Goal: Task Accomplishment & Management: Contribute content

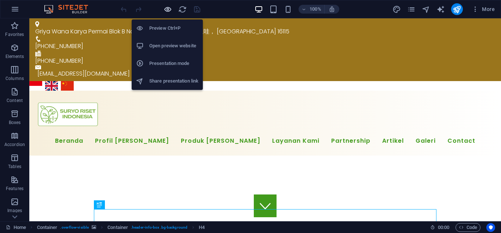
click at [168, 11] on icon "button" at bounding box center [168, 9] width 8 height 8
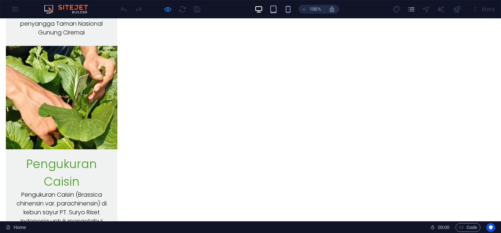
scroll to position [4882, 0]
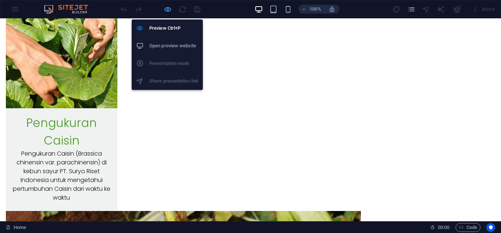
click at [169, 11] on icon "button" at bounding box center [168, 9] width 8 height 8
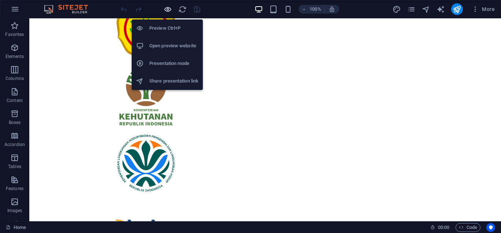
scroll to position [6715, 0]
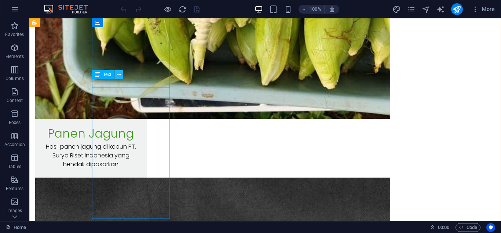
click at [117, 76] on icon at bounding box center [119, 75] width 4 height 8
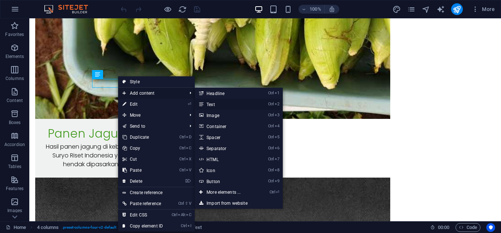
click at [221, 104] on link "Ctrl 2 Text" at bounding box center [225, 104] width 61 height 11
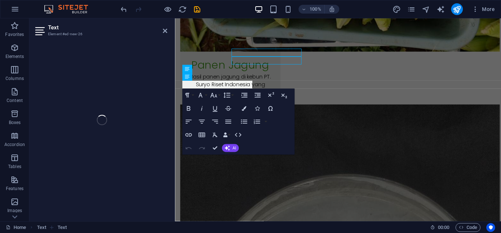
scroll to position [6742, 0]
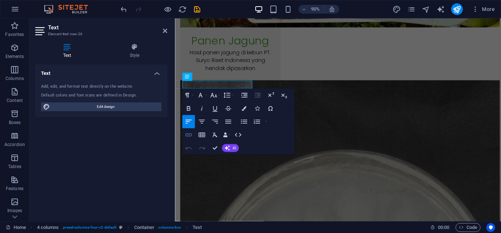
click at [187, 136] on icon "button" at bounding box center [188, 135] width 8 height 8
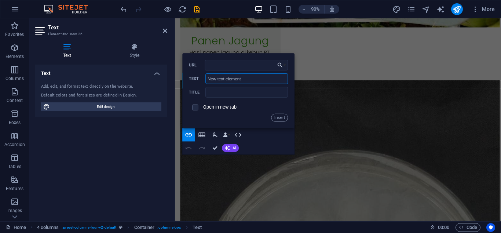
click at [232, 81] on input "New text element" at bounding box center [246, 78] width 83 height 11
click at [231, 66] on input "URL" at bounding box center [246, 65] width 83 height 11
click at [223, 67] on input "URL" at bounding box center [246, 65] width 83 height 11
type input "/id/lini-bisnis-pertanian-pt-sri"
click at [265, 79] on input "New text element" at bounding box center [246, 78] width 83 height 11
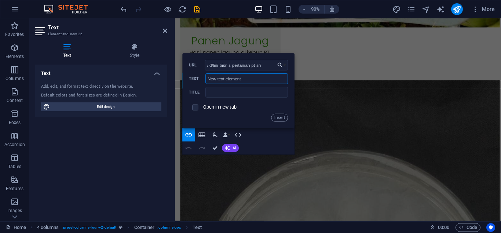
click at [265, 79] on input "New text element" at bounding box center [246, 78] width 83 height 11
paste input "Lini Bisnis Pertanian: PT. SRI Kembangkan Sektor Perikanan Untuk Diversifikasi …"
type input "Lini Bisnis Pertanian: PT. SRI Kembangkan Sektor Perikanan Untuk Diversifikasi …"
click at [239, 92] on input "text" at bounding box center [246, 92] width 83 height 11
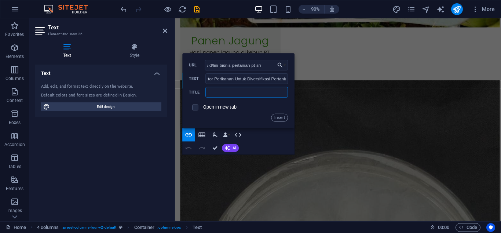
paste input "Lini Bisnis Pertanian: PT. SRI Kembangkan Sektor Perikanan Untuk Diversifikasi …"
type input "Lini Bisnis Pertanian: PT. SRI Kembangkan Sektor Perikanan Untuk Diversifikasi …"
click at [277, 117] on button "Insert" at bounding box center [279, 118] width 17 height 8
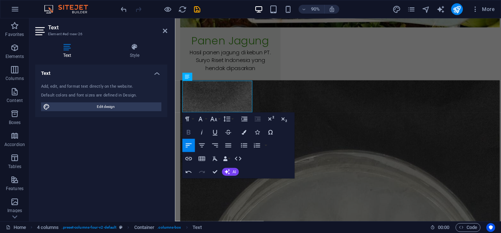
click at [190, 128] on button "Bold" at bounding box center [188, 132] width 12 height 13
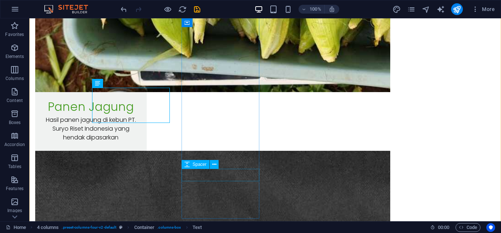
scroll to position [6715, 0]
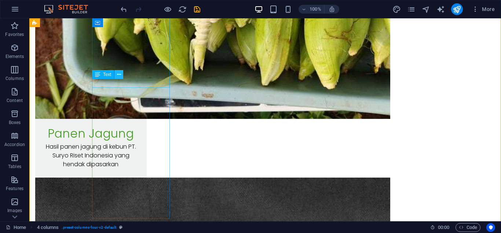
click at [122, 75] on button at bounding box center [118, 74] width 9 height 9
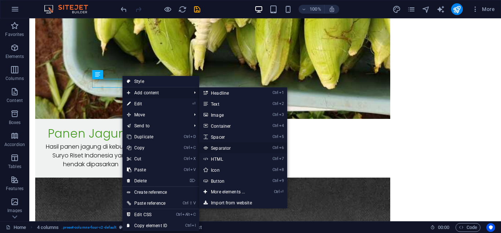
click at [225, 147] on link "Ctrl 6 Separator" at bounding box center [229, 147] width 61 height 11
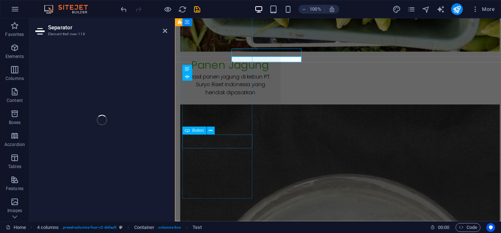
select select "%"
select select "px"
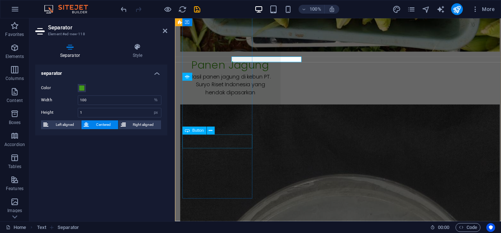
scroll to position [6742, 0]
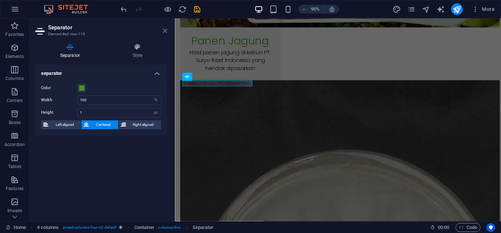
click at [165, 32] on icon at bounding box center [165, 31] width 4 height 6
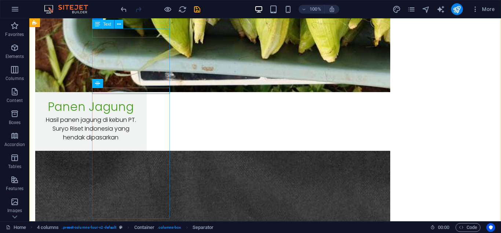
scroll to position [6715, 0]
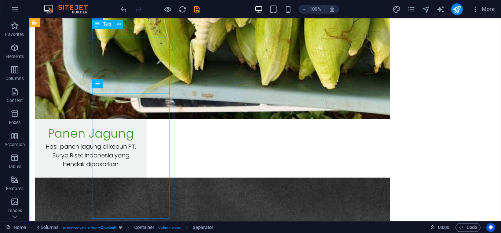
click at [117, 91] on icon at bounding box center [119, 90] width 4 height 8
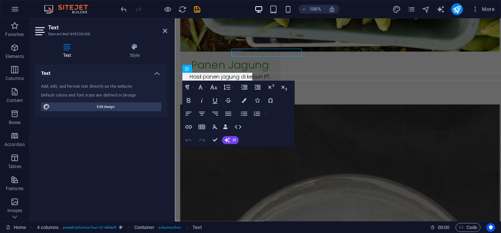
scroll to position [6742, 0]
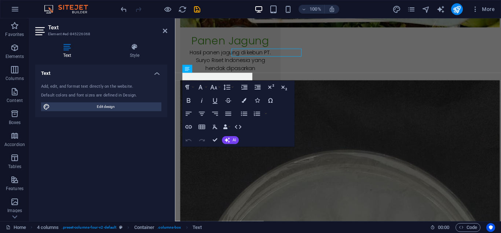
click at [167, 31] on icon at bounding box center [165, 31] width 4 height 6
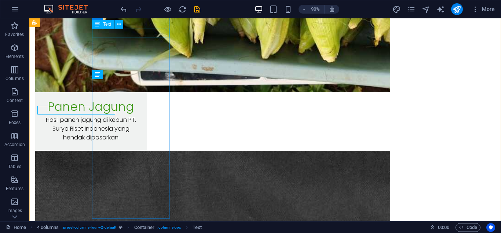
scroll to position [6715, 0]
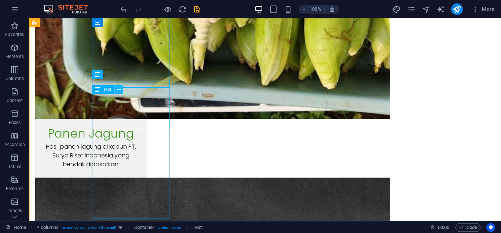
click at [120, 90] on icon at bounding box center [119, 90] width 4 height 8
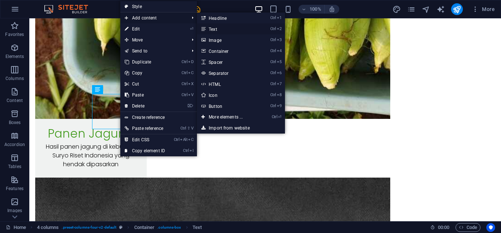
click at [217, 29] on link "Ctrl 2 Text" at bounding box center [227, 28] width 61 height 11
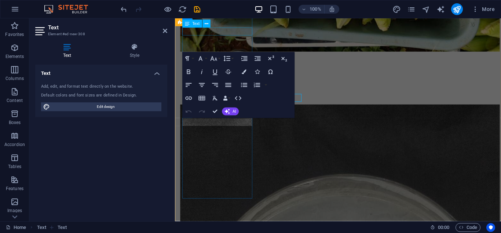
scroll to position [6742, 0]
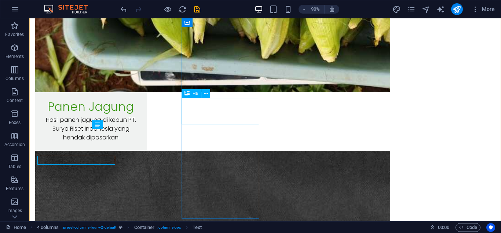
scroll to position [6715, 0]
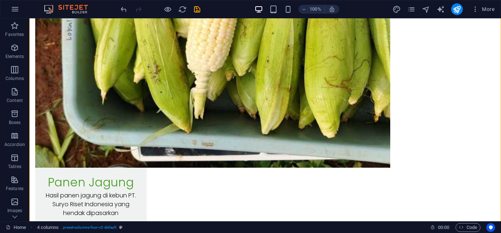
scroll to position [6680, 0]
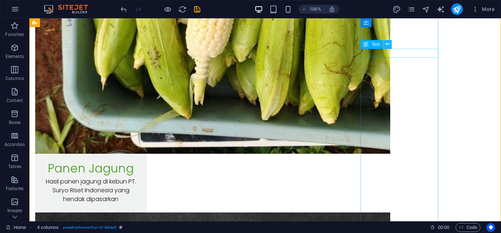
click at [388, 41] on icon at bounding box center [387, 44] width 4 height 8
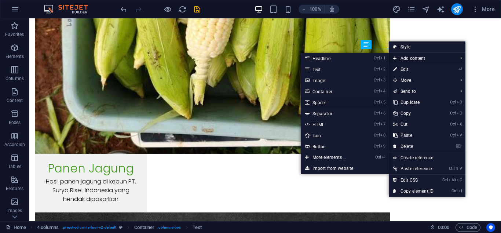
click at [332, 101] on link "Ctrl 5 Spacer" at bounding box center [331, 102] width 61 height 11
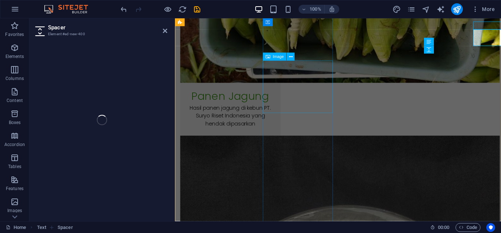
scroll to position [6707, 0]
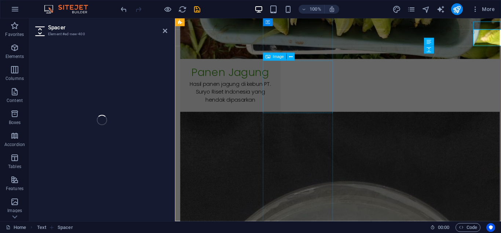
select select "px"
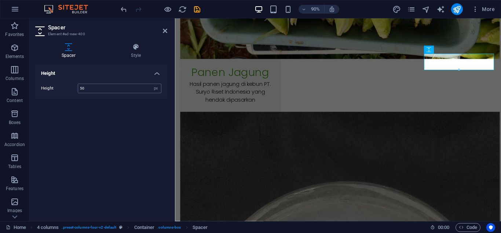
click at [129, 85] on input "50" at bounding box center [119, 88] width 83 height 9
type input "5"
type input "25"
click at [165, 29] on icon at bounding box center [165, 31] width 4 height 6
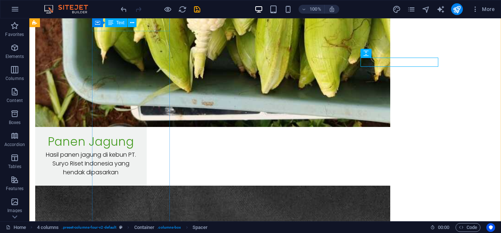
scroll to position [6680, 0]
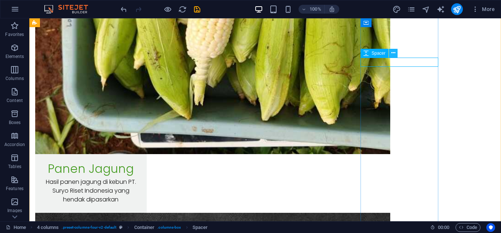
click at [392, 52] on icon at bounding box center [393, 53] width 4 height 8
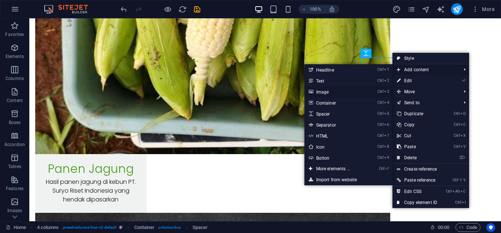
click at [323, 89] on link "Ctrl 3 Image" at bounding box center [334, 91] width 61 height 11
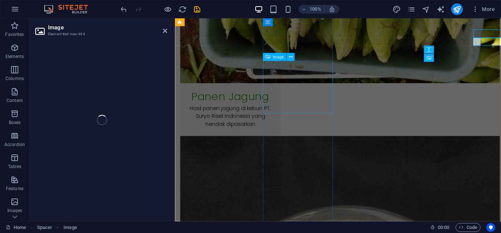
scroll to position [6706, 0]
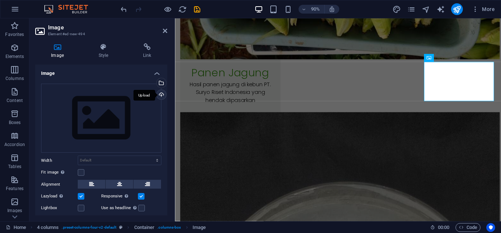
click at [160, 92] on div "Upload" at bounding box center [160, 95] width 11 height 11
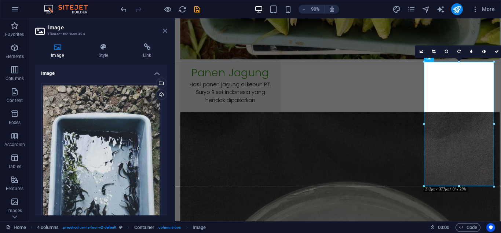
click at [167, 30] on icon at bounding box center [165, 31] width 4 height 6
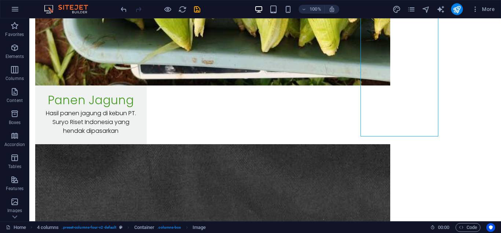
scroll to position [6735, 0]
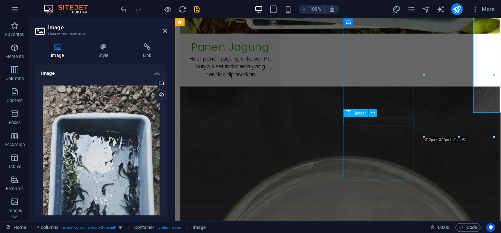
scroll to position [6761, 0]
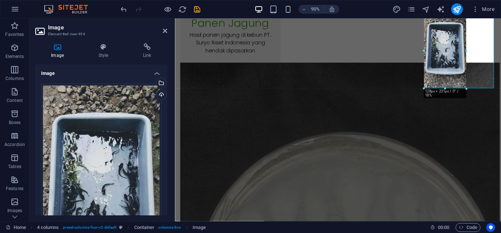
drag, startPoint x: 459, startPoint y: 136, endPoint x: 447, endPoint y: 84, distance: 53.5
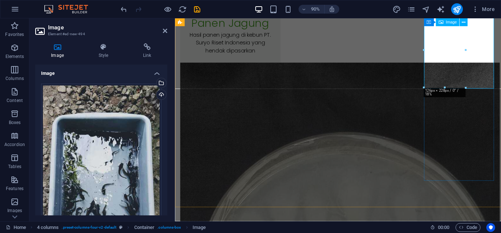
type input "126"
select select "px"
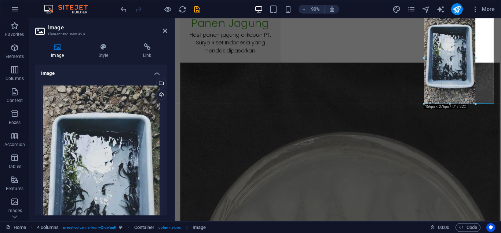
drag, startPoint x: 465, startPoint y: 49, endPoint x: 476, endPoint y: 50, distance: 11.1
type input "156"
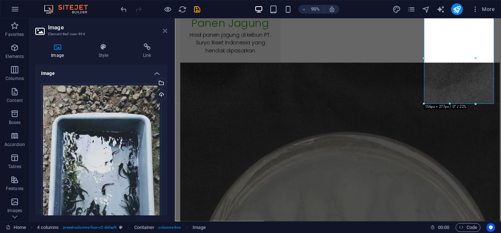
click at [165, 32] on icon at bounding box center [165, 31] width 4 height 6
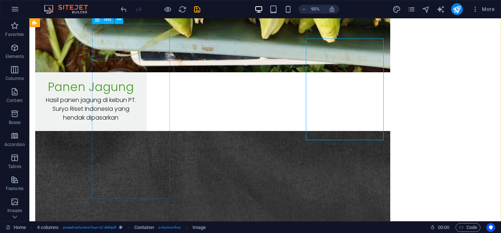
scroll to position [6735, 0]
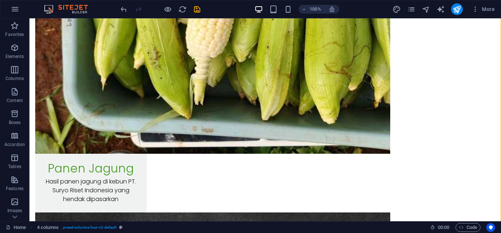
scroll to position [6666, 0]
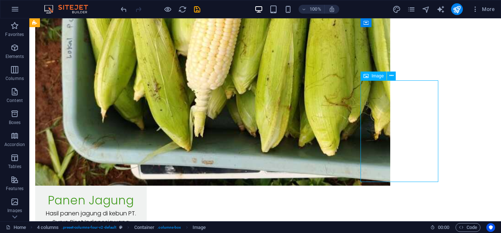
select select "px"
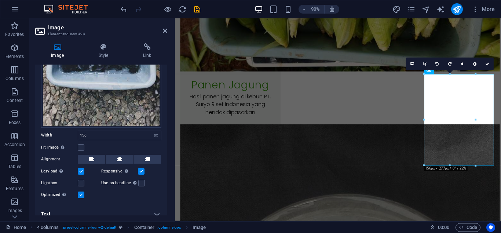
scroll to position [168, 0]
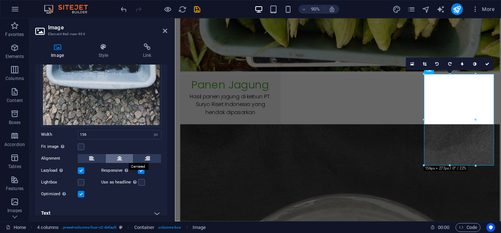
click at [116, 157] on button at bounding box center [120, 158] width 28 height 9
click at [496, 63] on icon at bounding box center [496, 64] width 4 height 4
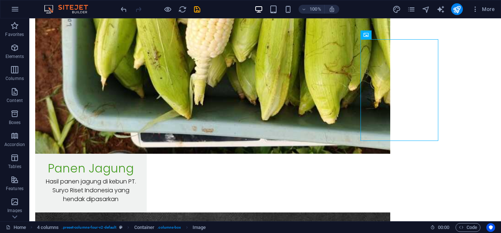
scroll to position [6707, 0]
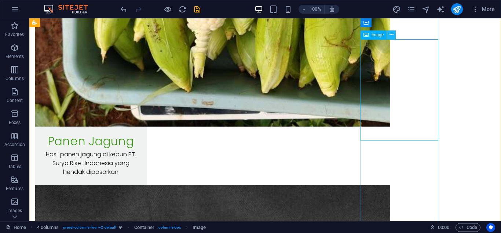
click at [391, 34] on icon at bounding box center [391, 35] width 4 height 8
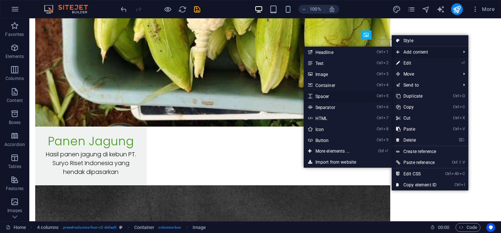
click at [334, 96] on link "Ctrl 5 Spacer" at bounding box center [334, 96] width 61 height 11
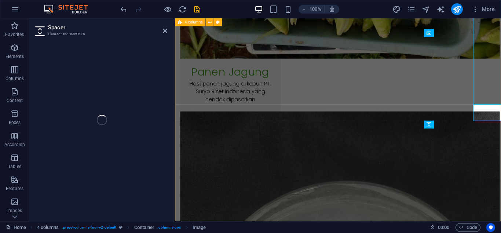
scroll to position [6734, 0]
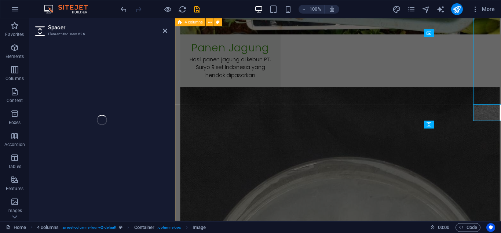
select select "px"
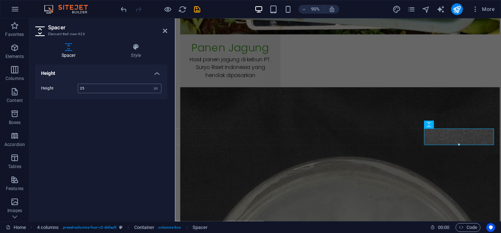
type input "25"
click at [165, 30] on icon at bounding box center [165, 31] width 4 height 6
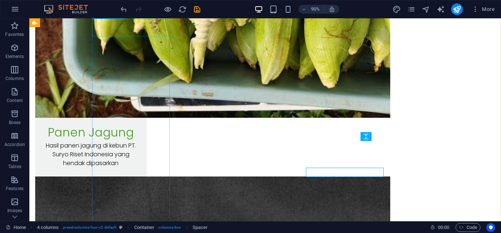
scroll to position [6707, 0]
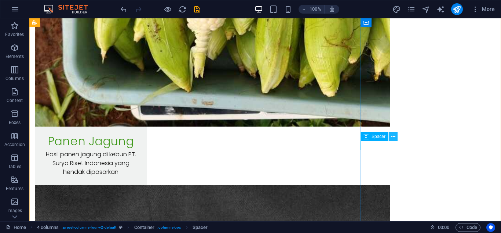
click at [393, 137] on icon at bounding box center [393, 137] width 4 height 8
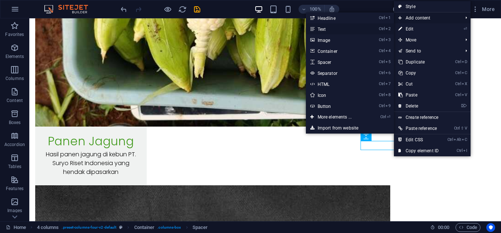
click at [351, 30] on link "Ctrl 2 Text" at bounding box center [336, 28] width 61 height 11
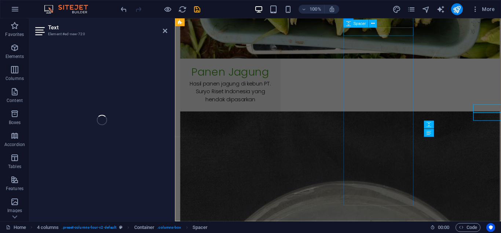
scroll to position [6734, 0]
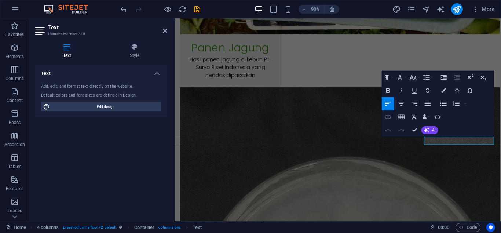
click at [388, 116] on icon "button" at bounding box center [388, 117] width 8 height 8
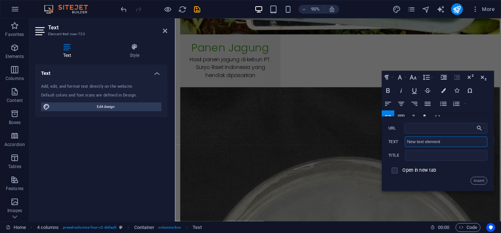
click at [444, 139] on input "New text element" at bounding box center [445, 141] width 83 height 11
paste input "15 Agustus 2025"
type input "15 Agustus 2025"
type input "Lini Bisnis Pertanian: PT. SRI Kembangkan Sektor Perikanan untuk Diversifikasi …"
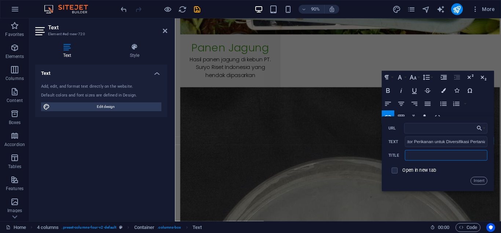
click at [438, 156] on input "text" at bounding box center [445, 155] width 83 height 11
paste input "Lini Bisnis Pertanian: PT. SRI Kembangkan Sektor Perikanan untuk Diversifikasi …"
type input "Lini Bisnis Pertanian: PT. SRI Kembangkan Sektor Perikanan untuk Diversifikasi …"
click at [433, 129] on input "URL" at bounding box center [445, 128] width 83 height 11
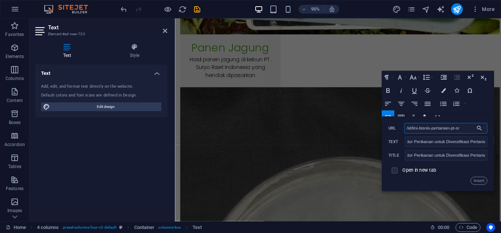
type input "/id/lini-bisnis-pertanian-pt-sri"
click at [479, 183] on button "Insert" at bounding box center [478, 181] width 17 height 8
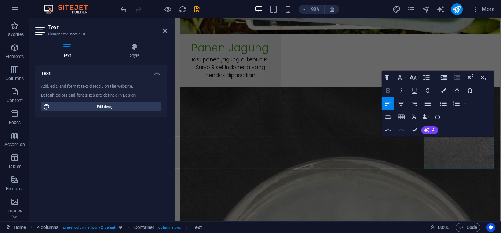
click at [389, 92] on icon "button" at bounding box center [388, 90] width 4 height 5
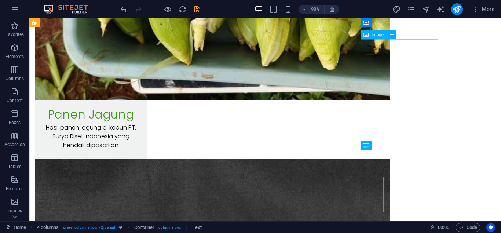
scroll to position [6707, 0]
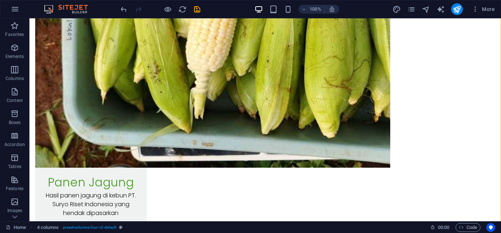
scroll to position [6748, 0]
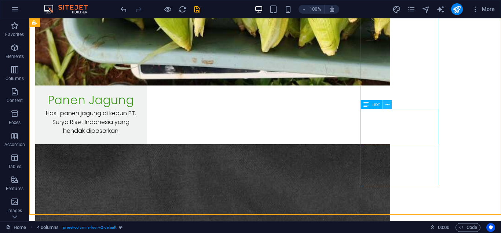
click at [385, 105] on icon at bounding box center [387, 105] width 4 height 8
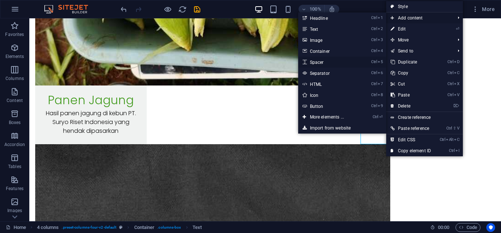
click at [329, 61] on link "Ctrl 5 Spacer" at bounding box center [328, 61] width 61 height 11
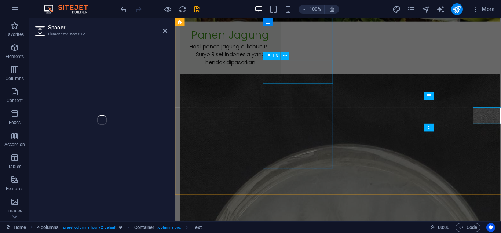
scroll to position [6775, 0]
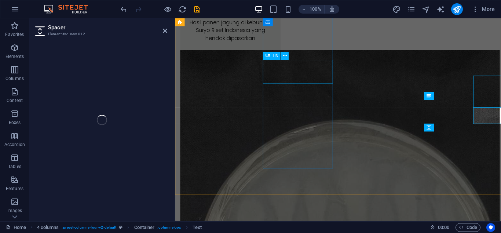
select select "px"
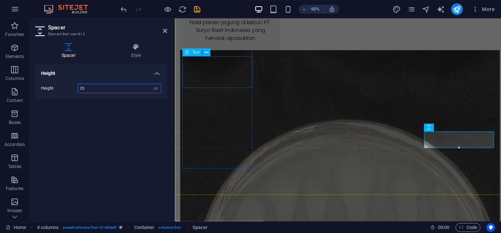
type input "25"
click at [166, 32] on icon at bounding box center [165, 31] width 4 height 6
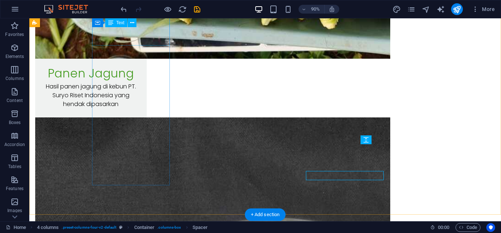
scroll to position [6748, 0]
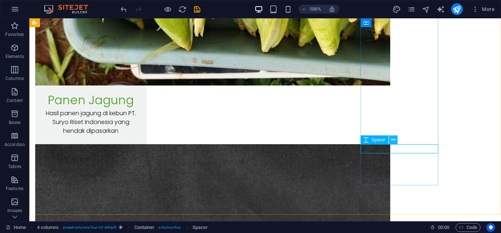
click at [394, 140] on icon at bounding box center [393, 140] width 4 height 8
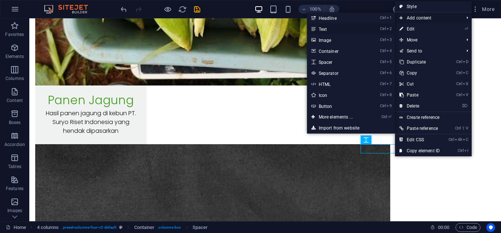
click at [340, 27] on link "Ctrl 2 Text" at bounding box center [337, 28] width 61 height 11
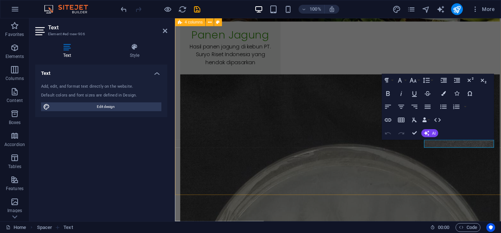
scroll to position [6775, 0]
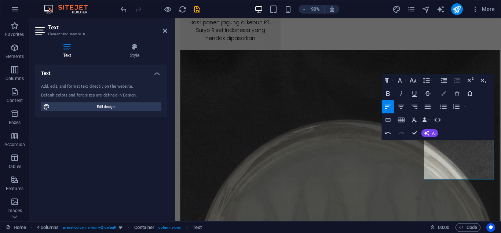
click at [445, 93] on icon "button" at bounding box center [443, 93] width 5 height 5
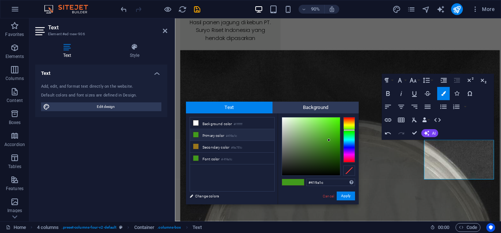
type input "#030403"
click at [283, 174] on div at bounding box center [311, 146] width 58 height 58
click at [347, 198] on button "Apply" at bounding box center [346, 195] width 18 height 9
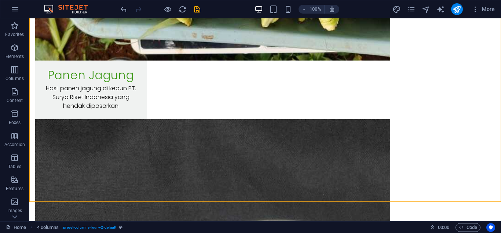
scroll to position [6787, 0]
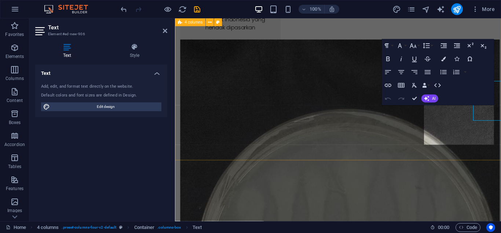
scroll to position [6814, 0]
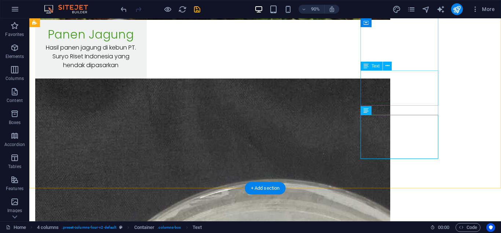
scroll to position [6787, 0]
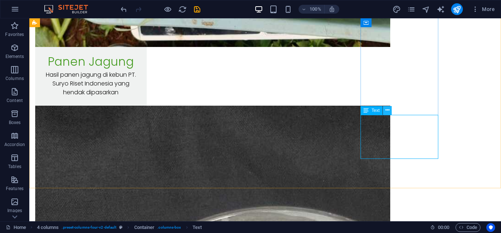
click at [388, 110] on icon at bounding box center [387, 110] width 4 height 8
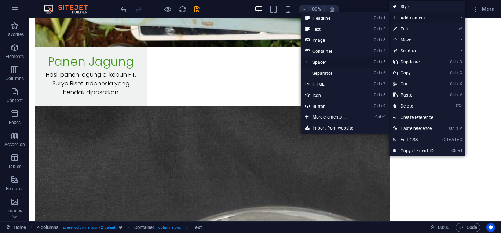
click at [328, 60] on link "Ctrl 5 Spacer" at bounding box center [331, 61] width 61 height 11
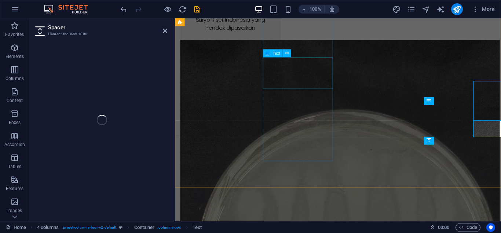
scroll to position [6814, 0]
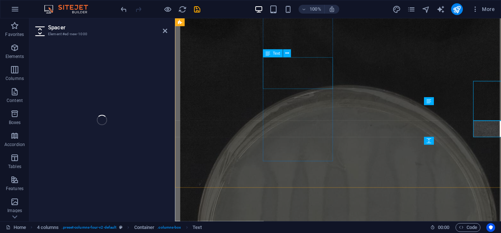
select select "px"
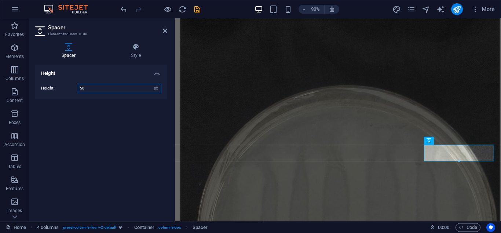
type input "5"
type input "25"
click at [164, 31] on icon at bounding box center [165, 31] width 4 height 6
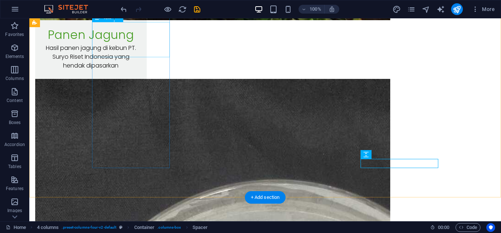
scroll to position [6787, 0]
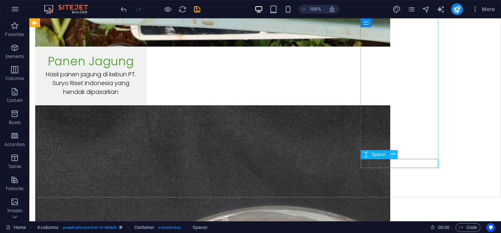
click at [393, 155] on icon at bounding box center [393, 154] width 4 height 8
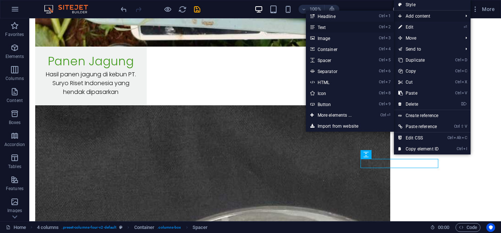
click at [334, 25] on link "Ctrl 2 Text" at bounding box center [336, 27] width 61 height 11
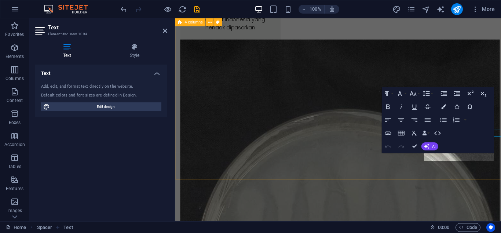
scroll to position [6814, 0]
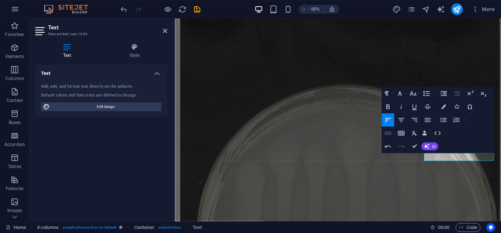
click at [386, 133] on icon "button" at bounding box center [388, 133] width 8 height 8
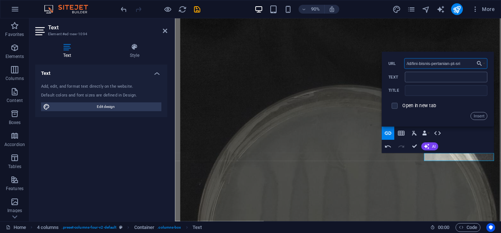
type input "/id/lini-bisnis-pertanian-pt-sri"
click at [417, 74] on input "Text" at bounding box center [445, 77] width 83 height 11
paste input "PT. Suryo Riset Indonesia (PT. SRI) kini memperluas pengembangan sektor pertani…"
type input "PT. Suryo Riset Indonesia (PT. SRI) kini memperluas pengembangan sektor pertani…"
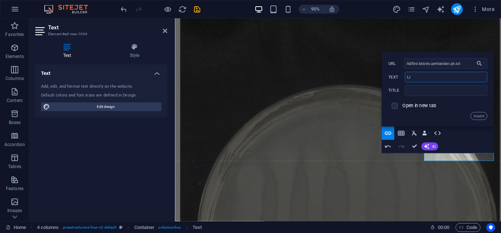
type input "L"
type input "Baca Selengkapnya"
click at [425, 93] on input "text" at bounding box center [445, 90] width 83 height 11
paste input "Baca Selengkapnya"
type input "Baca Selengkapnya"
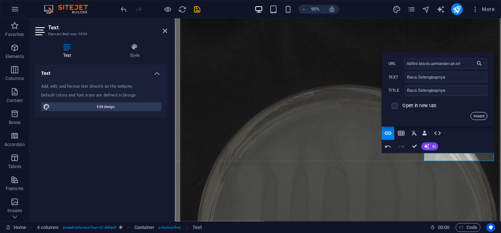
click at [478, 116] on button "Insert" at bounding box center [478, 116] width 17 height 8
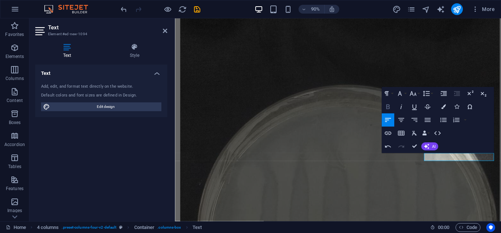
click at [387, 109] on icon "button" at bounding box center [388, 107] width 4 height 5
click at [400, 109] on icon "button" at bounding box center [400, 107] width 1 height 5
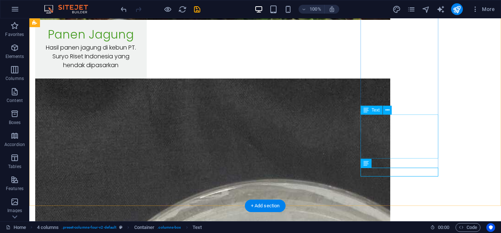
scroll to position [6787, 0]
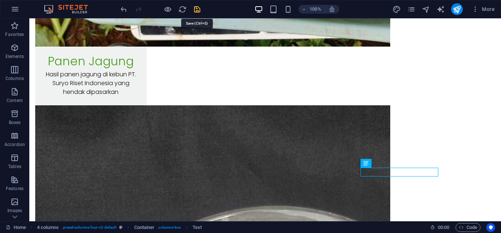
click at [198, 11] on icon "save" at bounding box center [197, 9] width 8 height 8
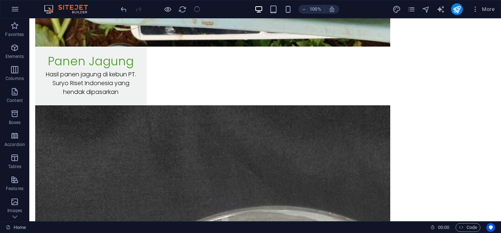
select select "Content 3"
checkbox input "false"
click at [408, 7] on icon "pages" at bounding box center [411, 9] width 8 height 8
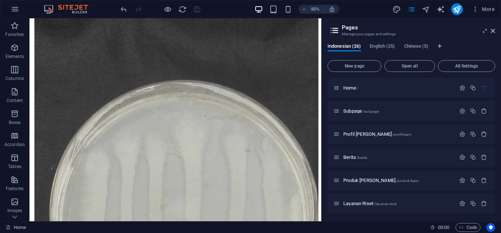
scroll to position [486, 0]
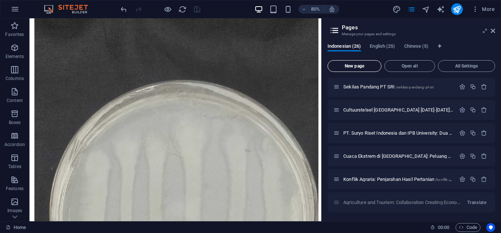
click at [367, 67] on span "New page" at bounding box center [354, 66] width 47 height 4
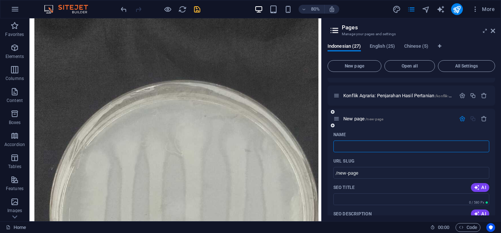
type input "L"
type input "/"
type input "Lini B"
type input "/li"
type input "Li"
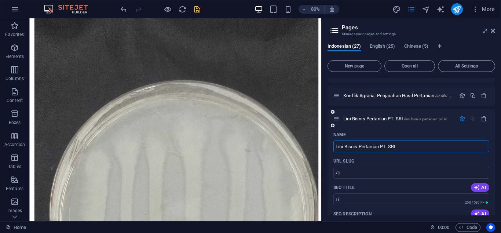
type input "Lini Bisnis Pertanian PT. SRI"
type input "/lini-bisnis-pertanian-pt-sri"
type input "Lini Bisnis Pertanian PT. SRI"
click at [381, 144] on input "Lini Bisnis Pertanian PT. SRI" at bounding box center [411, 146] width 156 height 12
type input "Lini Bisnis Pertanian: PT. SRI"
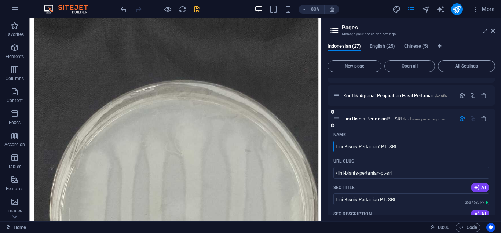
type input "/lini-bisnis-pertanianpt-sri"
type input "Lini Bisnis PertanianPT. SRI"
click at [409, 147] on input "Lini Bisnis Pertanian: PT. SRI" at bounding box center [411, 146] width 156 height 12
type input "Lini Bisnis Pertanian: PT. SRI"
type input "/lini-bisnis-pertanian-pt-sri"
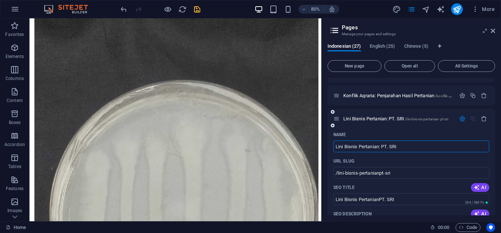
type input "Lini Bisnis Pertanian: PT. SRI"
click at [405, 147] on input "Lini Bisnis Pertanian: PT. SRI" at bounding box center [411, 146] width 156 height 12
type input "Lini Bisnis Pertanian: PT. [GEOGRAPHIC_DATA]"
type input "Lini Bisnis Pertanian: PT. SRI"
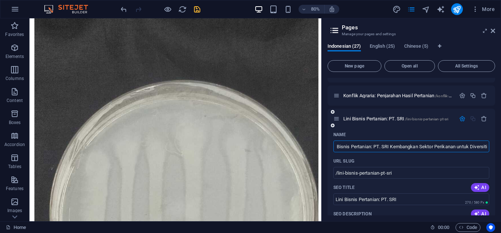
scroll to position [0, 10]
type input "Lini Bisnis Pertanian: PT. SRI Kembangkan Sektor Perikanan untuk Diversit"
type input "/lini-bisnis-pertanian-pt-sri-kembangkan-sektor-perikanan-untuk-diversiti"
type input "Lini Bisnis Pertanian: PT. SRI Kembangkan Sektor Perikanan untuk Diversiti"
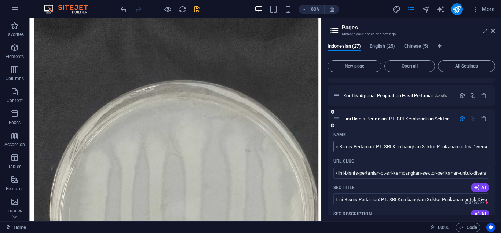
type input "Lini Bisnis Pertanian: PT. SRI Kembangkan Sektor Perikanan untuk Diversi"
type input "/lini-bisnis-pertanian-pt-sri-kembangkan-sektor-perikanan-untuk-diversi"
type input "Lini Bisnis Pertanian: PT. SRI Kembangkan Sektor Perikanan untuk Diversi"
type input "Lini Bisnis Pertanian: PT. SRI Kembangkan Sektor Perikanan untuk Diversifikasi …"
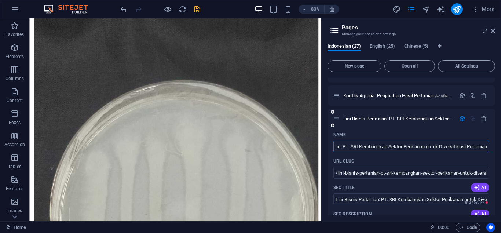
type input "/lini-bisnis-pertanian-pt-sri-kembangkan-sektor-perikanan-untuk-diversifikasi-p…"
type input "Lini Bisnis Pertanian: PT. SRI Kembangkan Sektor Perikanan untuk Diversifikasi …"
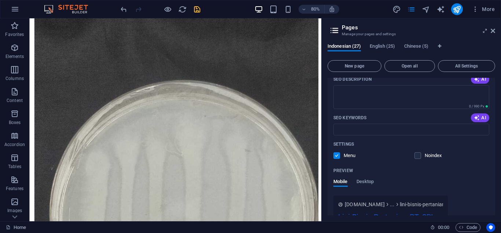
scroll to position [644, 0]
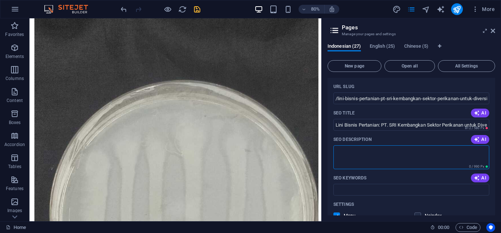
click at [458, 158] on textarea "SEO Description" at bounding box center [411, 157] width 156 height 24
type textarea "p"
click at [477, 139] on icon "button" at bounding box center [477, 139] width 6 height 6
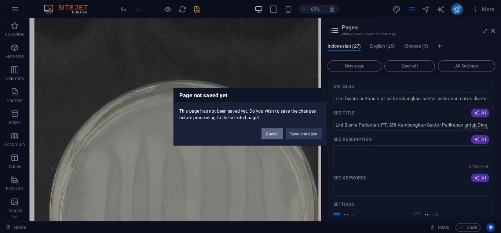
click at [272, 132] on button "Cancel" at bounding box center [271, 133] width 21 height 11
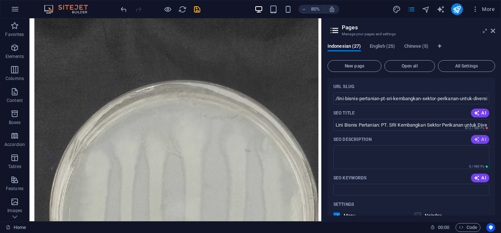
click at [479, 139] on icon "button" at bounding box center [477, 139] width 6 height 6
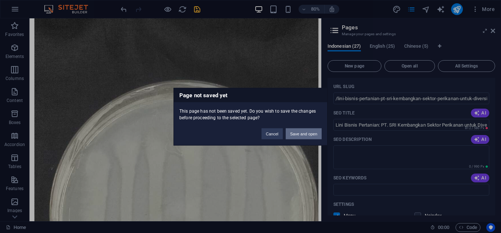
click at [307, 134] on button "Save and open" at bounding box center [304, 133] width 36 height 11
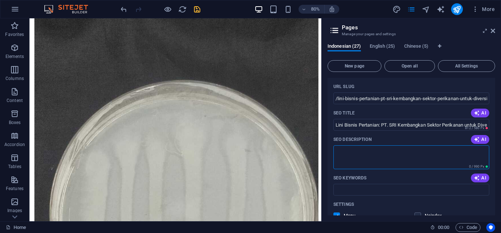
click at [387, 158] on textarea "SEO Description" at bounding box center [411, 157] width 156 height 24
click at [390, 191] on input "SEO Keywords" at bounding box center [411, 190] width 156 height 12
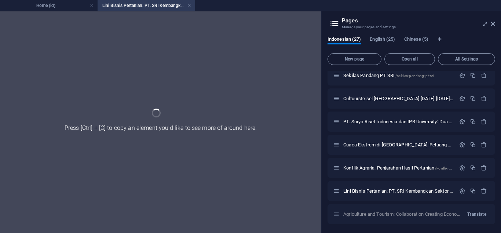
scroll to position [491, 0]
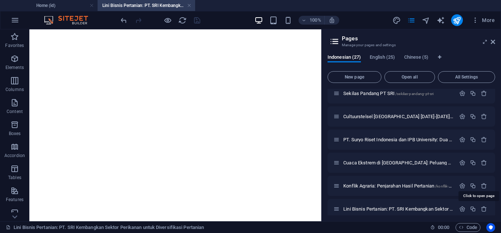
click at [493, 22] on span "More" at bounding box center [483, 20] width 23 height 7
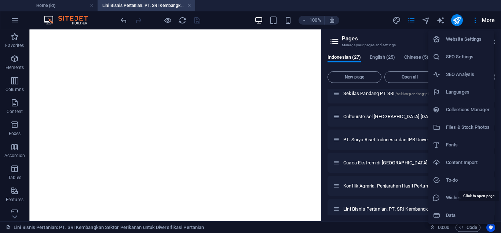
click at [490, 19] on div at bounding box center [250, 116] width 501 height 233
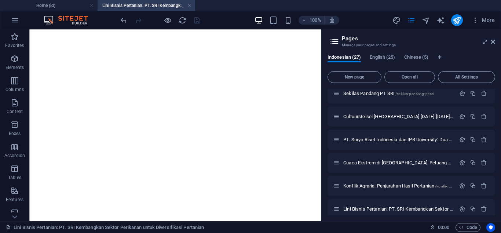
click at [492, 41] on div "Website Settings SEO Settings SEO Analysis Languages Collections Manager Files …" at bounding box center [250, 118] width 501 height 228
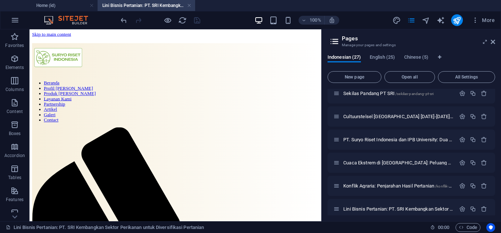
scroll to position [0, 0]
click at [493, 41] on icon at bounding box center [493, 42] width 4 height 6
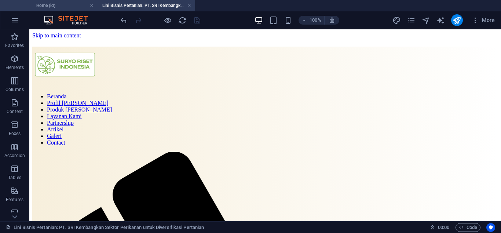
click at [70, 5] on h4 "Home (id)" at bounding box center [49, 5] width 98 height 8
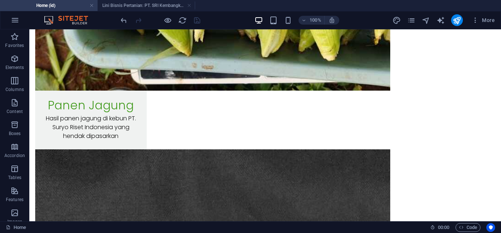
scroll to position [6731, 0]
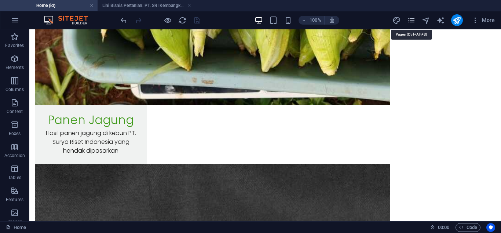
click at [413, 21] on icon "pages" at bounding box center [411, 20] width 8 height 8
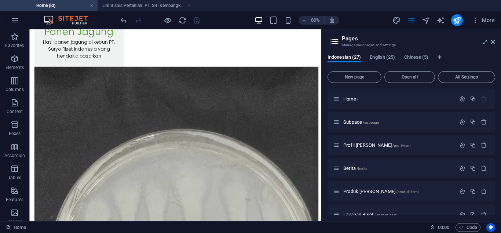
scroll to position [520, 0]
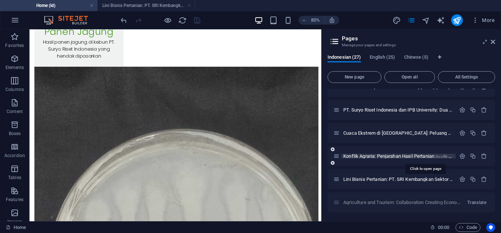
click at [372, 155] on span "Konflik Agraria: Penjarahan Hasil Pertanian /konflik-agraria-penjarahan-hasil-p…" at bounding box center [423, 156] width 161 height 6
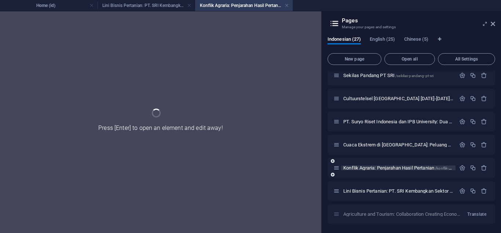
scroll to position [491, 0]
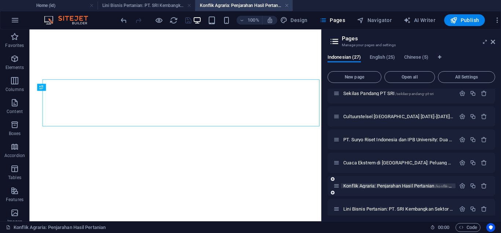
click at [493, 24] on button "More" at bounding box center [505, 20] width 29 height 12
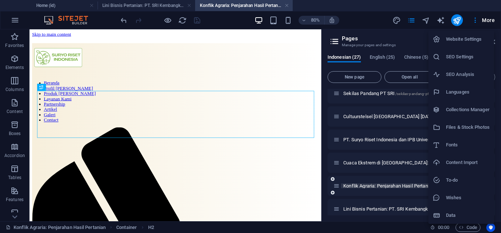
scroll to position [0, 0]
click at [470, 5] on div at bounding box center [250, 116] width 501 height 233
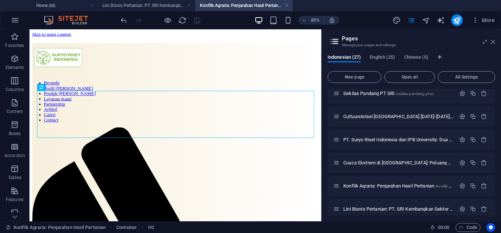
drag, startPoint x: 493, startPoint y: 40, endPoint x: 462, endPoint y: 14, distance: 40.8
click at [493, 40] on icon at bounding box center [493, 42] width 4 height 6
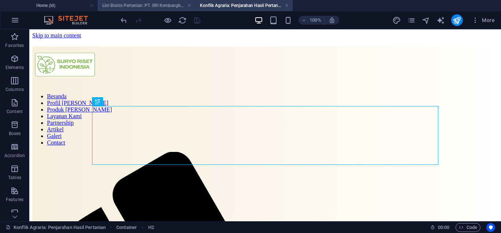
click at [157, 5] on h4 "Lini Bisnis Pertanian: PT. SRI Kembangkan Sektor Perikanan untuk Diversifikasi …" at bounding box center [147, 5] width 98 height 8
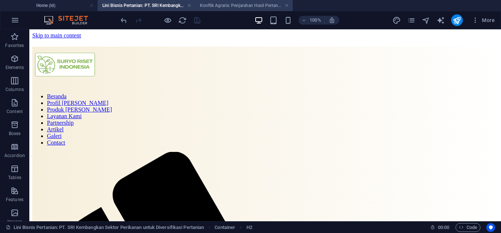
click at [216, 3] on h4 "Konflik Agraria: Penjarahan Hasil Pertanian (id)" at bounding box center [244, 5] width 98 height 8
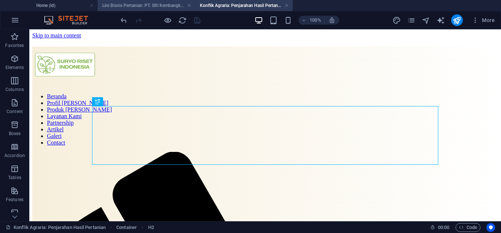
click at [149, 8] on h4 "Lini Bisnis Pertanian: PT. SRI Kembangkan Sektor Perikanan untuk Diversifikasi …" at bounding box center [147, 5] width 98 height 8
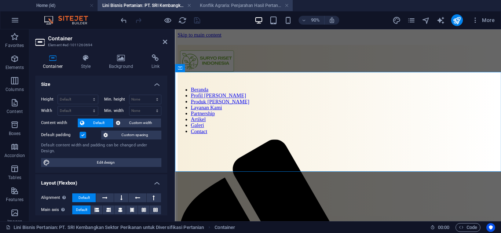
click at [218, 7] on h4 "Konflik Agraria: Penjarahan Hasil Pertanian (id)" at bounding box center [244, 5] width 98 height 8
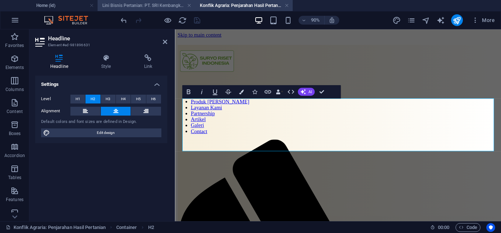
click at [141, 4] on h4 "Lini Bisnis Pertanian: PT. SRI Kembangkan Sektor Perikanan untuk Diversifikasi …" at bounding box center [147, 5] width 98 height 8
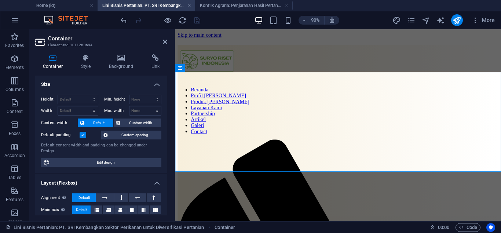
scroll to position [132, 0]
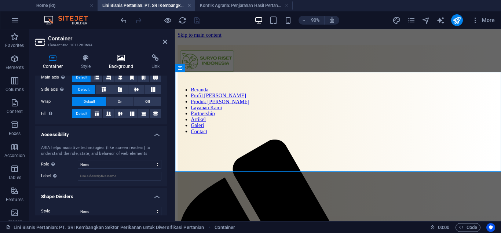
click at [122, 61] on icon at bounding box center [121, 57] width 40 height 7
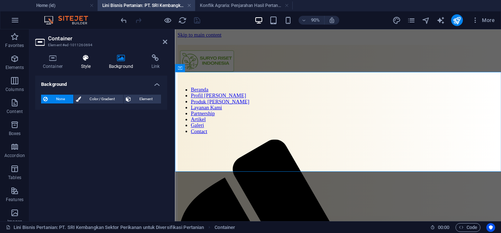
click at [88, 59] on icon at bounding box center [85, 57] width 25 height 7
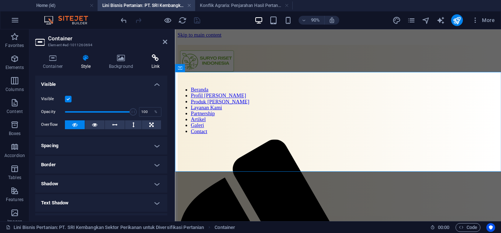
click at [156, 61] on icon at bounding box center [155, 57] width 23 height 7
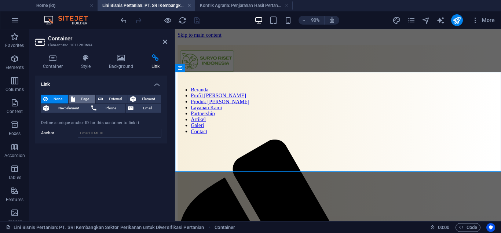
click at [88, 98] on span "Page" at bounding box center [84, 99] width 15 height 9
select select
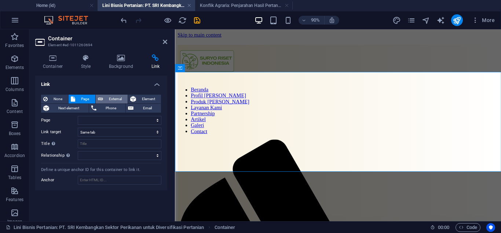
click at [106, 98] on span "External" at bounding box center [115, 99] width 20 height 9
select select "blank"
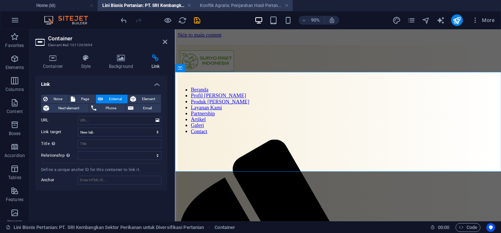
click at [220, 3] on h4 "Konflik Agraria: Penjarahan Hasil Pertanian (id)" at bounding box center [244, 5] width 98 height 8
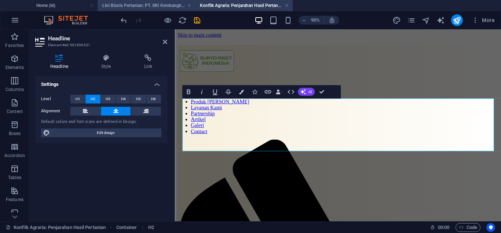
click at [123, 9] on h4 "Lini Bisnis Pertanian: PT. SRI Kembangkan Sektor Perikanan untuk Diversifikasi …" at bounding box center [147, 5] width 98 height 8
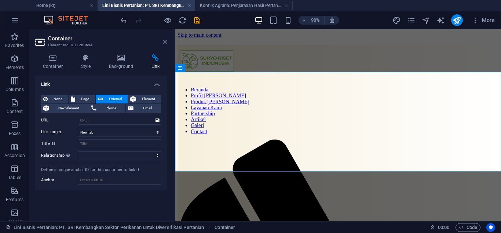
click at [165, 43] on icon at bounding box center [165, 42] width 4 height 6
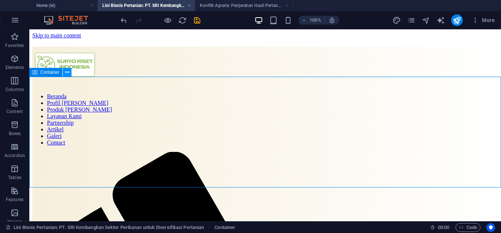
click at [66, 74] on icon at bounding box center [67, 73] width 4 height 8
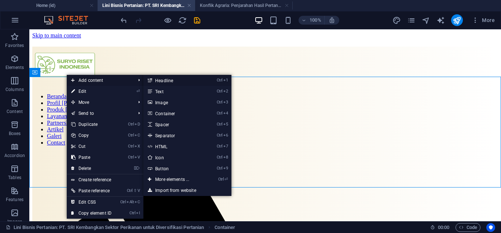
click at [160, 80] on link "Ctrl 1 Headline" at bounding box center [173, 80] width 61 height 11
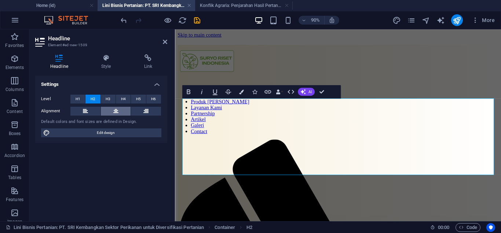
click at [117, 111] on icon at bounding box center [115, 111] width 5 height 9
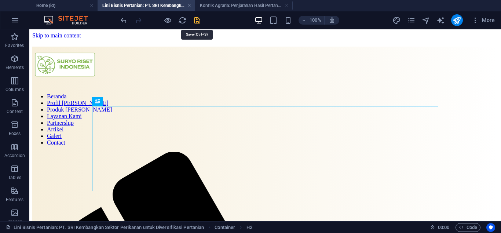
click at [195, 22] on icon "save" at bounding box center [197, 20] width 8 height 8
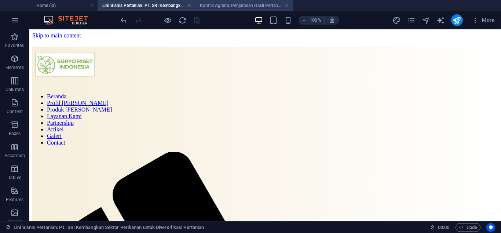
click at [216, 6] on h4 "Konflik Agraria: Penjarahan Hasil Pertanian (id)" at bounding box center [244, 5] width 98 height 8
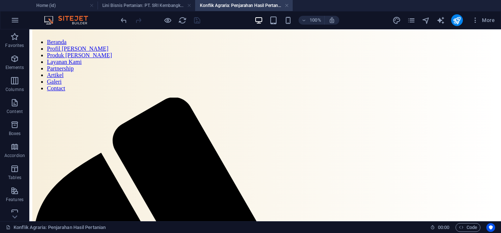
scroll to position [52, 0]
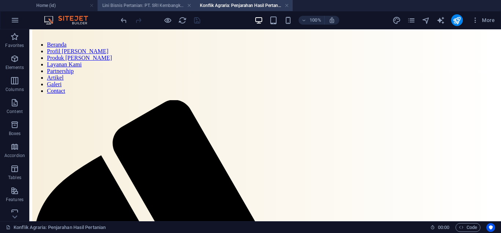
click at [155, 6] on h4 "Lini Bisnis Pertanian: PT. SRI Kembangkan Sektor Perikanan untuk Diversifikasi …" at bounding box center [147, 5] width 98 height 8
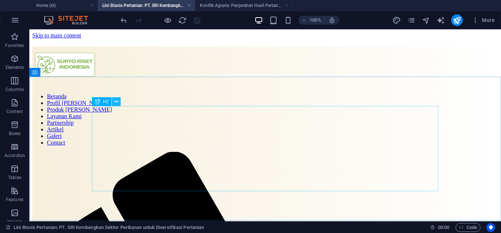
click at [116, 103] on icon at bounding box center [116, 102] width 4 height 8
click at [117, 102] on icon at bounding box center [116, 102] width 4 height 8
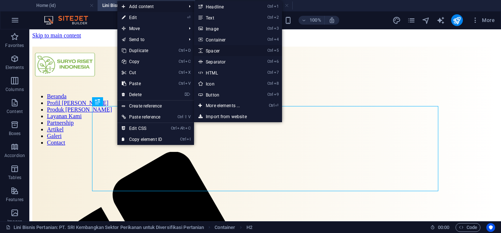
click at [216, 47] on link "Ctrl 5 Spacer" at bounding box center [224, 50] width 61 height 11
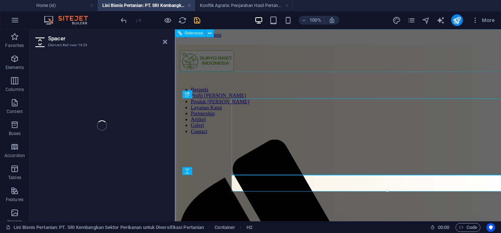
select select "px"
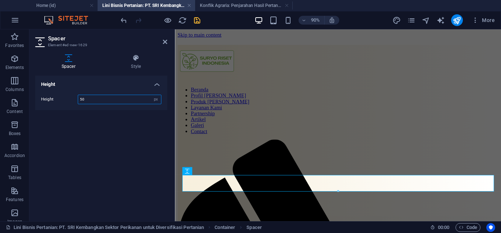
type input "5"
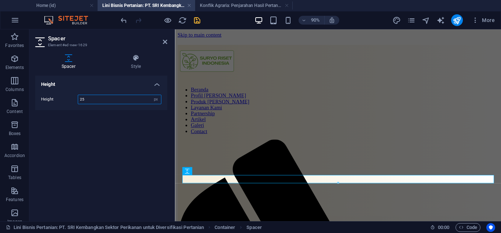
click at [125, 103] on input "25" at bounding box center [119, 99] width 83 height 9
type input "2"
type input "50"
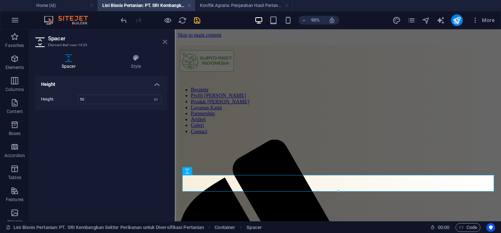
click at [165, 41] on icon at bounding box center [165, 42] width 4 height 6
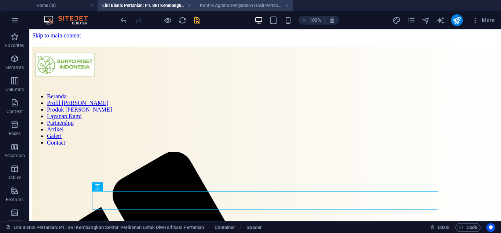
click at [216, 5] on h4 "Konflik Agraria: Penjarahan Hasil Pertanian (id)" at bounding box center [244, 5] width 98 height 8
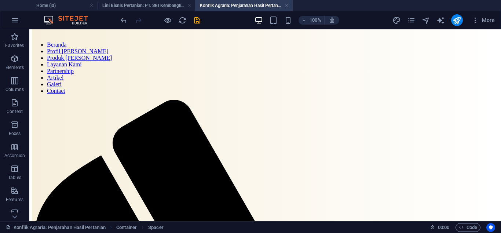
scroll to position [51, 0]
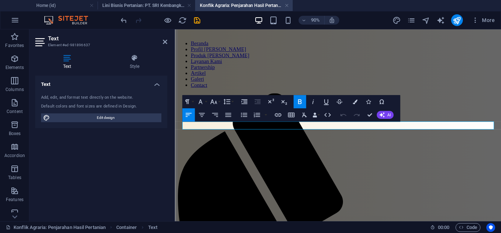
click at [166, 43] on icon at bounding box center [165, 42] width 4 height 6
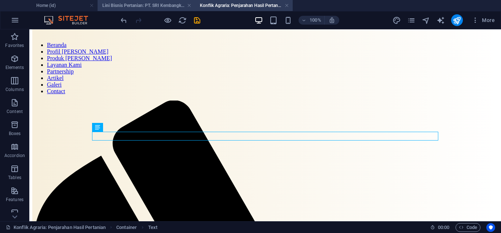
click at [154, 6] on h4 "Lini Bisnis Pertanian: PT. SRI Kembangkan Sektor Perikanan untuk Diversifikasi …" at bounding box center [147, 5] width 98 height 8
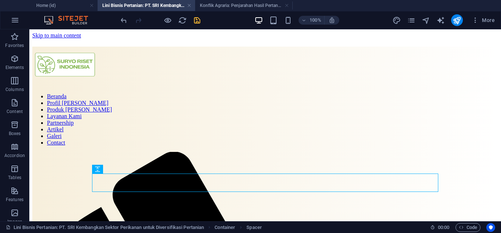
scroll to position [18, 0]
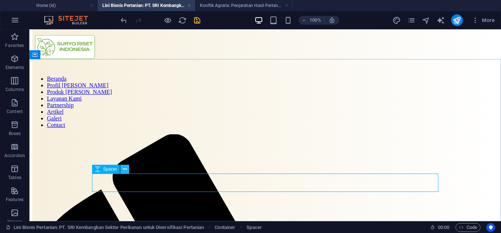
click at [125, 169] on icon at bounding box center [125, 169] width 4 height 8
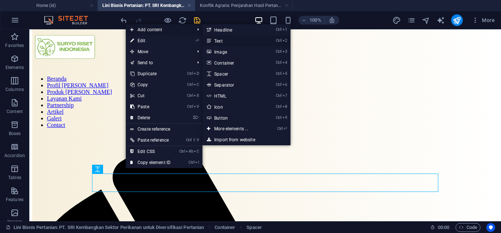
click at [219, 39] on link "Ctrl 2 Text" at bounding box center [232, 40] width 61 height 11
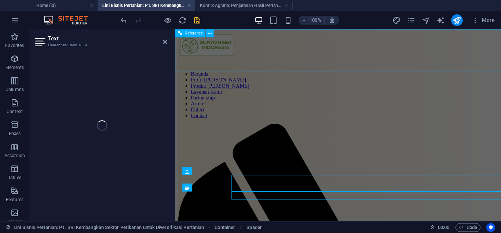
scroll to position [0, 0]
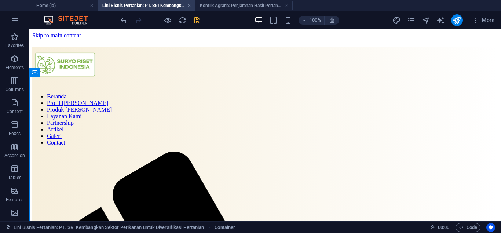
scroll to position [26, 0]
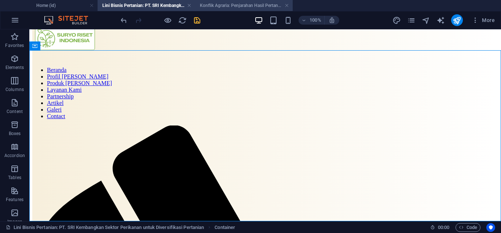
click at [227, 6] on h4 "Konflik Agraria: Penjarahan Hasil Pertanian (id)" at bounding box center [244, 5] width 98 height 8
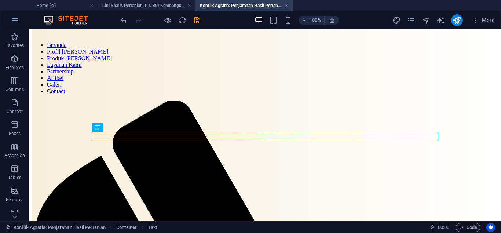
scroll to position [51, 0]
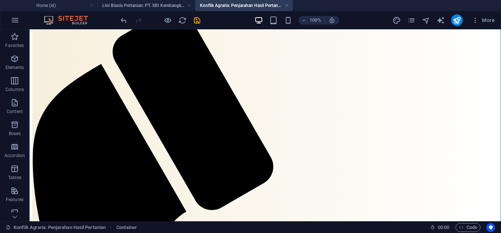
scroll to position [151, 0]
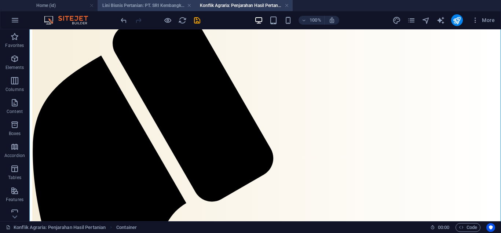
click at [154, 7] on h4 "Lini Bisnis Pertanian: PT. SRI Kembangkan Sektor Perikanan untuk Diversifikasi …" at bounding box center [147, 5] width 98 height 8
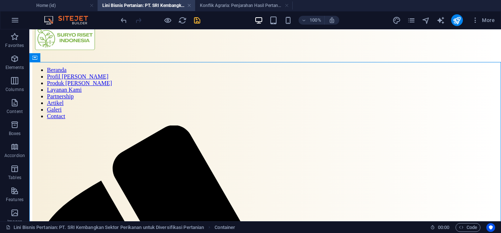
scroll to position [15, 0]
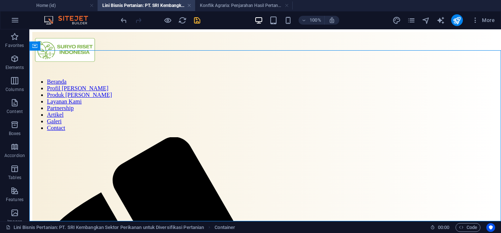
scroll to position [26, 0]
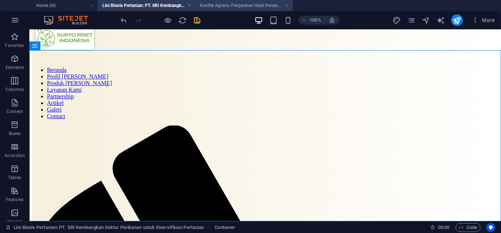
click at [247, 3] on h4 "Konflik Agraria: Penjarahan Hasil Pertanian (id)" at bounding box center [244, 5] width 98 height 8
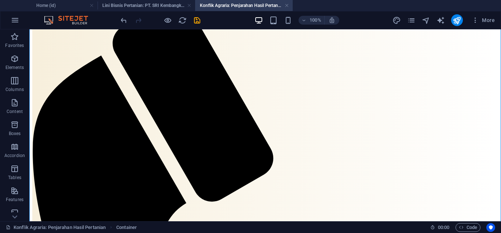
scroll to position [151, 0]
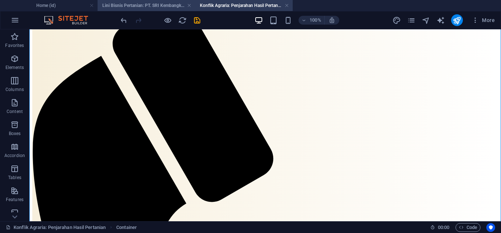
click at [157, 3] on h4 "Lini Bisnis Pertanian: PT. SRI Kembangkan Sektor Perikanan untuk Diversifikasi …" at bounding box center [147, 5] width 98 height 8
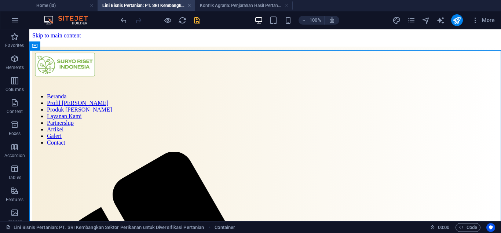
scroll to position [15, 0]
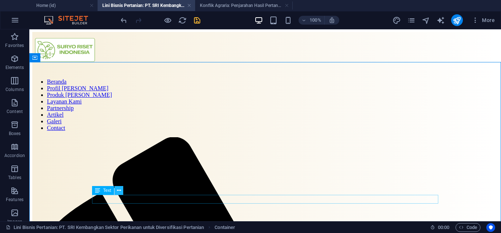
click at [118, 190] on icon at bounding box center [119, 191] width 4 height 8
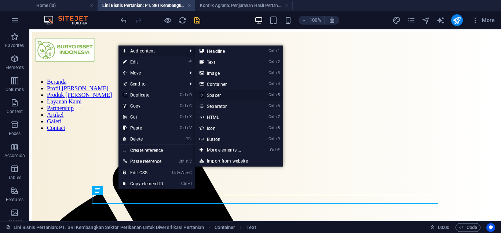
click at [219, 96] on link "Ctrl 5 Spacer" at bounding box center [225, 94] width 61 height 11
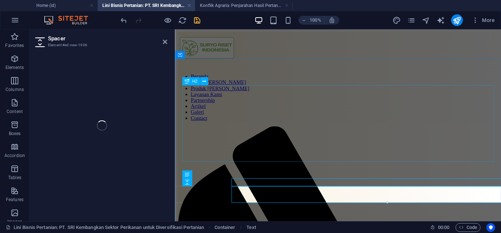
select select "px"
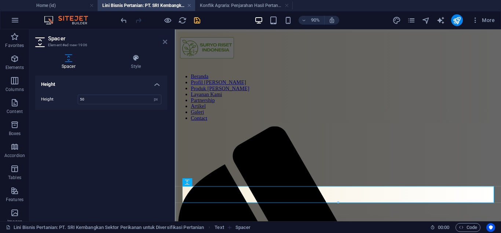
click at [166, 41] on icon at bounding box center [165, 42] width 4 height 6
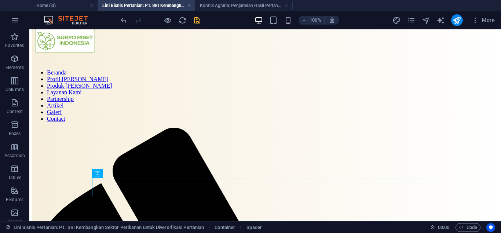
scroll to position [45, 0]
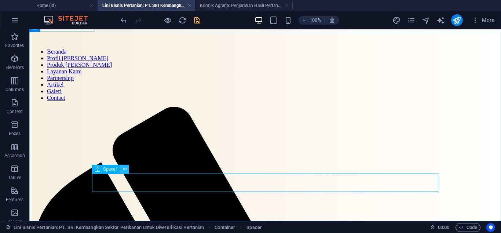
click at [123, 169] on icon at bounding box center [125, 169] width 4 height 8
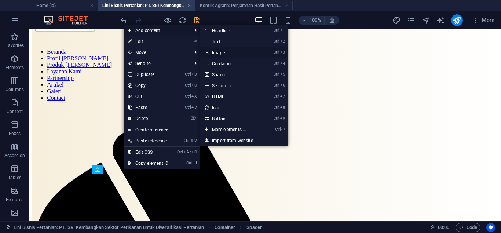
click at [218, 49] on link "Ctrl 3 Image" at bounding box center [230, 52] width 61 height 11
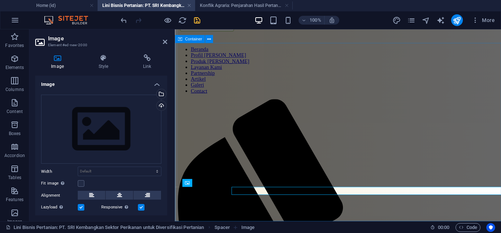
scroll to position [32, 0]
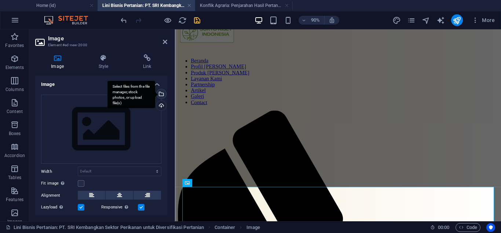
click at [161, 94] on div "Select files from the file manager, stock photos, or upload file(s)" at bounding box center [160, 94] width 11 height 11
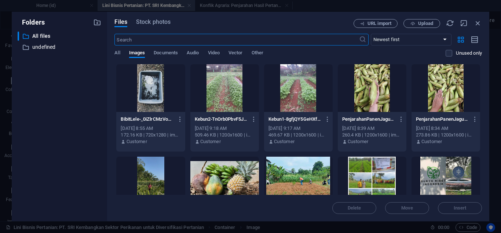
scroll to position [0, 0]
click at [165, 77] on div at bounding box center [150, 88] width 69 height 48
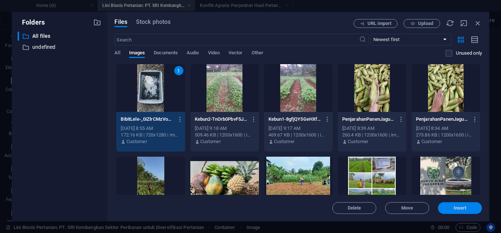
click at [458, 206] on span "Insert" at bounding box center [460, 208] width 13 height 4
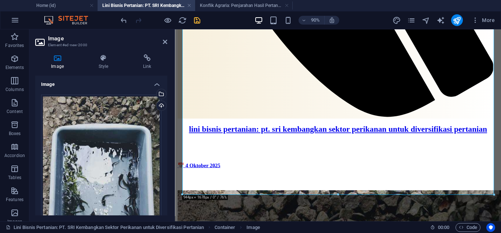
scroll to position [639, 0]
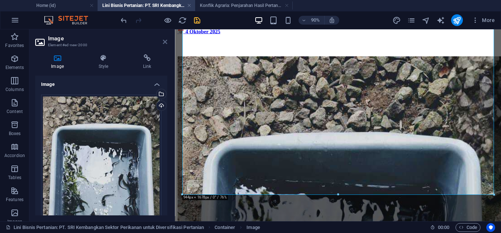
click at [164, 42] on icon at bounding box center [165, 42] width 4 height 6
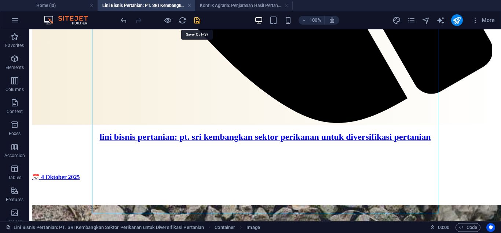
click at [197, 17] on icon "save" at bounding box center [197, 20] width 8 height 8
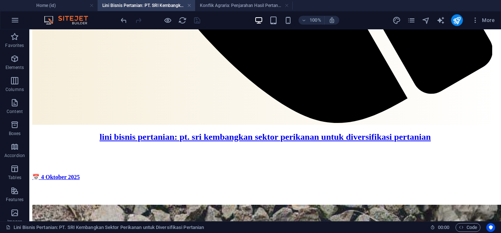
scroll to position [660, 0]
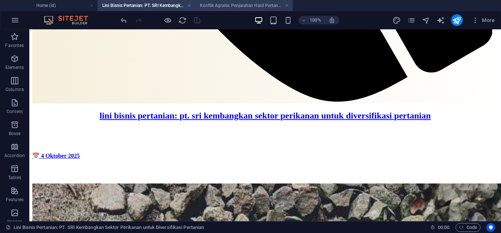
click at [224, 4] on h4 "Konflik Agraria: Penjarahan Hasil Pertanian (id)" at bounding box center [244, 5] width 98 height 8
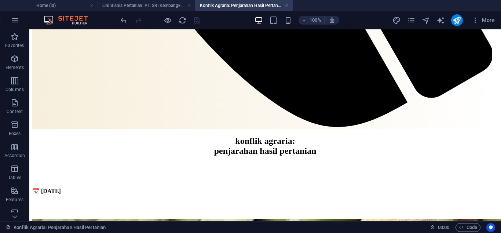
scroll to position [555, 0]
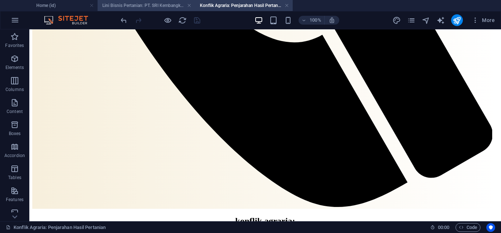
click at [143, 4] on h4 "Lini Bisnis Pertanian: PT. SRI Kembangkan Sektor Perikanan untuk Diversifikasi …" at bounding box center [147, 5] width 98 height 8
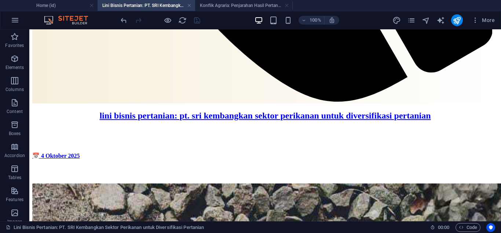
scroll to position [651, 0]
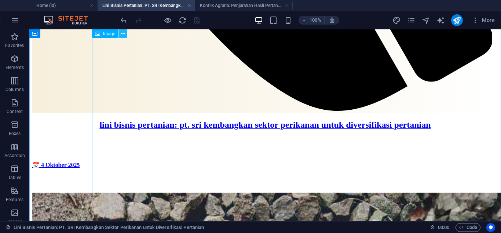
click at [125, 34] on button at bounding box center [122, 33] width 9 height 9
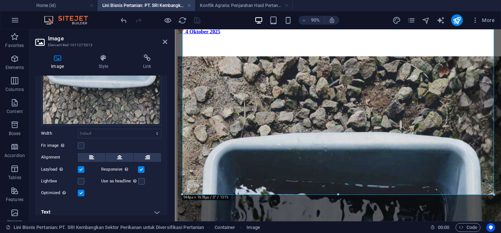
scroll to position [185, 0]
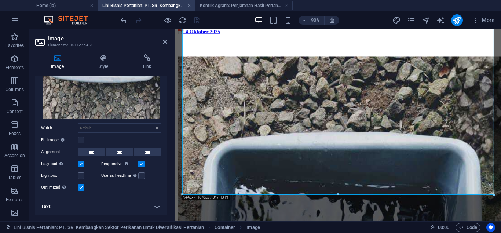
click at [155, 209] on h4 "Text" at bounding box center [101, 207] width 132 height 18
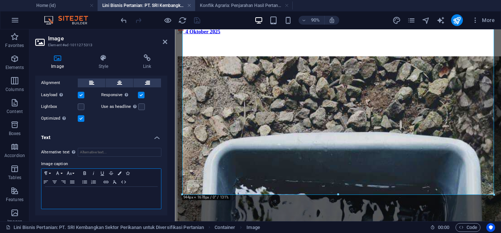
click at [138, 194] on p at bounding box center [101, 193] width 112 height 7
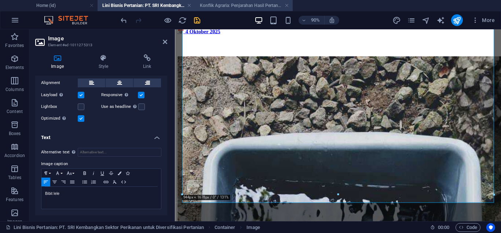
click at [235, 6] on h4 "Konflik Agraria: Penjarahan Hasil Pertanian (id)" at bounding box center [244, 5] width 98 height 8
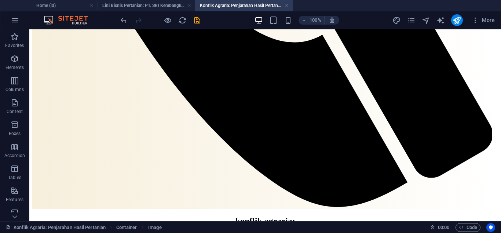
scroll to position [555, 0]
click at [158, 6] on h4 "Lini Bisnis Pertanian: PT. SRI Kembangkan Sektor Perikanan untuk Diversifikasi …" at bounding box center [147, 5] width 98 height 8
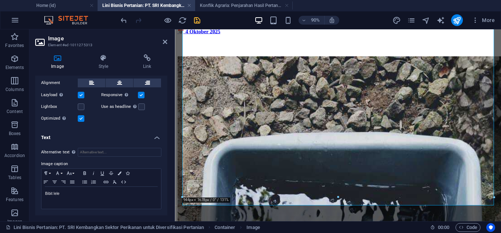
scroll to position [636, 0]
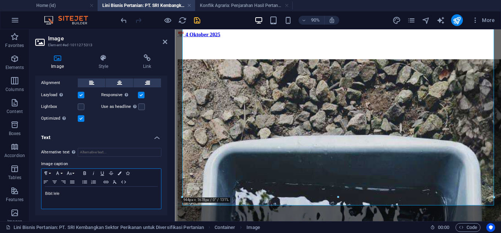
click at [115, 189] on div "Bibit lele" at bounding box center [101, 198] width 120 height 22
click at [91, 175] on icon "button" at bounding box center [93, 173] width 9 height 6
click at [77, 194] on p "Bibit lele" at bounding box center [101, 193] width 112 height 7
click at [121, 173] on button "Colors" at bounding box center [120, 173] width 8 height 9
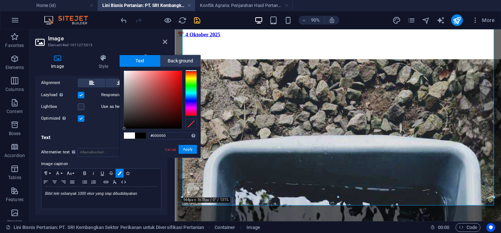
click at [124, 128] on div at bounding box center [153, 100] width 58 height 58
click at [185, 149] on button "Apply" at bounding box center [188, 149] width 18 height 9
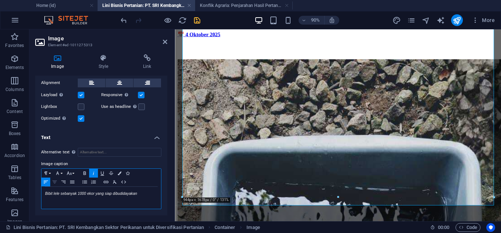
click at [55, 179] on button "Align Center" at bounding box center [54, 181] width 9 height 9
click at [153, 191] on p "Bibit lele sebanyak 1000 ekor yang siap dibudidayakan​ ​" at bounding box center [101, 193] width 112 height 7
click at [119, 172] on icon "button" at bounding box center [120, 173] width 4 height 4
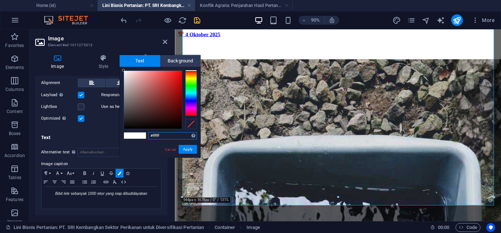
type input "#000000"
click at [125, 128] on div at bounding box center [153, 100] width 58 height 58
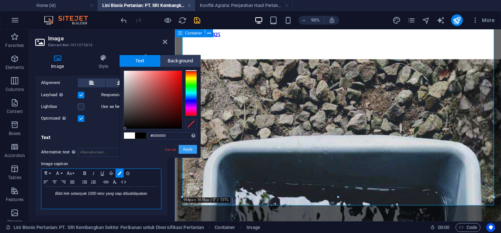
click at [186, 151] on button "Apply" at bounding box center [188, 149] width 18 height 9
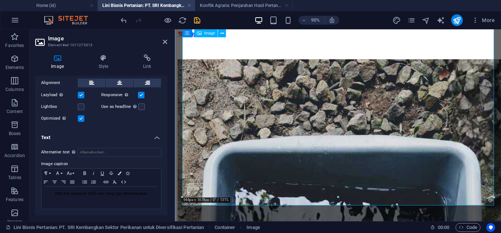
click at [138, 191] on p "Bibit lele sebanyak 1000 ekor yang siap dibudidayakan​​" at bounding box center [101, 193] width 112 height 7
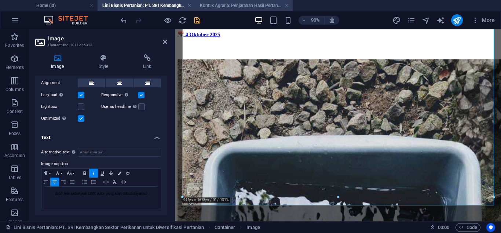
click at [224, 5] on h4 "Konflik Agraria: Penjarahan Hasil Pertanian (id)" at bounding box center [244, 5] width 98 height 8
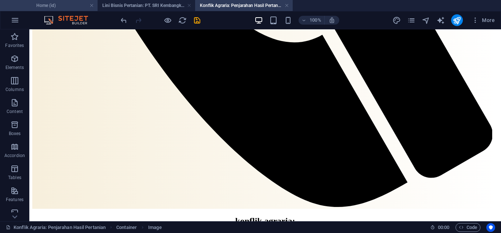
click at [63, 4] on h4 "Home (id)" at bounding box center [49, 5] width 98 height 8
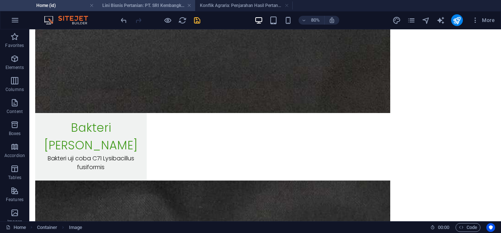
scroll to position [6843, 0]
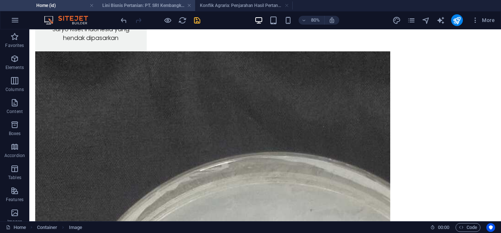
click at [123, 6] on h4 "Lini Bisnis Pertanian: PT. SRI Kembangkan Sektor Perikanan untuk Diversifikasi …" at bounding box center [147, 5] width 98 height 8
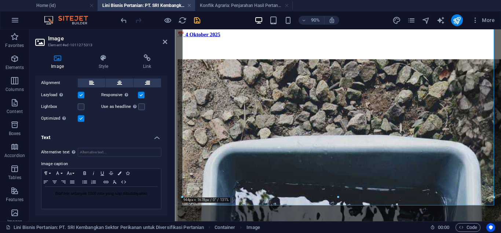
scroll to position [254, 0]
click at [166, 43] on icon at bounding box center [165, 42] width 4 height 6
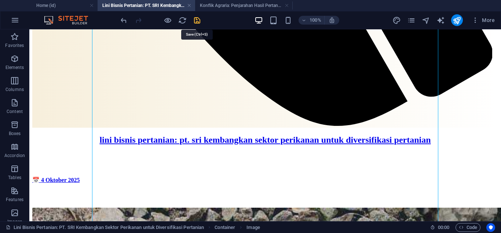
click at [196, 22] on icon "save" at bounding box center [197, 20] width 8 height 8
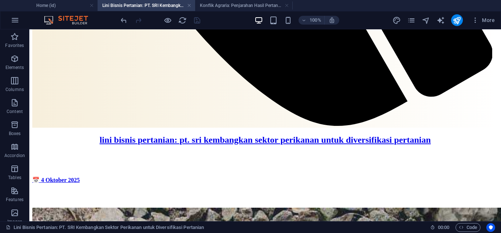
scroll to position [669, 0]
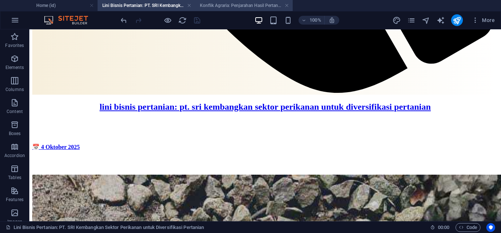
click at [220, 4] on h4 "Konflik Agraria: Penjarahan Hasil Pertanian (id)" at bounding box center [244, 5] width 98 height 8
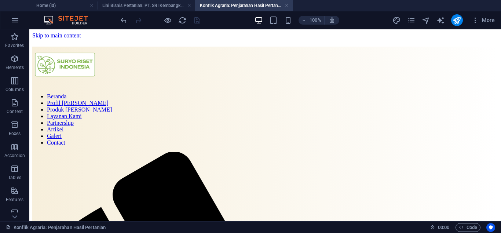
scroll to position [555, 0]
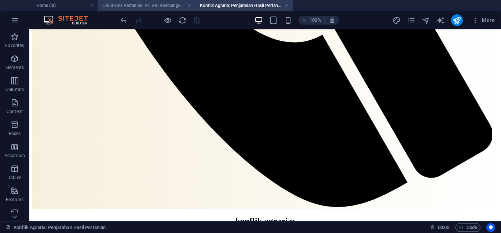
click at [164, 5] on h4 "Lini Bisnis Pertanian: PT. SRI Kembangkan Sektor Perikanan untuk Diversifikasi …" at bounding box center [147, 5] width 98 height 8
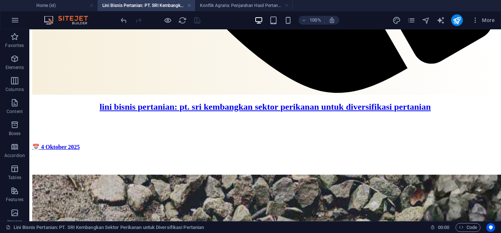
scroll to position [657, 0]
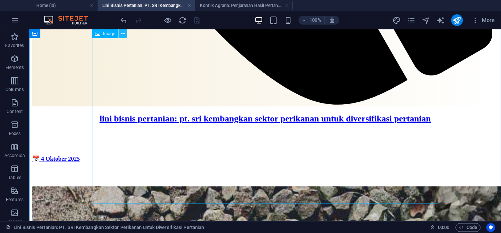
click at [121, 34] on icon at bounding box center [123, 34] width 4 height 8
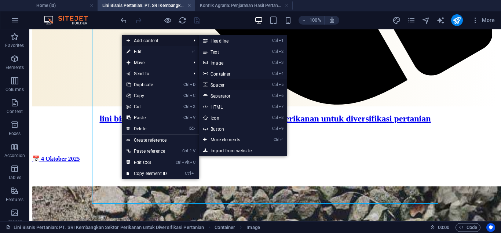
click at [229, 81] on link "Ctrl 5 Spacer" at bounding box center [229, 84] width 61 height 11
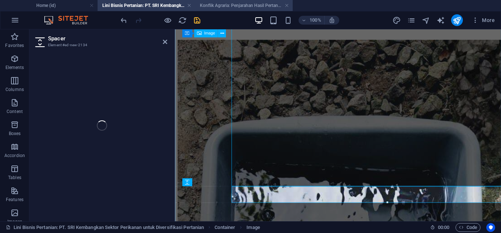
select select "px"
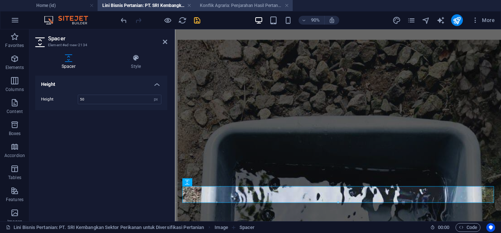
click at [234, 3] on h4 "Konflik Agraria: Penjarahan Hasil Pertanian (id)" at bounding box center [244, 5] width 98 height 8
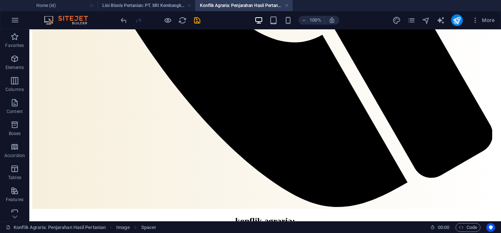
scroll to position [0, 0]
click at [140, 9] on h4 "Lini Bisnis Pertanian: PT. SRI Kembangkan Sektor Perikanan untuk Diversifikasi …" at bounding box center [147, 5] width 98 height 8
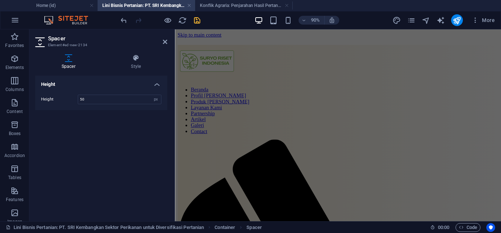
scroll to position [655, 0]
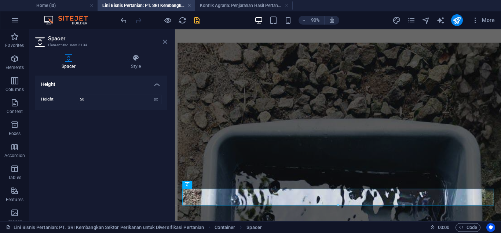
click at [164, 42] on icon at bounding box center [165, 42] width 4 height 6
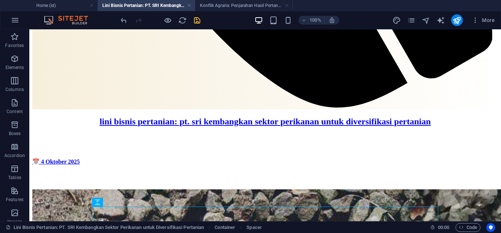
scroll to position [688, 0]
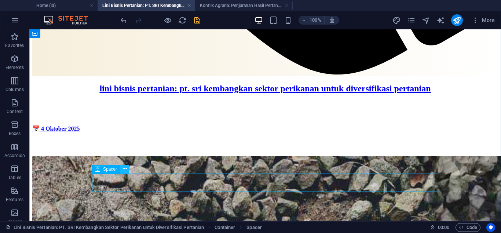
click at [128, 171] on button at bounding box center [124, 169] width 9 height 9
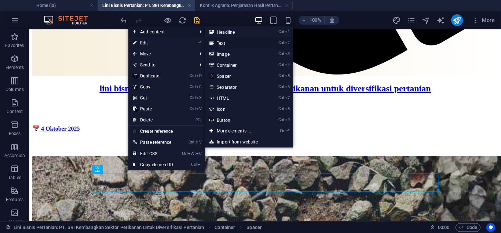
click at [234, 42] on link "Ctrl 2 Text" at bounding box center [235, 42] width 61 height 11
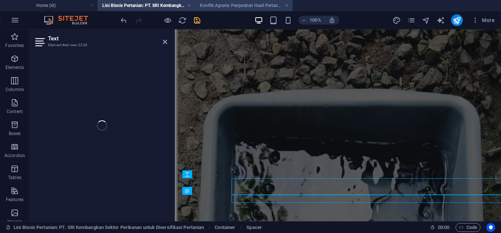
scroll to position [666, 0]
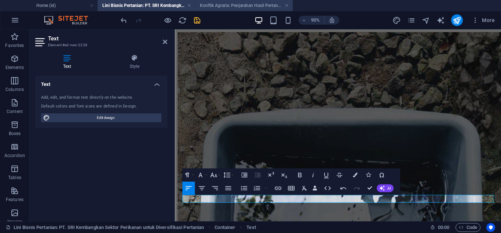
click at [224, 8] on h4 "Konflik Agraria: Penjarahan Hasil Pertanian (id)" at bounding box center [244, 5] width 98 height 8
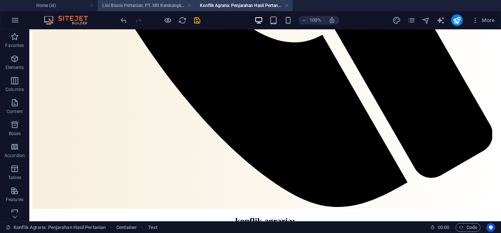
click at [123, 7] on h4 "Lini Bisnis Pertanian: PT. SRI Kembangkan Sektor Perikanan untuk Diversifikasi …" at bounding box center [147, 5] width 98 height 8
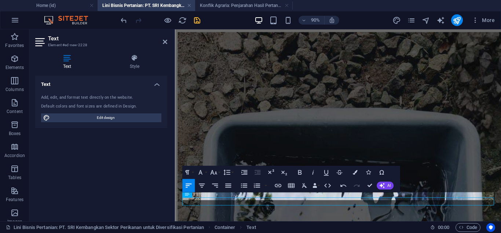
scroll to position [666, 0]
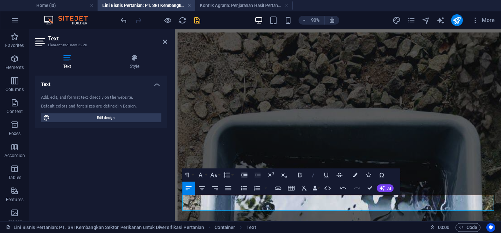
click at [311, 175] on icon "button" at bounding box center [313, 175] width 8 height 8
click at [197, 190] on button "Align Center" at bounding box center [201, 188] width 12 height 13
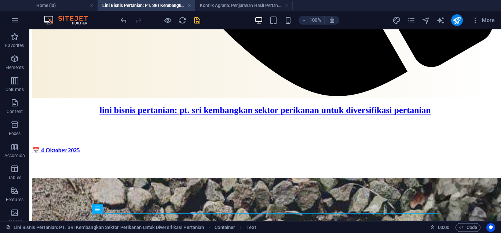
scroll to position [705, 0]
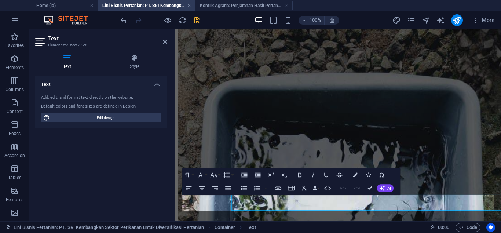
scroll to position [666, 0]
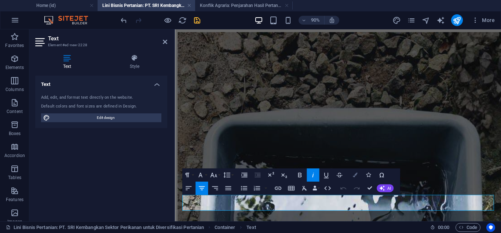
click at [356, 177] on icon "button" at bounding box center [355, 174] width 5 height 5
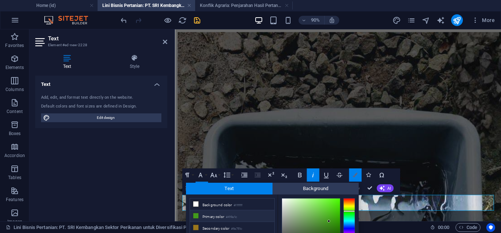
scroll to position [52, 0]
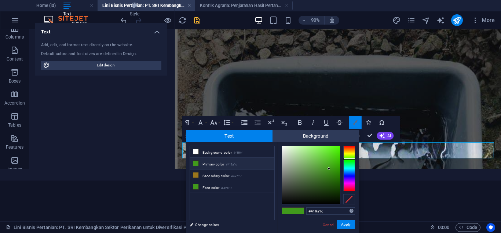
type input "#020202"
click at [282, 203] on div at bounding box center [311, 175] width 58 height 58
click at [349, 225] on button "Apply" at bounding box center [346, 224] width 18 height 9
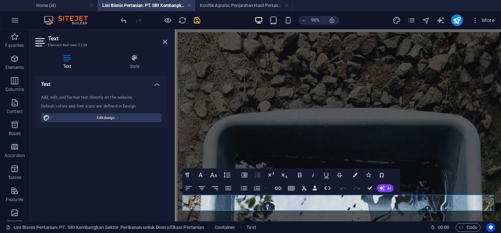
scroll to position [0, 0]
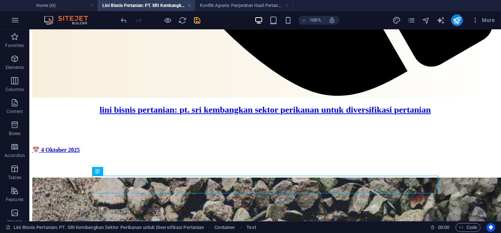
scroll to position [705, 0]
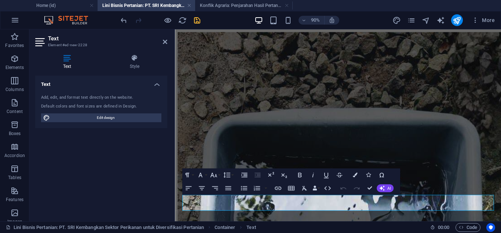
click at [157, 81] on h4 "Text" at bounding box center [101, 82] width 132 height 13
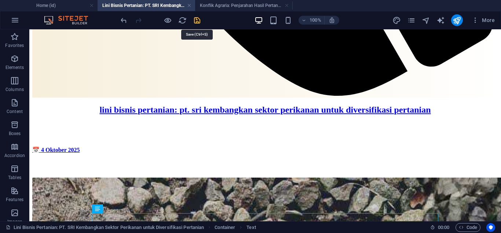
click at [197, 19] on icon "save" at bounding box center [197, 20] width 8 height 8
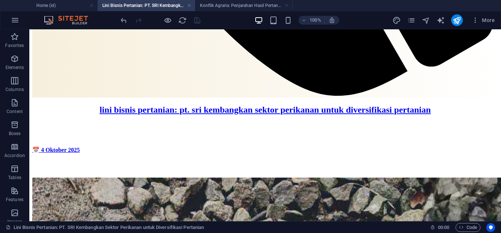
scroll to position [705, 0]
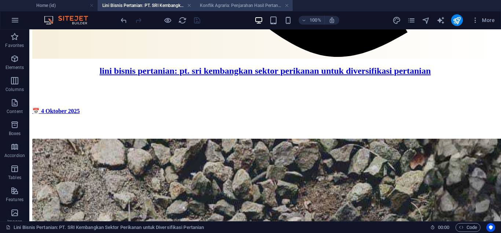
click at [241, 5] on h4 "Konflik Agraria: Penjarahan Hasil Pertanian (id)" at bounding box center [244, 5] width 98 height 8
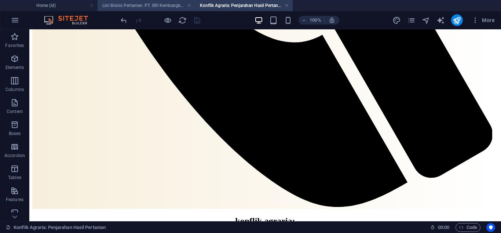
click at [151, 4] on h4 "Lini Bisnis Pertanian: PT. SRI Kembangkan Sektor Perikanan untuk Diversifikasi …" at bounding box center [147, 5] width 98 height 8
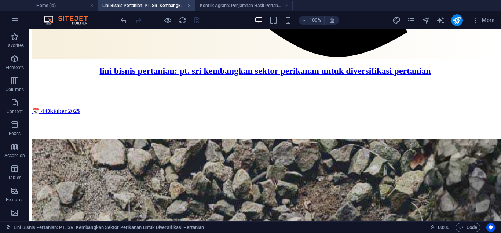
scroll to position [693, 0]
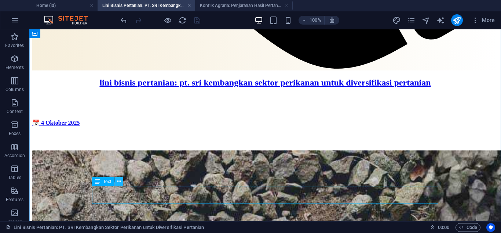
click at [117, 182] on icon at bounding box center [119, 181] width 4 height 8
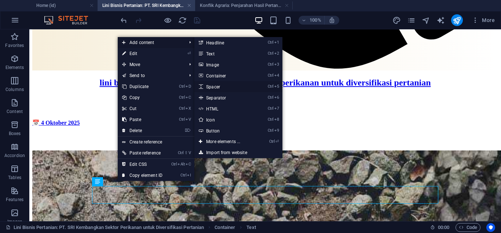
click at [223, 86] on link "Ctrl 5 Spacer" at bounding box center [224, 86] width 61 height 11
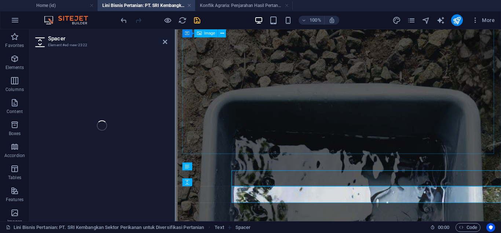
select select "px"
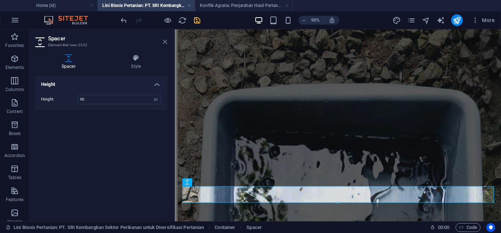
click at [167, 43] on icon at bounding box center [165, 42] width 4 height 6
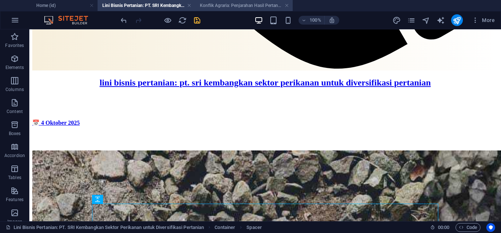
click at [215, 6] on h4 "Konflik Agraria: Penjarahan Hasil Pertanian (id)" at bounding box center [244, 5] width 98 height 8
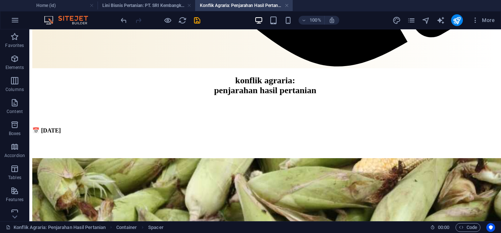
scroll to position [707, 0]
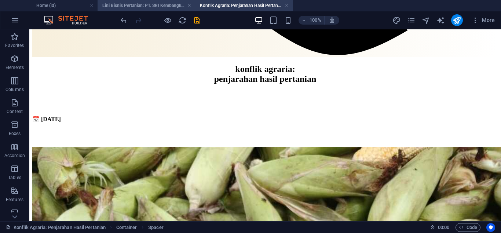
click at [143, 6] on h4 "Lini Bisnis Pertanian: PT. SRI Kembangkan Sektor Perikanan untuk Diversifikasi …" at bounding box center [147, 5] width 98 height 8
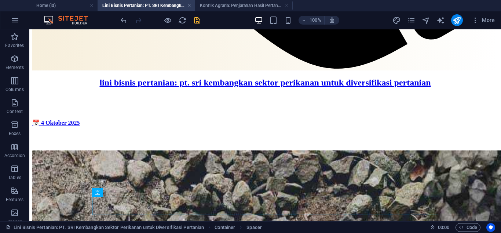
scroll to position [723, 0]
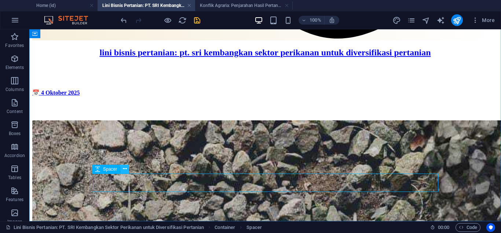
click at [124, 170] on icon at bounding box center [125, 169] width 4 height 8
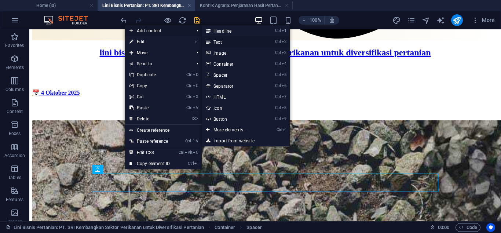
click at [221, 40] on link "Ctrl 2 Text" at bounding box center [232, 41] width 61 height 11
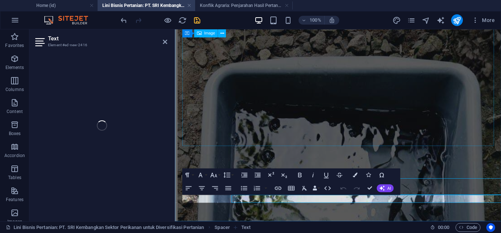
scroll to position [702, 0]
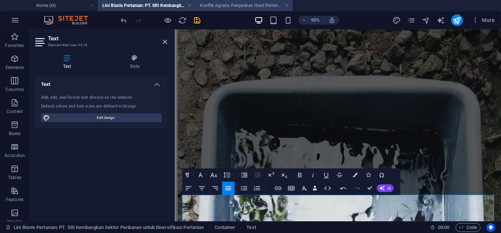
click at [217, 4] on h4 "Konflik Agraria: Penjarahan Hasil Pertanian (id)" at bounding box center [244, 5] width 98 height 8
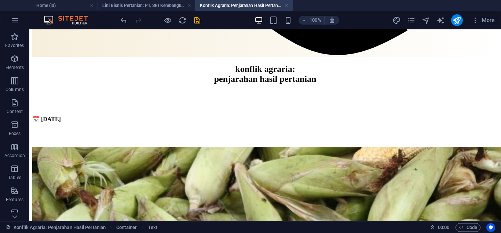
scroll to position [707, 0]
click at [133, 4] on h4 "Lini Bisnis Pertanian: PT. SRI Kembangkan Sektor Perikanan untuk Diversifikasi …" at bounding box center [147, 5] width 98 height 8
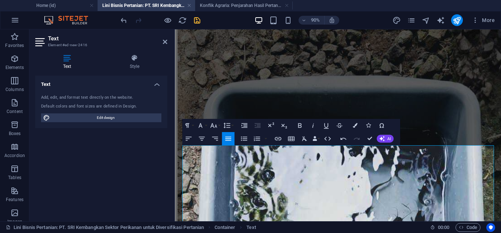
scroll to position [813, 0]
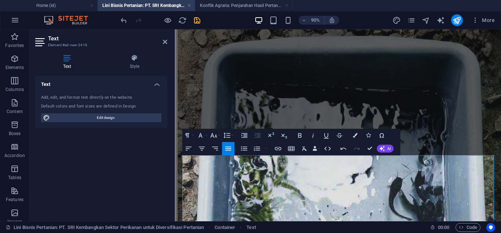
scroll to position [781, 0]
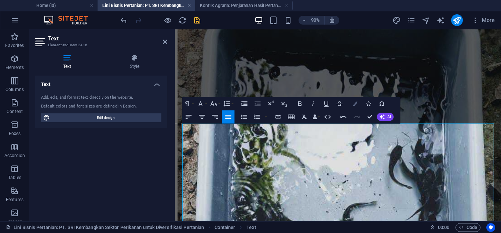
click at [357, 101] on button "Colors" at bounding box center [355, 103] width 12 height 13
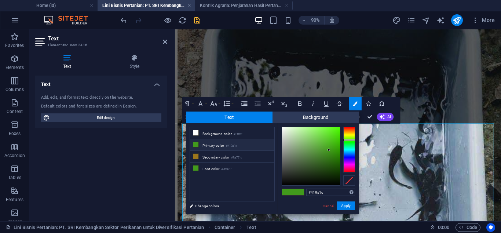
type input "#000000"
click at [282, 185] on div at bounding box center [311, 156] width 58 height 58
click at [352, 205] on button "Apply" at bounding box center [346, 205] width 18 height 9
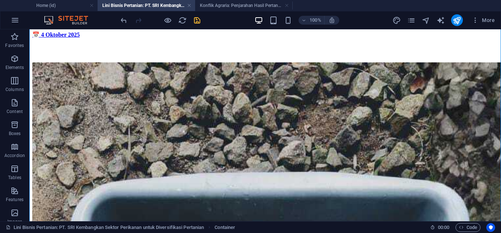
scroll to position [855, 0]
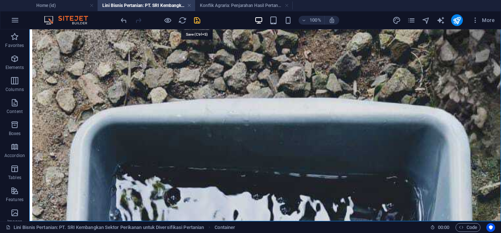
click at [196, 18] on icon "save" at bounding box center [197, 20] width 8 height 8
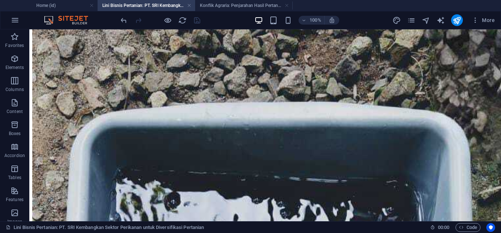
scroll to position [845, 0]
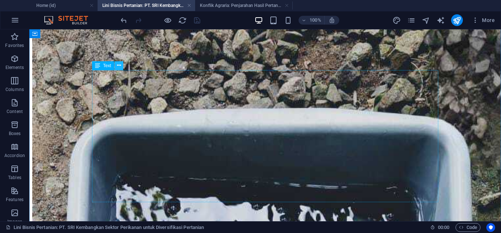
click at [121, 66] on icon at bounding box center [119, 66] width 4 height 8
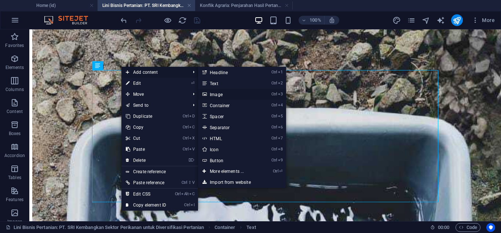
click at [218, 92] on link "Ctrl 3 Image" at bounding box center [228, 94] width 61 height 11
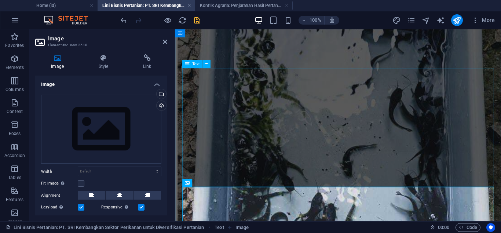
scroll to position [843, 0]
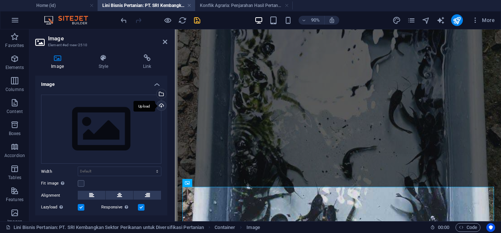
click at [162, 103] on div "Upload" at bounding box center [160, 106] width 11 height 11
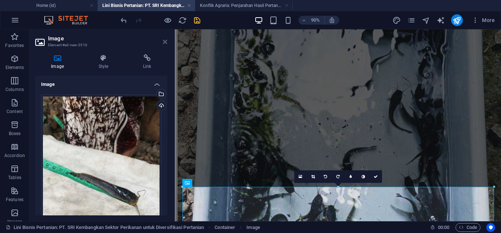
click at [165, 40] on icon at bounding box center [165, 42] width 4 height 6
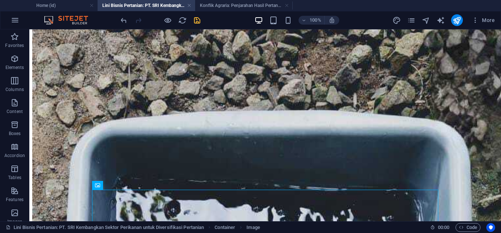
scroll to position [973, 0]
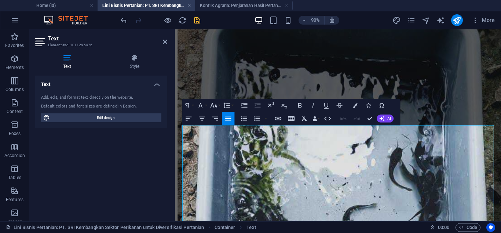
scroll to position [951, 0]
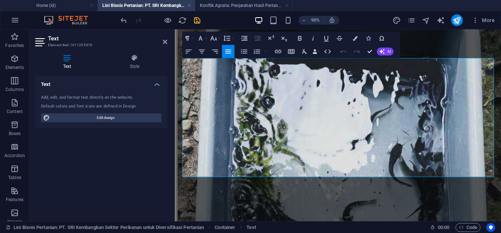
scroll to position [864, 0]
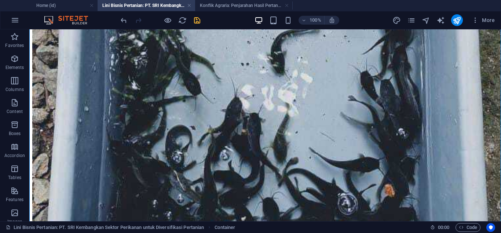
scroll to position [1480, 0]
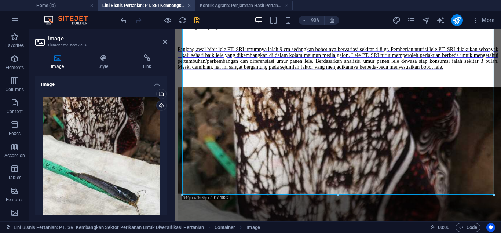
scroll to position [185, 0]
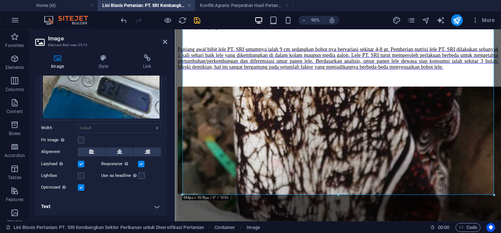
click at [155, 206] on h4 "Text" at bounding box center [101, 207] width 132 height 18
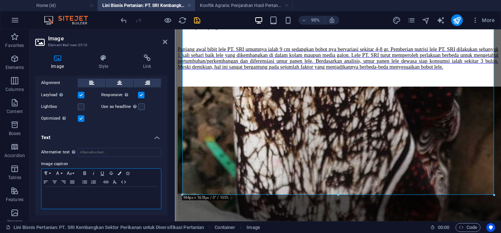
click at [129, 192] on p at bounding box center [101, 193] width 112 height 7
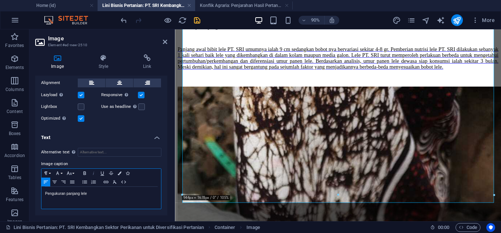
click at [93, 174] on icon "button" at bounding box center [93, 172] width 1 height 3
click at [55, 182] on icon "button" at bounding box center [54, 182] width 9 height 6
click at [119, 172] on icon "button" at bounding box center [120, 173] width 4 height 4
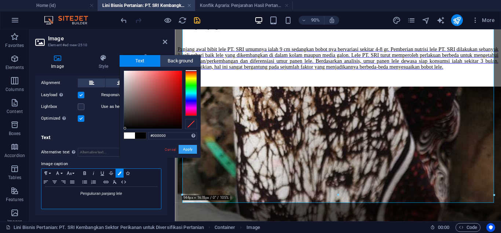
click at [192, 149] on button "Apply" at bounding box center [188, 149] width 18 height 9
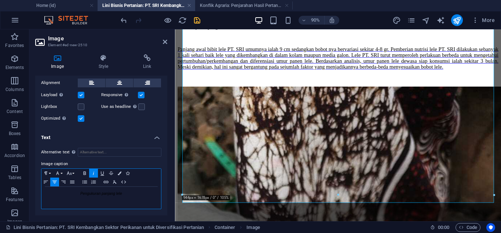
click at [150, 197] on p "Pengukuran panjang lele" at bounding box center [101, 193] width 112 height 7
click at [166, 43] on icon at bounding box center [165, 42] width 4 height 6
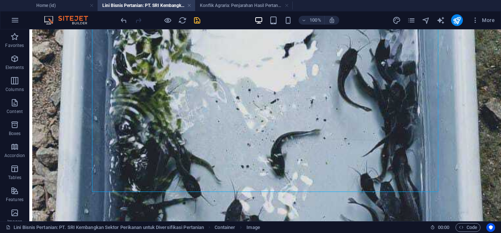
scroll to position [1488, 0]
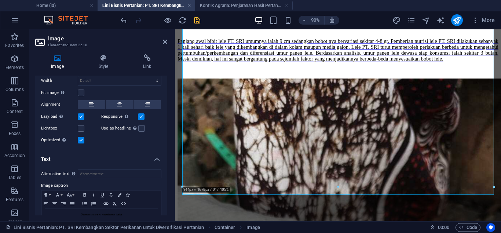
scroll to position [236, 0]
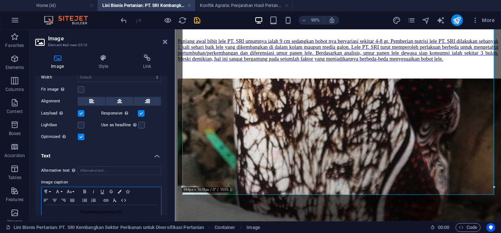
click at [131, 209] on p "Pengukuran panjang lele" at bounding box center [101, 212] width 112 height 7
click at [166, 41] on icon at bounding box center [165, 42] width 4 height 6
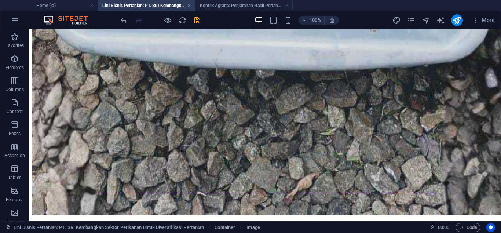
scroll to position [1488, 0]
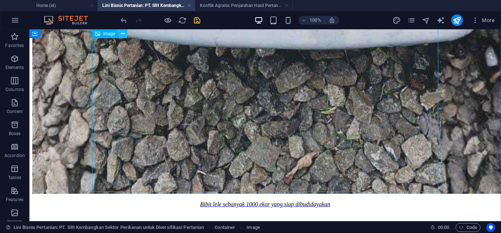
click at [123, 33] on icon at bounding box center [123, 34] width 4 height 8
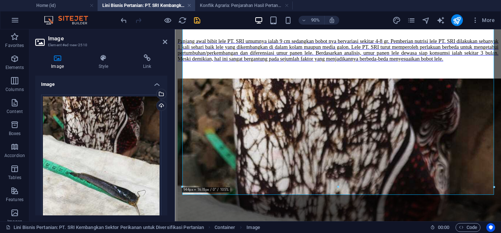
scroll to position [254, 0]
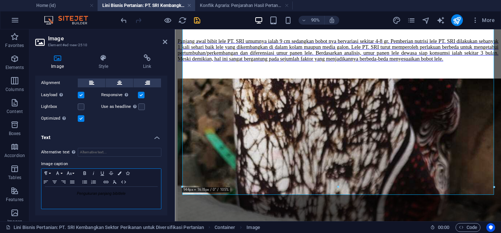
click at [134, 196] on p "Pengukuran panjang bibit lele" at bounding box center [101, 193] width 112 height 7
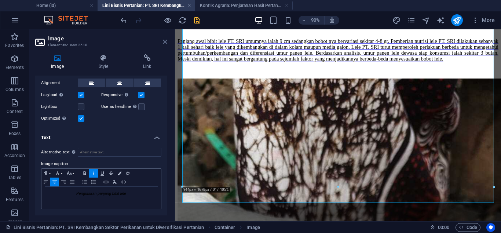
click at [165, 43] on icon at bounding box center [165, 42] width 4 height 6
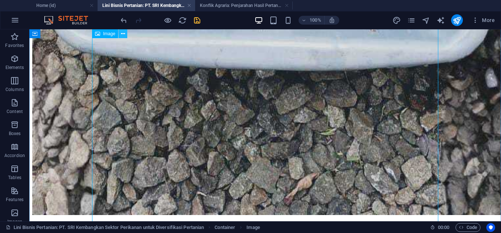
click at [124, 34] on icon at bounding box center [123, 34] width 4 height 8
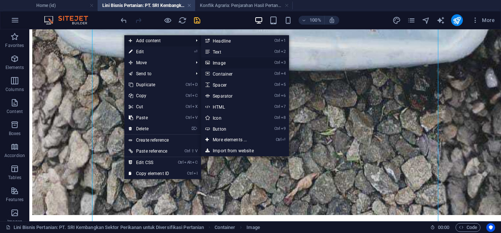
click at [230, 62] on link "Ctrl 3 Image" at bounding box center [231, 62] width 61 height 11
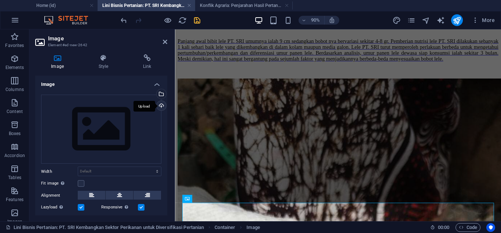
click at [160, 103] on div "Upload" at bounding box center [160, 106] width 11 height 11
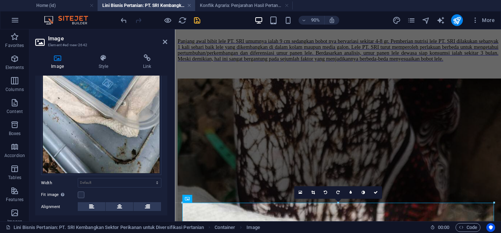
scroll to position [185, 0]
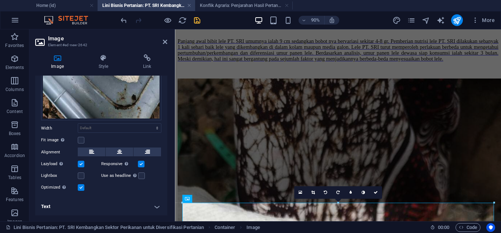
click at [155, 207] on h4 "Text" at bounding box center [101, 207] width 132 height 18
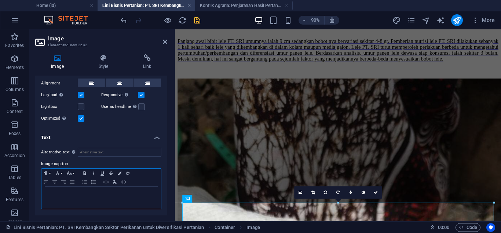
click at [145, 194] on p at bounding box center [101, 193] width 112 height 7
click at [95, 175] on icon "button" at bounding box center [93, 173] width 9 height 6
click at [57, 181] on icon "button" at bounding box center [54, 182] width 9 height 6
click at [137, 194] on p "Pengukuran bobot lele" at bounding box center [101, 193] width 112 height 7
click at [375, 193] on icon at bounding box center [376, 192] width 4 height 4
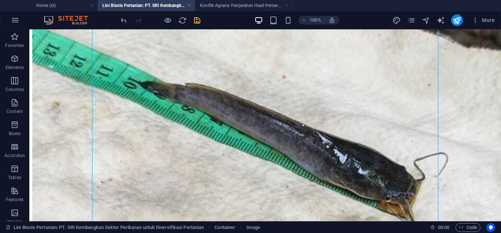
scroll to position [2129, 0]
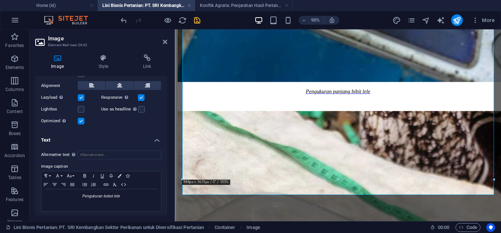
scroll to position [252, 0]
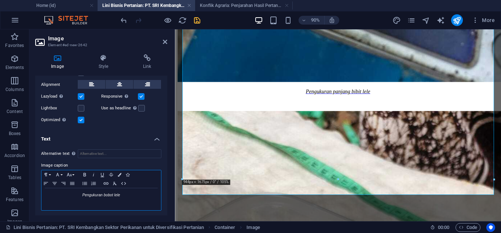
click at [131, 190] on div "Pengukuran bobot lele ​" at bounding box center [101, 199] width 120 height 22
click at [120, 176] on icon "button" at bounding box center [120, 175] width 4 height 4
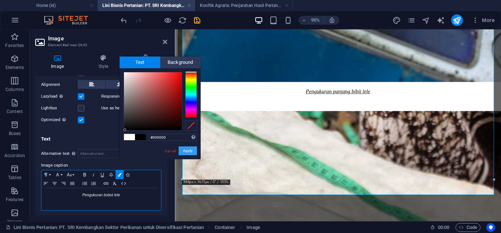
click at [190, 149] on button "Apply" at bounding box center [188, 150] width 18 height 9
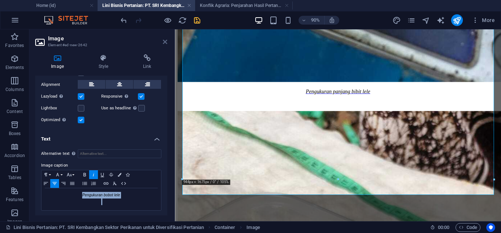
click at [165, 41] on icon at bounding box center [165, 42] width 4 height 6
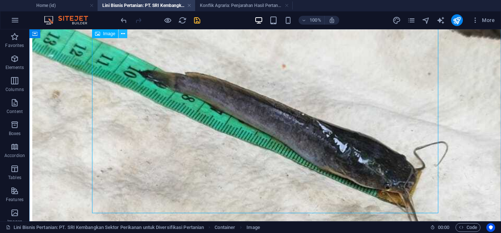
click at [122, 31] on icon at bounding box center [123, 34] width 4 height 8
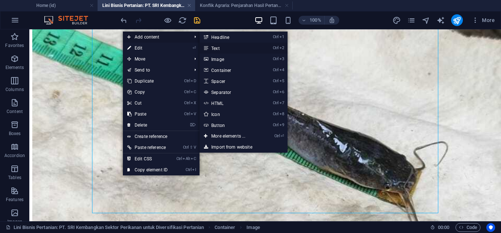
click at [216, 48] on link "Ctrl 2 Text" at bounding box center [229, 48] width 61 height 11
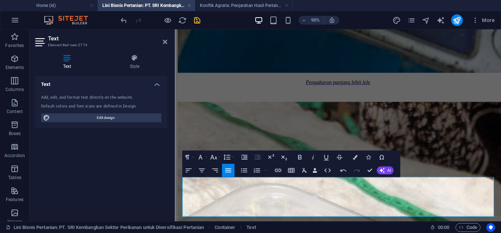
scroll to position [2127, 0]
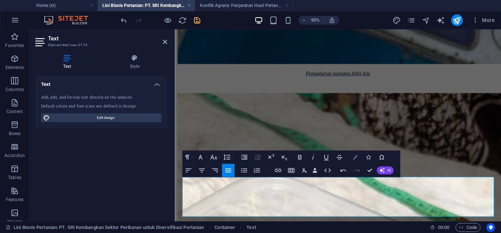
click at [356, 156] on icon "button" at bounding box center [355, 157] width 5 height 5
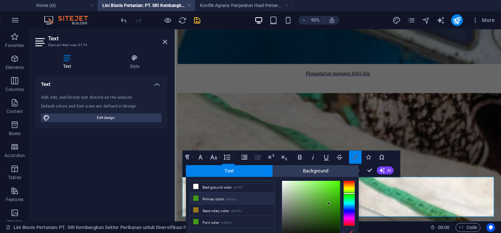
scroll to position [35, 0]
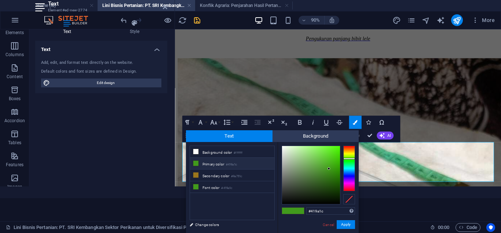
type input "#060606"
click at [282, 202] on div at bounding box center [311, 175] width 59 height 59
click at [346, 226] on button "Apply" at bounding box center [346, 224] width 18 height 9
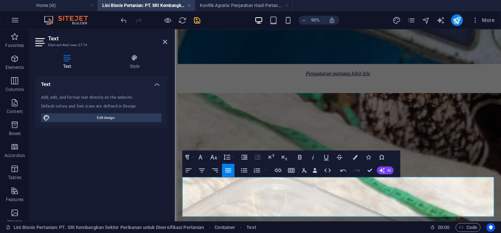
scroll to position [0, 0]
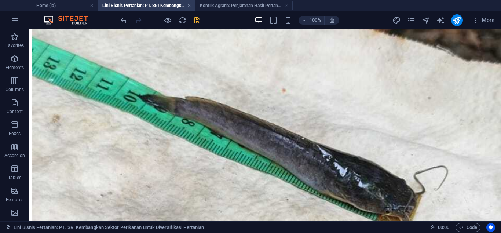
scroll to position [2173, 0]
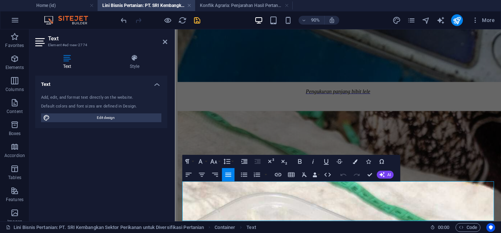
scroll to position [2151, 0]
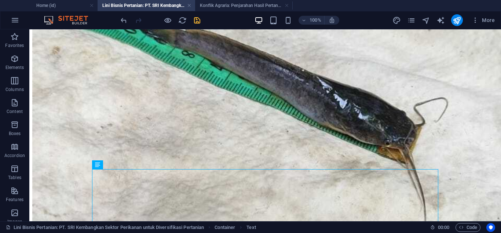
scroll to position [2177, 0]
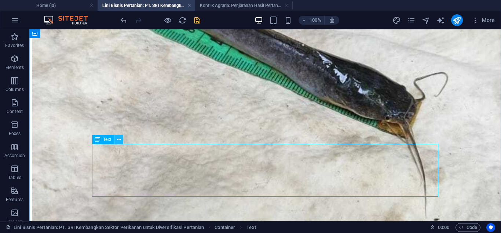
click at [118, 141] on icon at bounding box center [119, 140] width 4 height 8
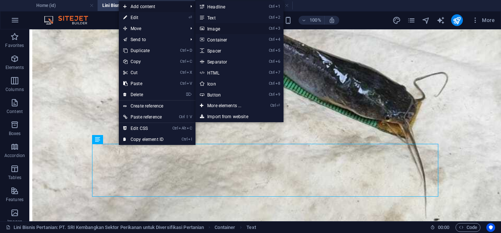
click at [224, 28] on link "Ctrl 3 Image" at bounding box center [225, 28] width 61 height 11
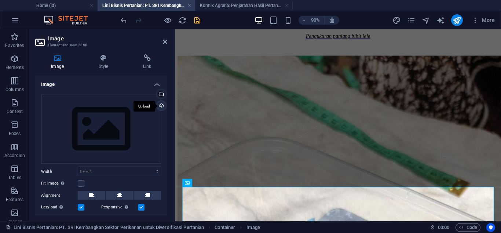
click at [162, 102] on div "Upload" at bounding box center [160, 106] width 11 height 11
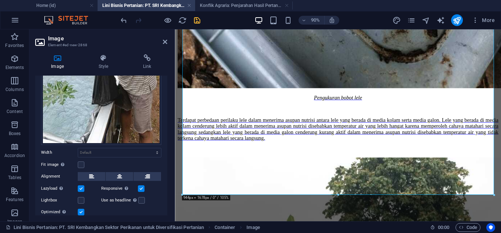
scroll to position [185, 0]
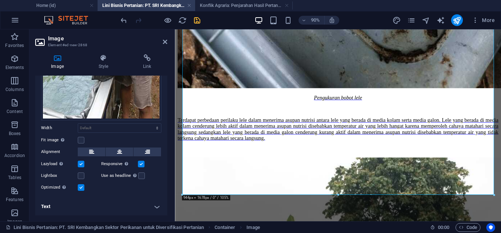
click at [157, 206] on h4 "Text" at bounding box center [101, 207] width 132 height 18
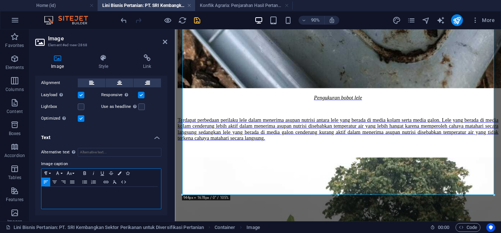
click at [143, 199] on div at bounding box center [101, 198] width 120 height 22
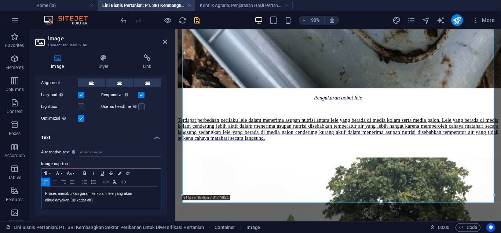
click at [51, 180] on icon "button" at bounding box center [54, 182] width 9 height 6
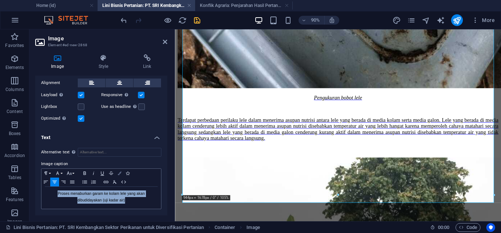
click at [118, 170] on button "Colors" at bounding box center [120, 173] width 8 height 9
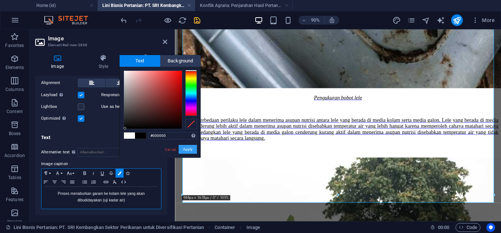
click at [190, 150] on button "Apply" at bounding box center [188, 149] width 18 height 9
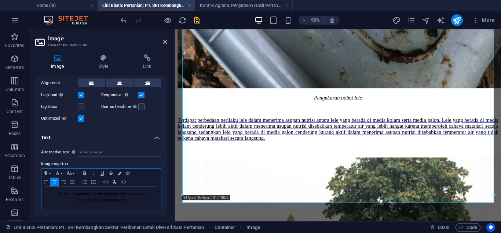
click at [92, 170] on icon "button" at bounding box center [93, 173] width 9 height 6
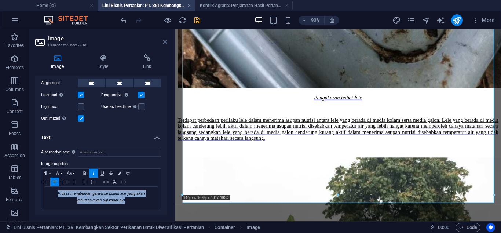
click at [166, 41] on icon at bounding box center [165, 42] width 4 height 6
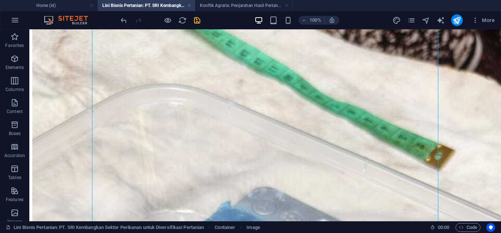
scroll to position [2806, 0]
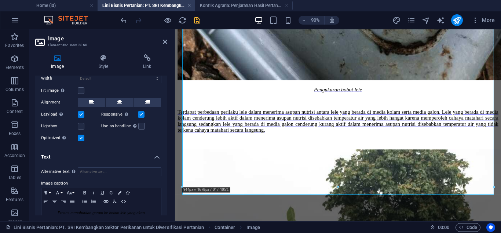
scroll to position [254, 0]
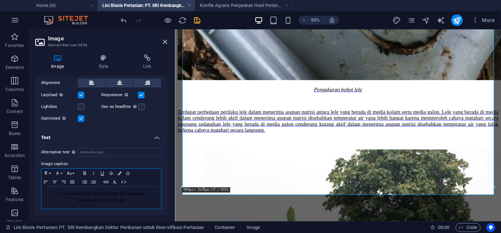
click at [137, 199] on p "Proses menaburkan garam ke kolam lele yang akan dibudidayakan (uji kadar air)" at bounding box center [101, 196] width 112 height 13
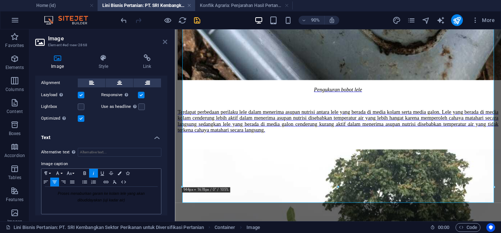
click at [164, 43] on icon at bounding box center [165, 42] width 4 height 6
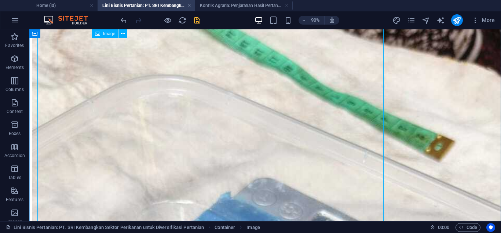
scroll to position [2784, 0]
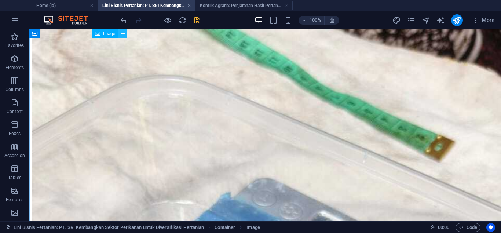
click at [122, 34] on icon at bounding box center [123, 34] width 4 height 8
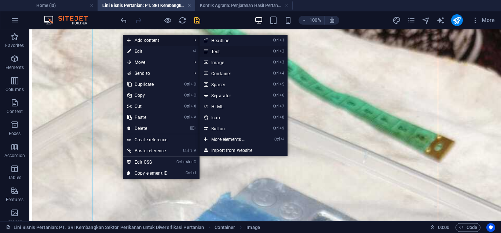
click at [226, 51] on link "Ctrl 2 Text" at bounding box center [229, 51] width 61 height 11
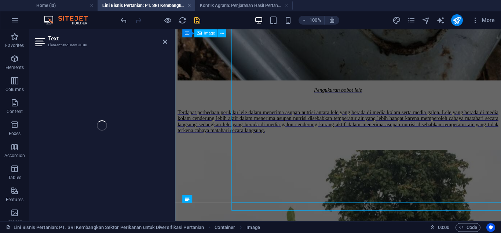
scroll to position [2784, 0]
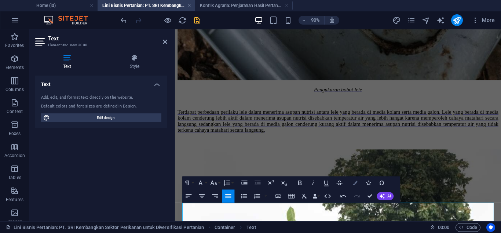
click at [356, 186] on button "Colors" at bounding box center [355, 182] width 12 height 13
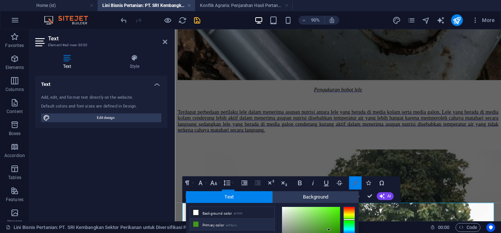
scroll to position [61, 0]
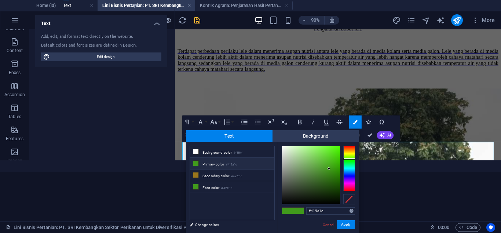
click at [282, 203] on div at bounding box center [311, 175] width 58 height 58
click at [330, 224] on link "Cancel" at bounding box center [328, 225] width 13 height 6
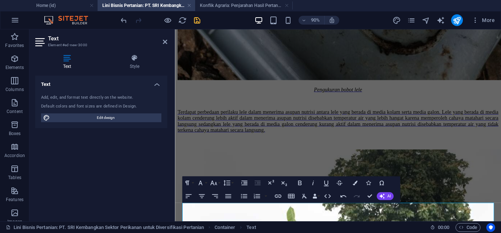
scroll to position [0, 0]
click at [352, 184] on button "Colors" at bounding box center [355, 182] width 12 height 13
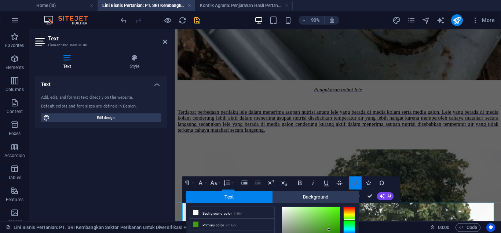
scroll to position [61, 0]
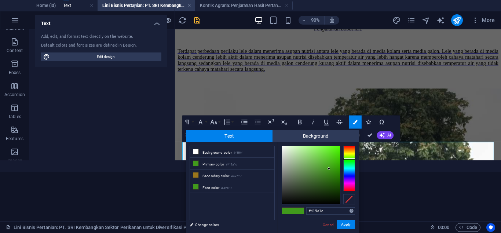
type input "#030303"
click at [283, 203] on div at bounding box center [311, 175] width 58 height 58
click at [343, 224] on button "Apply" at bounding box center [346, 224] width 18 height 9
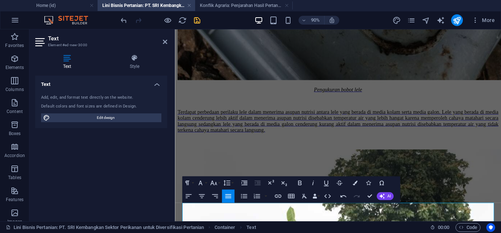
scroll to position [0, 0]
click at [247, 4] on h4 "Konflik Agraria: Penjarahan Hasil Pertanian (id)" at bounding box center [244, 5] width 98 height 8
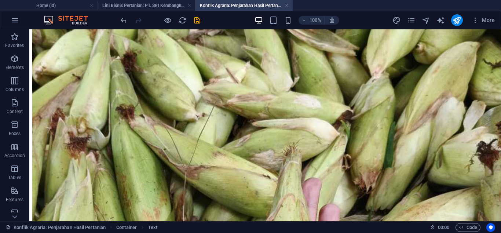
scroll to position [882, 0]
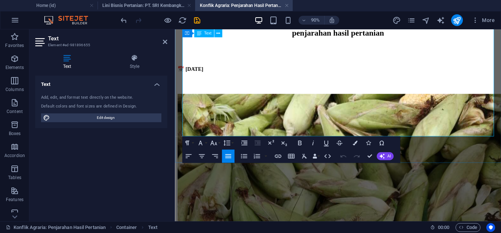
scroll to position [841, 0]
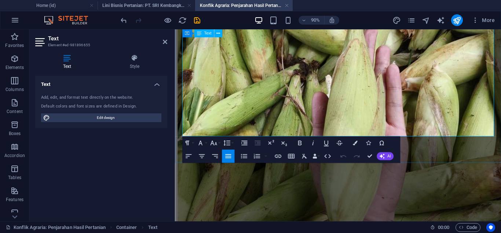
drag, startPoint x: 184, startPoint y: 134, endPoint x: 281, endPoint y: 141, distance: 96.7
copy div "Penulis: [PERSON_NAME] PT. SRI Editor: Divisi Media Sosial PT. SRI"
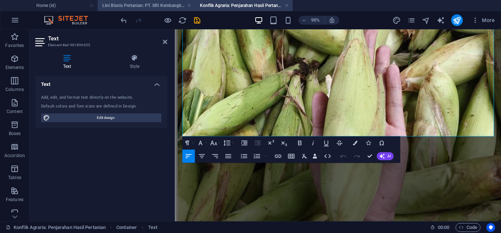
click at [169, 7] on h4 "Lini Bisnis Pertanian: PT. SRI Kembangkan Sektor Perikanan untuk Diversifikasi …" at bounding box center [147, 5] width 98 height 8
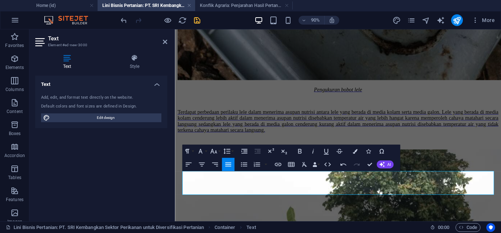
scroll to position [2819, 0]
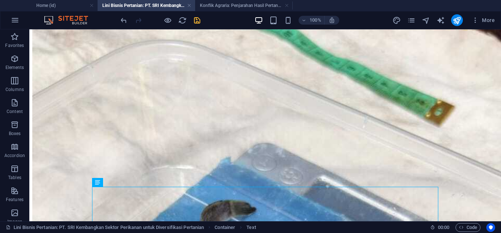
scroll to position [2876, 0]
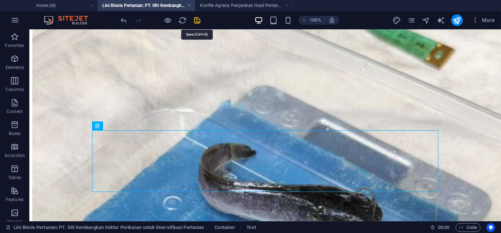
click at [194, 21] on icon "save" at bounding box center [197, 20] width 8 height 8
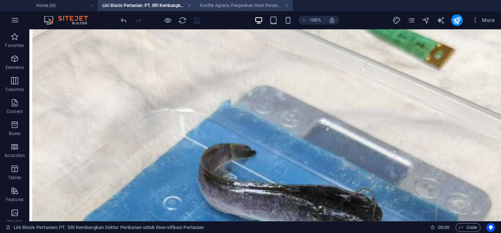
click at [216, 5] on h4 "Konflik Agraria: Penjarahan Hasil Pertanian (id)" at bounding box center [244, 5] width 98 height 8
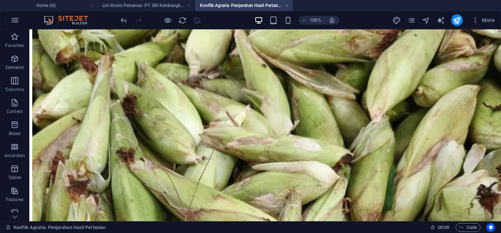
scroll to position [933, 0]
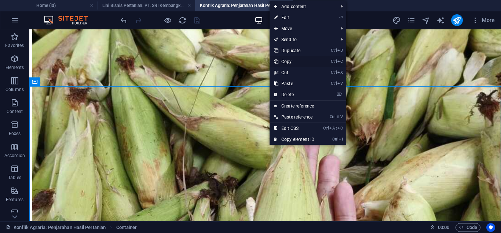
click at [303, 61] on link "Ctrl C Copy" at bounding box center [294, 61] width 49 height 11
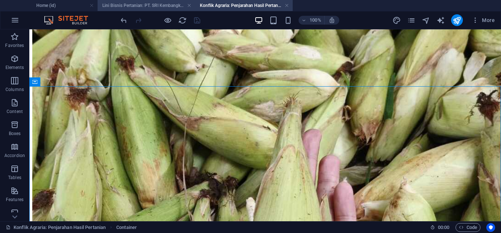
click at [158, 4] on h4 "Lini Bisnis Pertanian: PT. SRI Kembangkan Sektor Perikanan untuk Diversifikasi …" at bounding box center [147, 5] width 98 height 8
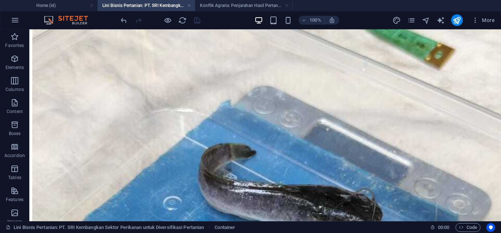
scroll to position [2869, 0]
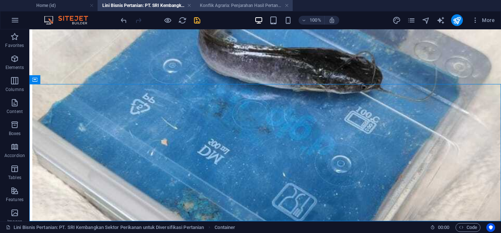
click at [209, 4] on h4 "Konflik Agraria: Penjarahan Hasil Pertanian (id)" at bounding box center [244, 5] width 98 height 8
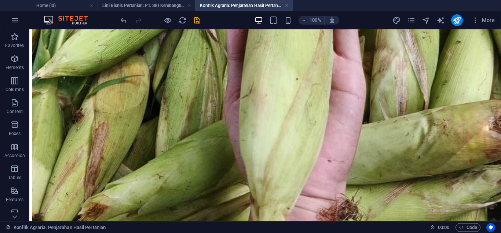
scroll to position [1073, 0]
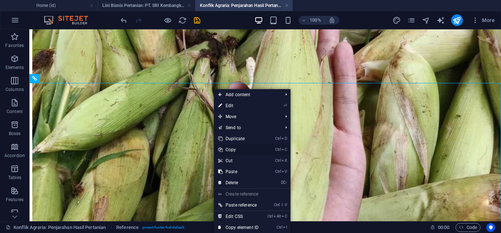
click at [239, 150] on link "Ctrl C Copy" at bounding box center [238, 149] width 49 height 11
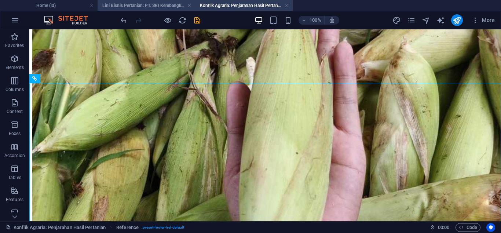
click at [150, 5] on h4 "Lini Bisnis Pertanian: PT. SRI Kembangkan Sektor Perikanan untuk Diversifikasi …" at bounding box center [147, 5] width 98 height 8
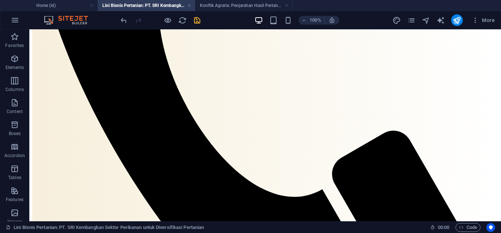
scroll to position [0, 0]
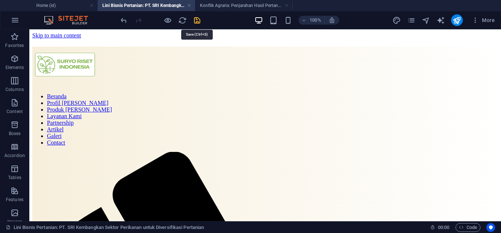
click at [198, 23] on icon "save" at bounding box center [197, 20] width 8 height 8
click at [456, 21] on icon "publish" at bounding box center [456, 20] width 8 height 8
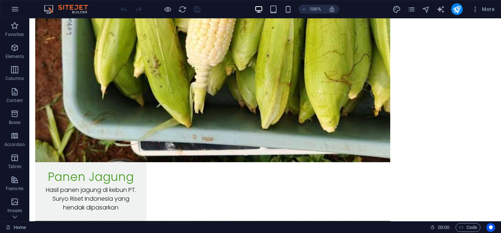
scroll to position [6763, 0]
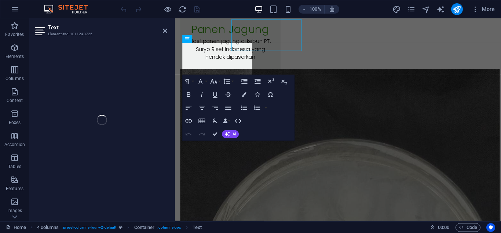
scroll to position [6789, 0]
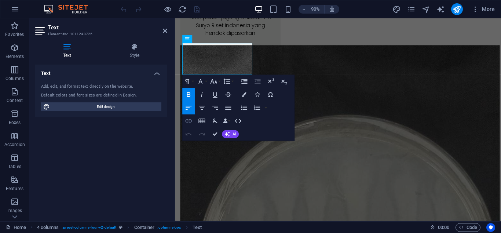
click at [188, 120] on icon "button" at bounding box center [188, 121] width 8 height 8
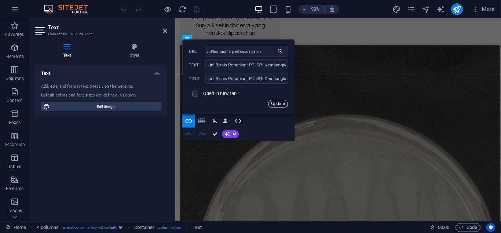
click at [276, 102] on button "Update" at bounding box center [278, 104] width 20 height 8
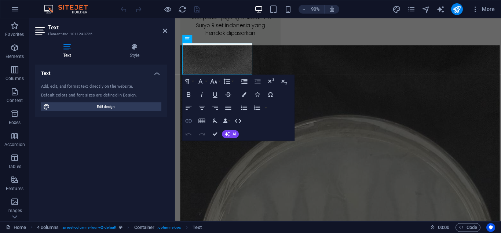
click at [188, 118] on icon "button" at bounding box center [188, 121] width 8 height 8
type input "Lini Bisnis Pertanian: PT. SRI Kembangkan Sektor Perikanan Untuk Diversifikasi …"
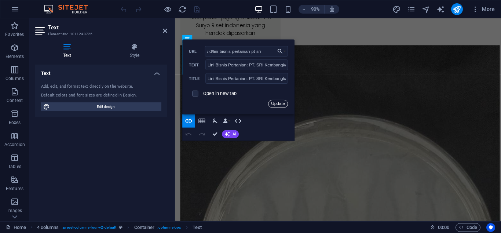
click at [277, 105] on button "Update" at bounding box center [278, 104] width 20 height 8
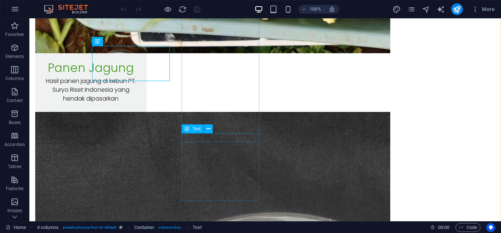
scroll to position [6763, 0]
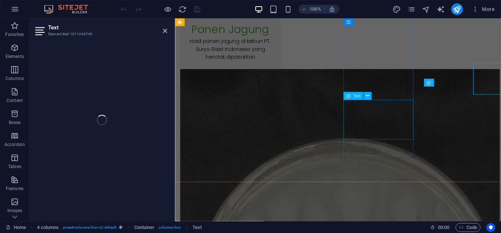
scroll to position [6789, 0]
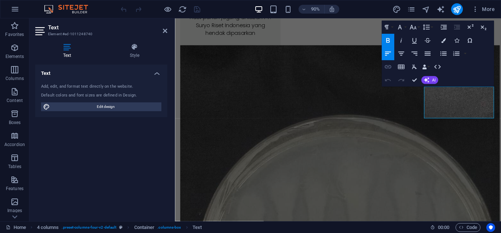
click at [386, 66] on icon "button" at bounding box center [388, 67] width 8 height 8
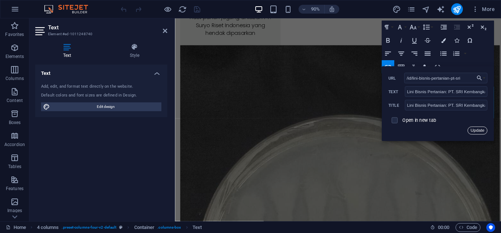
click at [481, 130] on button "Update" at bounding box center [477, 131] width 20 height 8
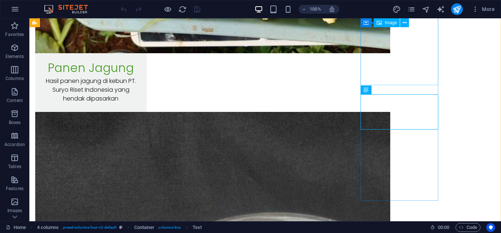
scroll to position [6763, 0]
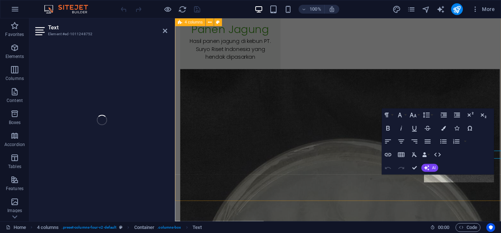
scroll to position [6789, 0]
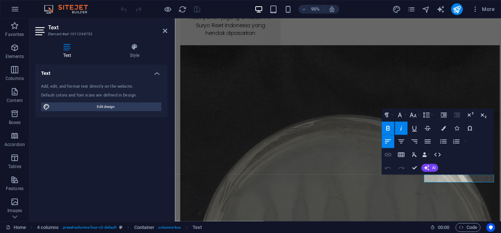
click at [389, 154] on icon "button" at bounding box center [388, 155] width 8 height 8
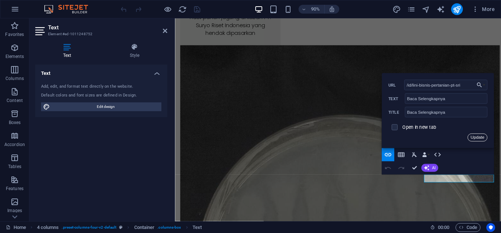
click at [477, 137] on button "Update" at bounding box center [477, 137] width 20 height 8
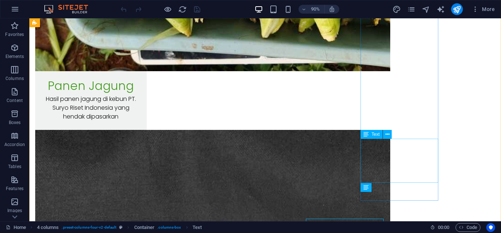
scroll to position [6763, 0]
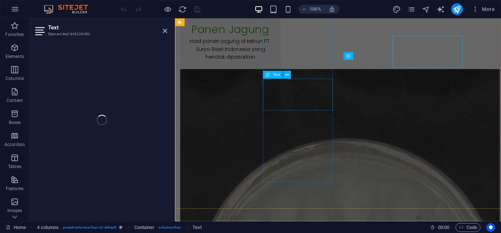
scroll to position [6789, 0]
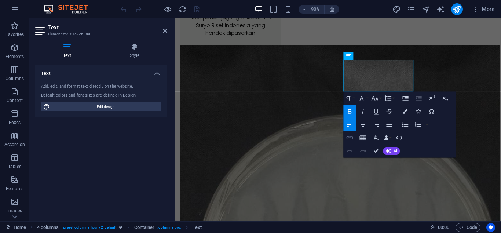
click at [349, 139] on icon "button" at bounding box center [349, 138] width 8 height 8
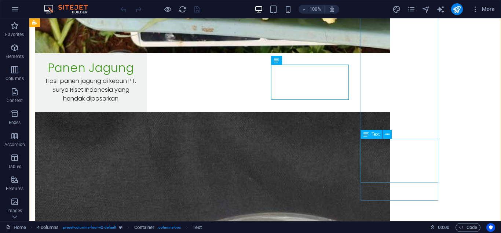
scroll to position [6763, 0]
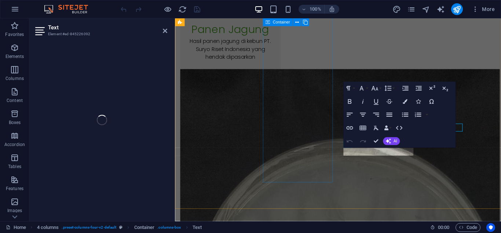
scroll to position [6789, 0]
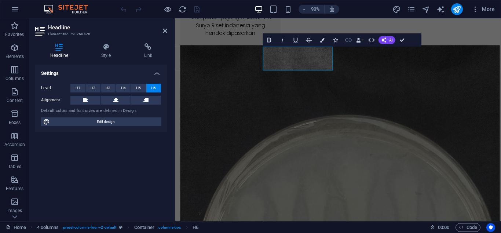
click at [343, 38] on button "Link" at bounding box center [348, 40] width 12 height 13
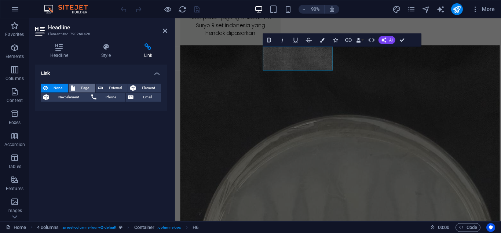
click at [84, 85] on span "Page" at bounding box center [84, 88] width 15 height 9
select select
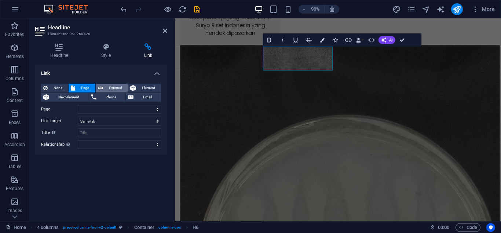
click at [109, 90] on span "External" at bounding box center [115, 88] width 20 height 9
select select "blank"
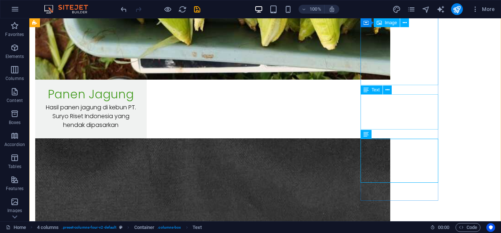
scroll to position [6763, 0]
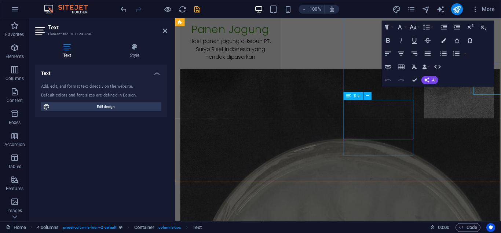
scroll to position [6789, 0]
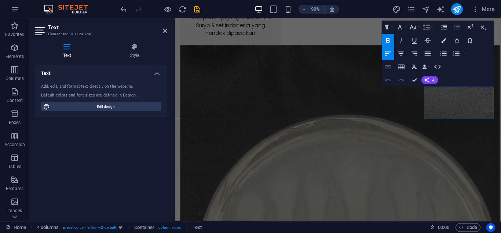
click at [388, 65] on icon "button" at bounding box center [388, 67] width 8 height 8
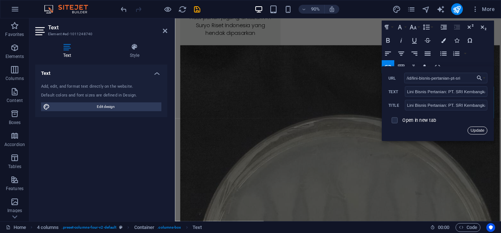
click at [477, 129] on button "Update" at bounding box center [477, 131] width 20 height 8
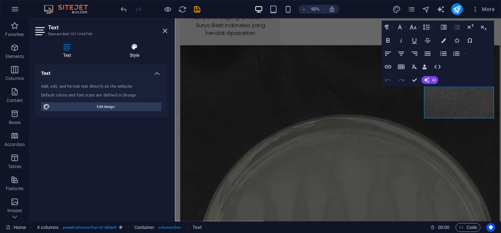
click at [139, 48] on icon at bounding box center [134, 46] width 65 height 7
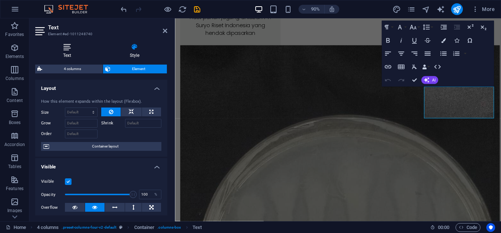
click at [70, 55] on h4 "Text" at bounding box center [68, 50] width 67 height 15
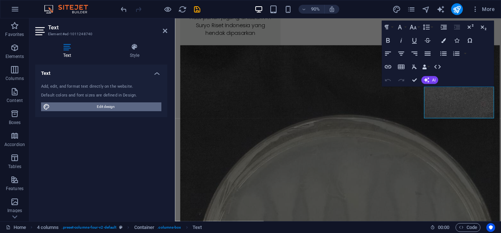
click at [140, 104] on span "Edit design" at bounding box center [105, 106] width 107 height 9
select select "700"
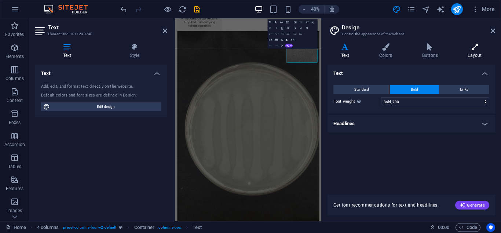
click at [465, 48] on icon at bounding box center [474, 46] width 41 height 7
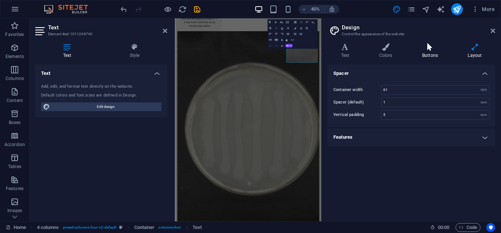
click at [425, 49] on icon at bounding box center [429, 46] width 43 height 7
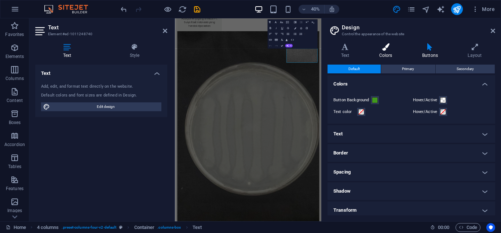
click at [388, 46] on icon at bounding box center [386, 46] width 40 height 7
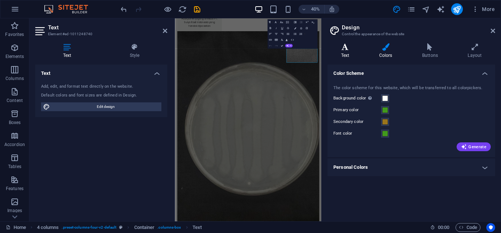
click at [340, 45] on icon at bounding box center [344, 46] width 35 height 7
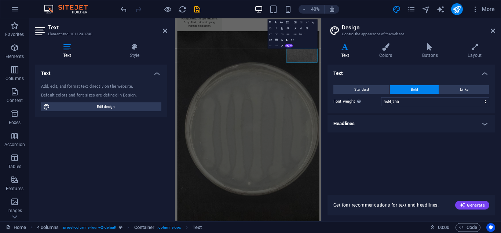
click at [482, 123] on h4 "Headlines" at bounding box center [411, 124] width 168 height 18
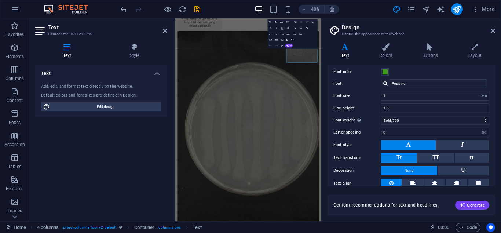
scroll to position [102, 0]
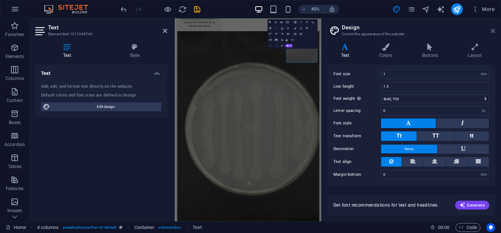
click at [494, 32] on icon at bounding box center [493, 31] width 4 height 6
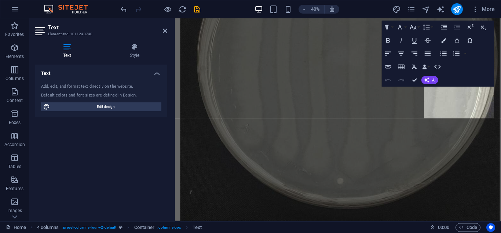
scroll to position [6789, 0]
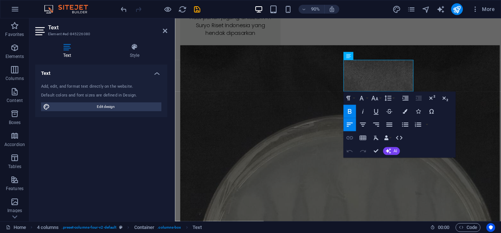
click at [352, 135] on icon "button" at bounding box center [349, 138] width 8 height 8
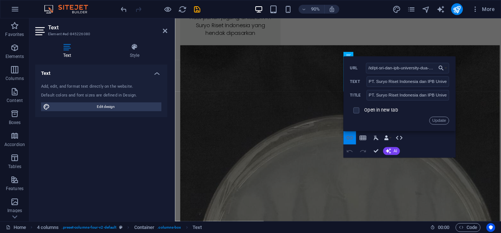
scroll to position [0, 58]
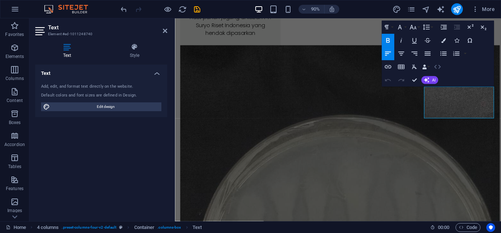
click at [436, 64] on icon "button" at bounding box center [437, 67] width 8 height 8
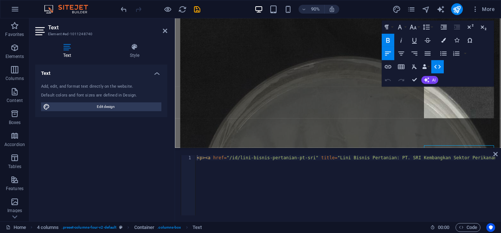
scroll to position [6724, 0]
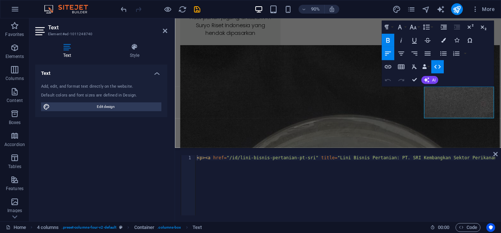
click at [436, 64] on icon "button" at bounding box center [437, 67] width 8 height 8
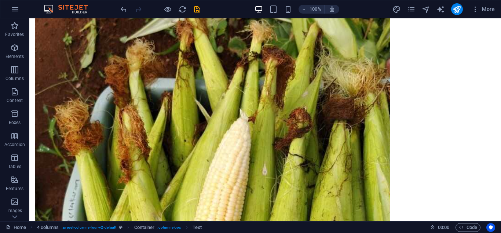
scroll to position [6268, 0]
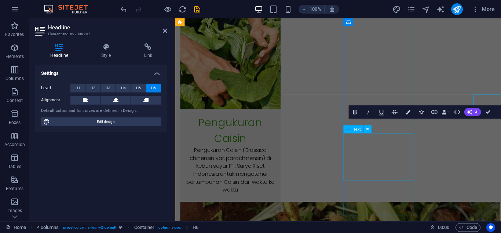
scroll to position [6295, 0]
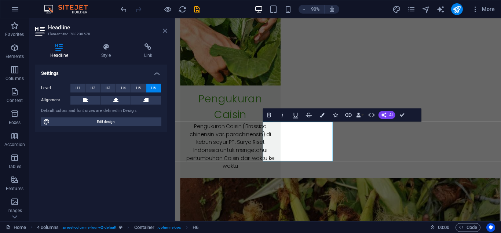
click at [163, 31] on icon at bounding box center [165, 31] width 4 height 6
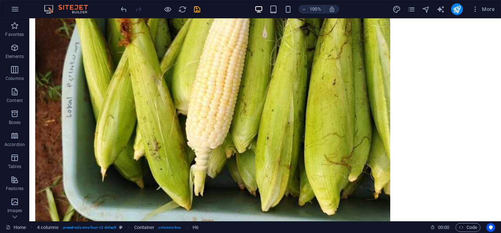
scroll to position [6749, 0]
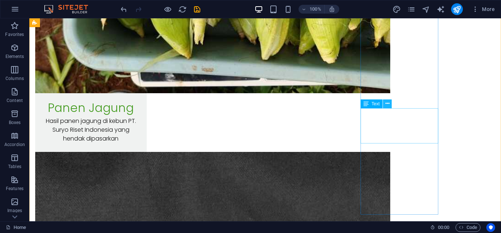
click at [386, 105] on icon at bounding box center [387, 104] width 4 height 8
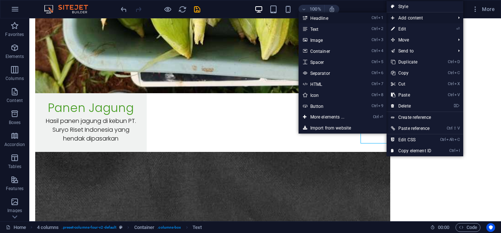
click at [352, 18] on link "Ctrl 1 Headline" at bounding box center [328, 17] width 61 height 11
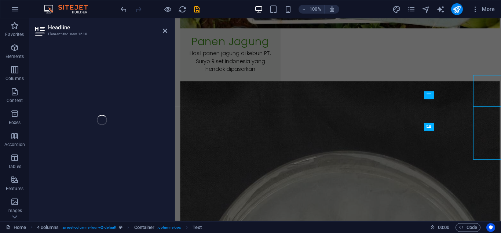
scroll to position [6776, 0]
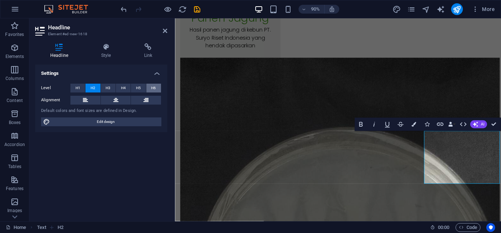
click at [153, 88] on span "H6" at bounding box center [153, 88] width 5 height 9
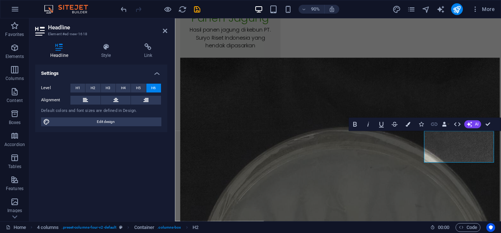
click at [434, 125] on icon "button" at bounding box center [434, 124] width 8 height 8
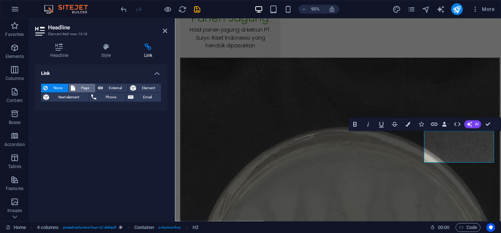
click at [76, 88] on button "Page" at bounding box center [82, 88] width 26 height 9
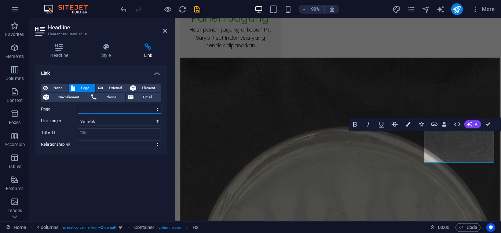
select select "26"
click at [130, 134] on input "Title Additional link description, should not be the same as the link text. The…" at bounding box center [120, 132] width 84 height 9
click at [149, 133] on input "Title Additional link description, should not be the same as the link text. The…" at bounding box center [120, 132] width 84 height 9
paste input "Lini Bisnis Pertanian: PT. SRI Kembangkan Sektor Perikanan untuk Diversifikasi …"
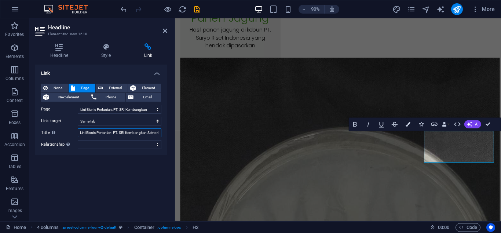
scroll to position [0, 65]
type input "Lini Bisnis Pertanian: PT. SRI Kembangkan Sektor Perikanan untuk Diversifikasi …"
click at [78, 140] on select "alternate author bookmark external help license next nofollow noreferrer noopen…" at bounding box center [120, 144] width 84 height 9
click at [135, 144] on select "alternate author bookmark external help license next nofollow noreferrer noopen…" at bounding box center [120, 144] width 84 height 9
click at [112, 89] on span "External" at bounding box center [115, 88] width 20 height 9
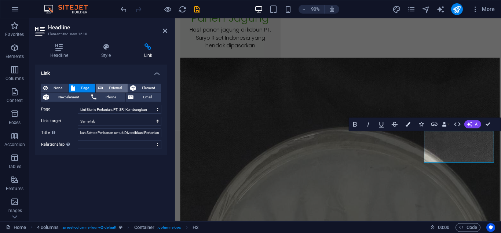
select select "blank"
click at [85, 89] on span "Page" at bounding box center [84, 88] width 15 height 9
click at [103, 89] on button "External" at bounding box center [112, 88] width 32 height 9
select select "blank"
click at [139, 108] on input "URL" at bounding box center [120, 109] width 84 height 9
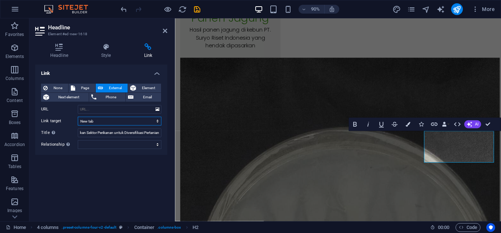
click at [78, 117] on select "New tab Same tab Overlay" at bounding box center [120, 121] width 84 height 9
select select
click option "Same tab" at bounding box center [0, 0] width 0 height 0
click at [123, 110] on input "URL" at bounding box center [120, 109] width 84 height 9
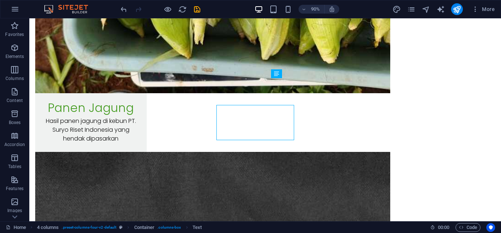
scroll to position [6749, 0]
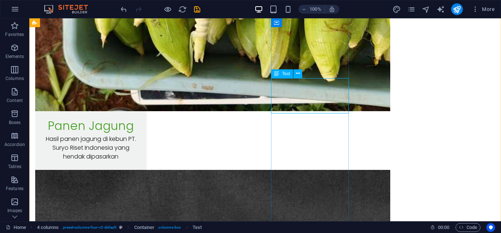
scroll to position [6776, 0]
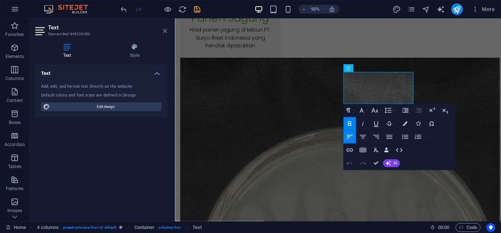
click at [164, 31] on icon at bounding box center [165, 31] width 4 height 6
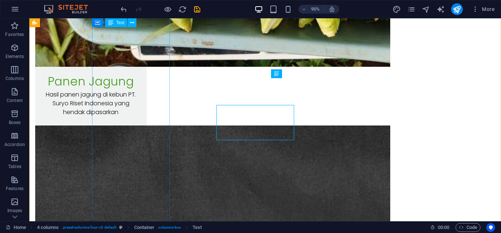
scroll to position [6749, 0]
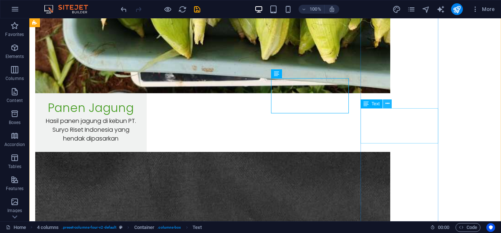
click at [385, 104] on button at bounding box center [387, 103] width 9 height 9
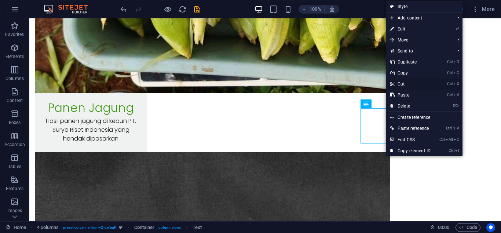
click at [402, 84] on link "Ctrl X Cut" at bounding box center [410, 83] width 49 height 11
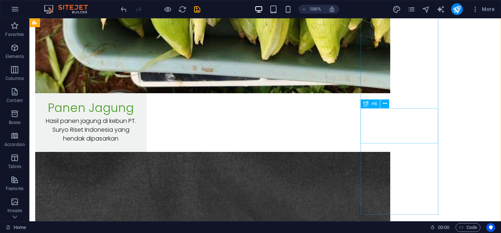
select select
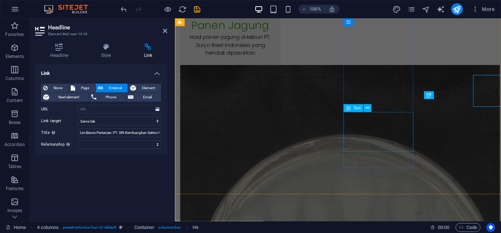
scroll to position [6776, 0]
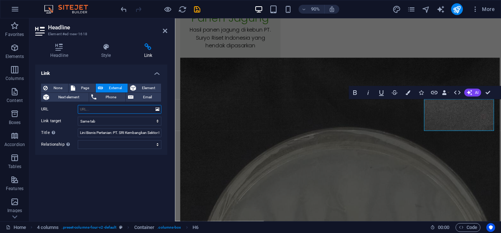
click at [121, 109] on input "URL" at bounding box center [120, 109] width 84 height 9
type input "/id/lini-bisnis-pertanian-pt-sri"
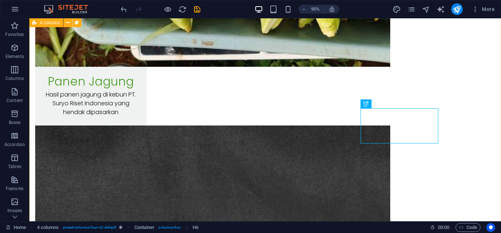
scroll to position [6749, 0]
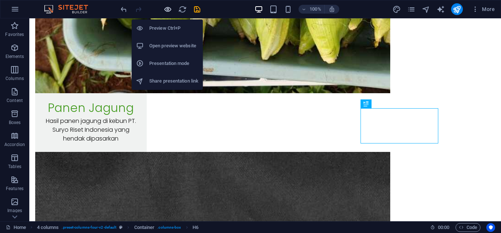
click at [168, 8] on icon "button" at bounding box center [168, 9] width 8 height 8
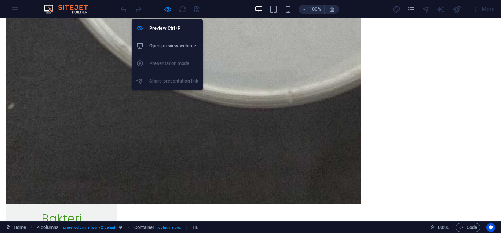
scroll to position [4916, 0]
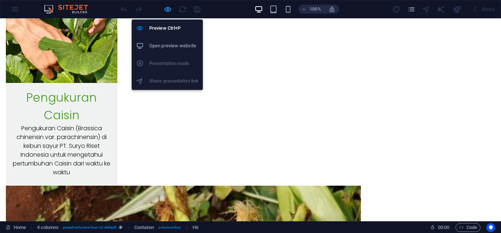
click at [165, 12] on icon "button" at bounding box center [168, 9] width 8 height 8
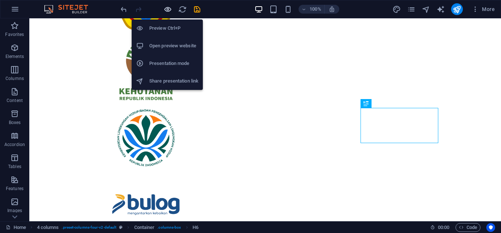
scroll to position [6749, 0]
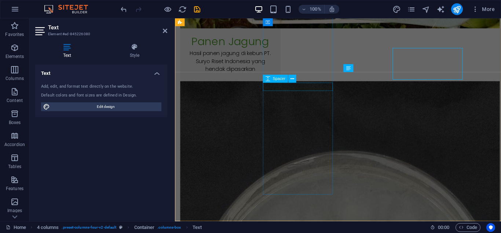
scroll to position [6776, 0]
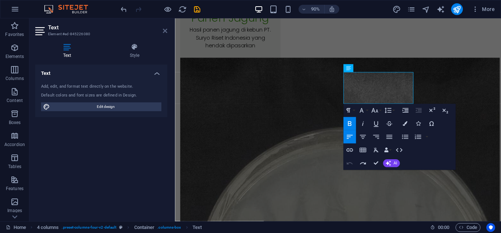
click at [165, 32] on icon at bounding box center [165, 31] width 4 height 6
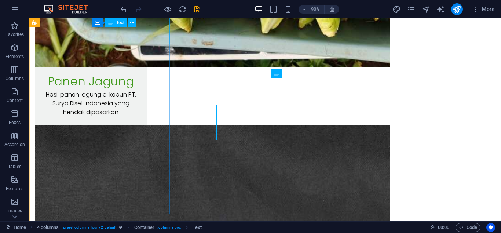
scroll to position [6749, 0]
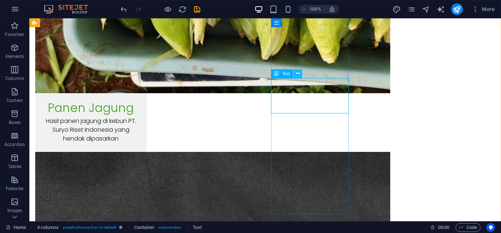
click at [295, 73] on button at bounding box center [297, 73] width 9 height 9
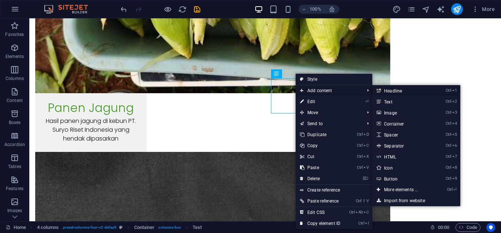
click at [390, 90] on link "Ctrl 1 Headline" at bounding box center [402, 90] width 61 height 11
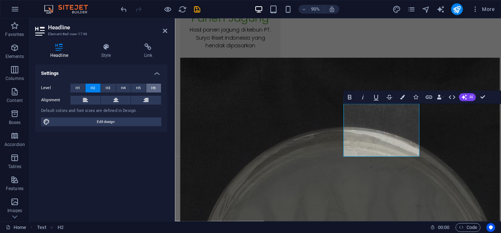
click at [154, 90] on span "H6" at bounding box center [153, 88] width 5 height 9
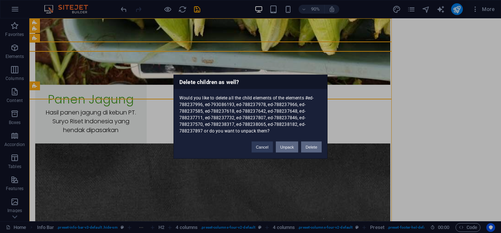
scroll to position [0, 0]
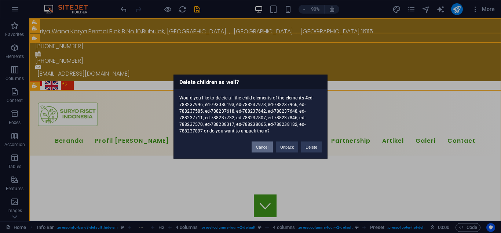
click at [268, 146] on button "Cancel" at bounding box center [262, 146] width 21 height 11
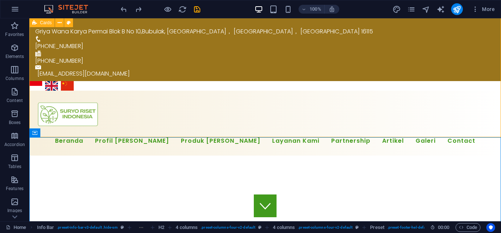
scroll to position [6772, 0]
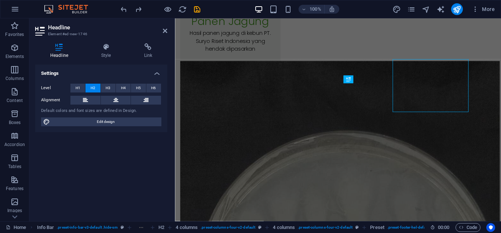
scroll to position [6798, 0]
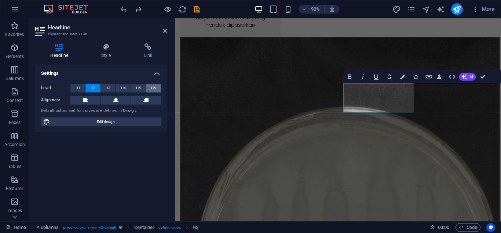
click at [151, 91] on button "H6" at bounding box center [153, 88] width 15 height 9
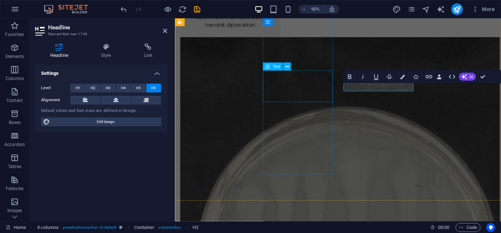
click at [146, 84] on button "H6" at bounding box center [153, 88] width 15 height 9
click at [424, 75] on button "Link" at bounding box center [428, 76] width 12 height 13
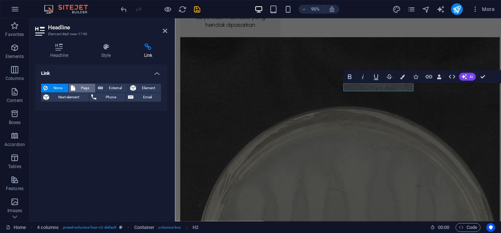
click at [87, 86] on span "Page" at bounding box center [84, 88] width 15 height 9
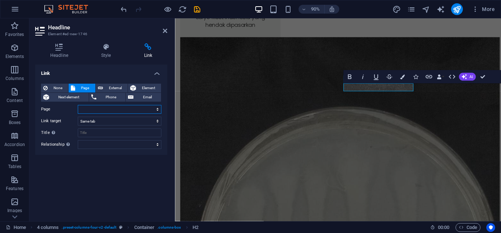
click at [89, 106] on select "Home Subpage Profil Kami Berita Produk Kami Layanan Riset Layanan Professional …" at bounding box center [120, 109] width 84 height 9
click at [90, 108] on select "Home Subpage Profil Kami Berita Produk Kami Layanan Riset Layanan Professional …" at bounding box center [120, 109] width 84 height 9
click at [78, 105] on select "Home Subpage Profil Kami Berita Produk Kami Layanan Riset Layanan Professional …" at bounding box center [120, 109] width 84 height 9
select select "23"
click at [139, 131] on input "Title Additional link description, should not be the same as the link text. The…" at bounding box center [120, 132] width 84 height 9
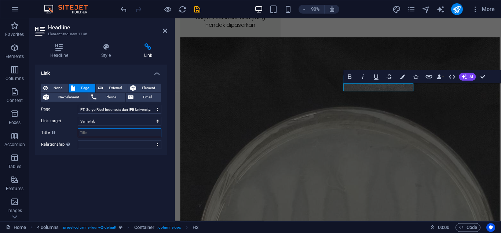
type input "p"
type input "PT. Suryo Riset Indonesia dan IPB University: Dua Entitas yang Tidak Terpisahkan"
click at [116, 84] on span "External" at bounding box center [115, 88] width 20 height 9
select select "blank"
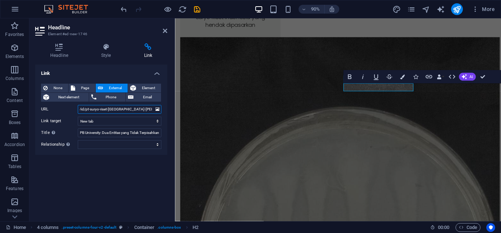
scroll to position [0, 2]
type input "/id/pt-suryo-riset-indonesia-dan-ipb-university"
click at [78, 117] on select "New tab Same tab Overlay" at bounding box center [120, 121] width 84 height 9
select select
click option "Same tab" at bounding box center [0, 0] width 0 height 0
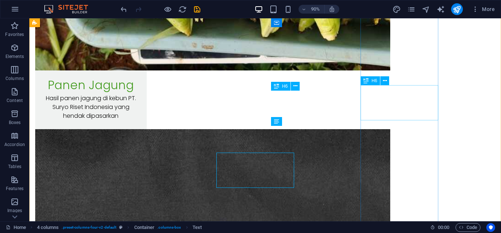
scroll to position [6772, 0]
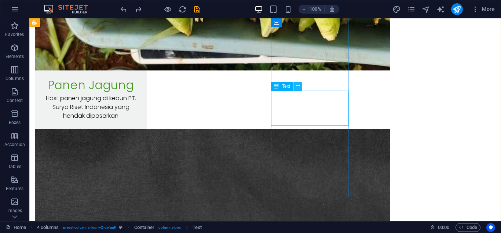
click at [297, 86] on icon at bounding box center [298, 86] width 4 height 8
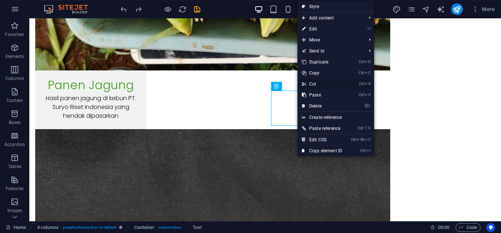
click at [323, 80] on link "Ctrl X Cut" at bounding box center [321, 83] width 49 height 11
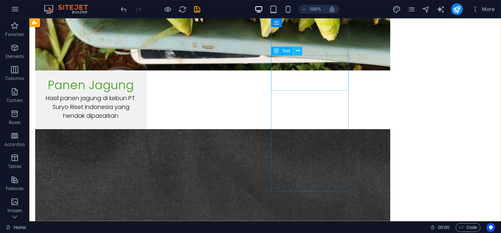
click at [298, 47] on icon at bounding box center [298, 51] width 4 height 8
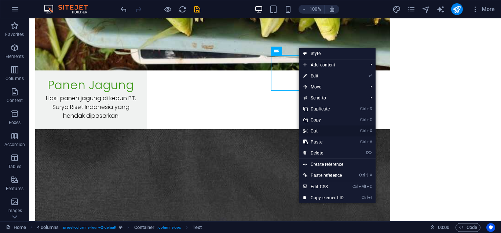
click at [323, 129] on link "Ctrl X Cut" at bounding box center [323, 130] width 49 height 11
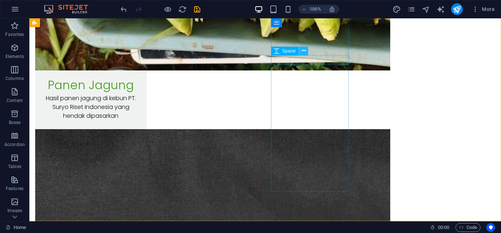
click at [303, 52] on icon at bounding box center [304, 51] width 4 height 8
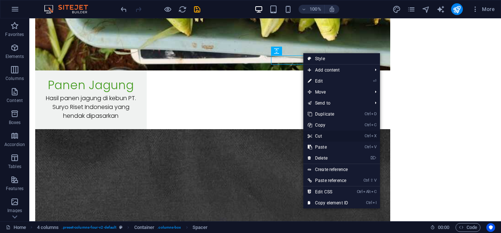
click at [322, 132] on link "Ctrl X Cut" at bounding box center [327, 136] width 49 height 11
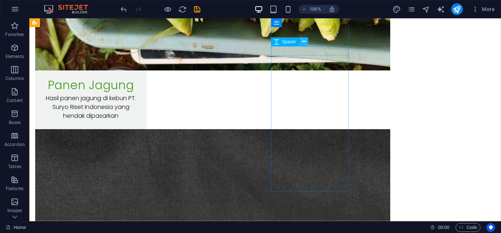
click at [304, 43] on icon at bounding box center [304, 42] width 4 height 8
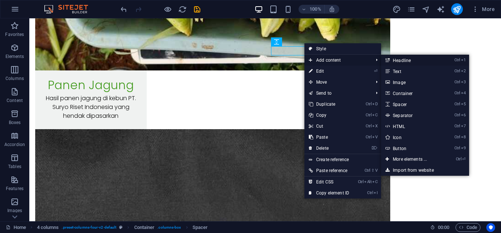
click at [403, 58] on link "Ctrl 1 Headline" at bounding box center [411, 60] width 61 height 11
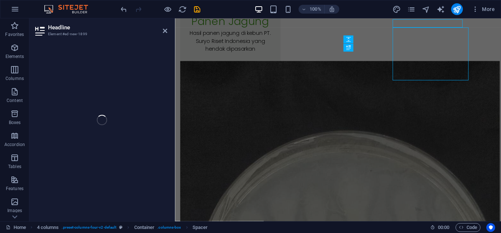
scroll to position [6798, 0]
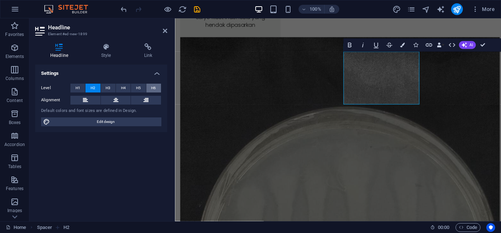
click at [153, 88] on span "H6" at bounding box center [153, 88] width 5 height 9
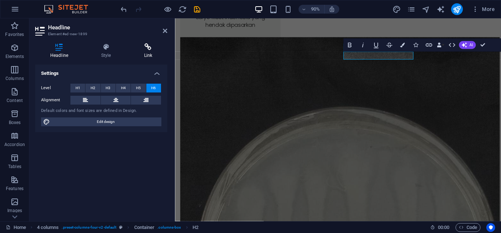
click at [153, 50] on icon at bounding box center [148, 46] width 38 height 7
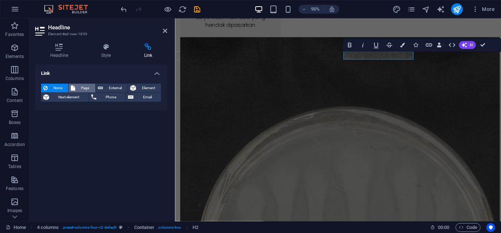
click at [86, 89] on span "Page" at bounding box center [84, 88] width 15 height 9
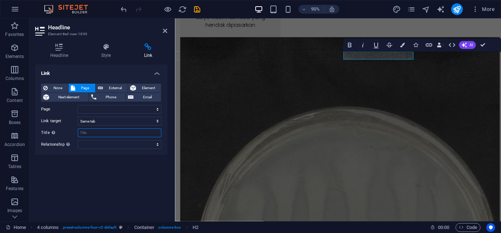
click at [100, 133] on input "Title Additional link description, should not be the same as the link text. The…" at bounding box center [120, 132] width 84 height 9
paste input "PT. Suryo Riset Indonesia dan IPB University: Dua Entitas yang Tidak Terpisahkan"
select select
type input "PT. Suryo Riset Indonesia dan IPB University: Dua Entitas yang Tidak Terpisahkan"
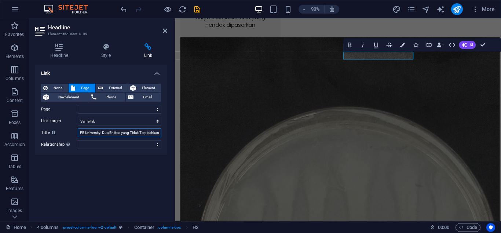
select select
type input "PT. Suryo Riset Indonesia dan IPB University: Dua Entitas yang Tidak Terpisahkan"
click at [78, 105] on select "Home Subpage Profil Kami Berita Produk Kami Layanan Riset Layanan Professional …" at bounding box center [120, 109] width 84 height 9
select select "23"
click at [114, 87] on span "External" at bounding box center [115, 88] width 20 height 9
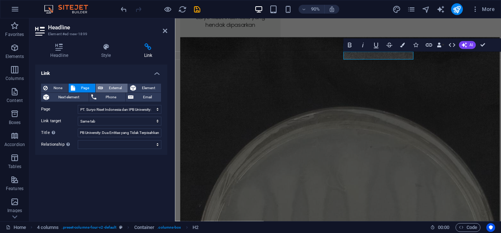
select select "blank"
type input "/id/pt-suryo-riset-indonesia-dan-ipb-university"
click at [78, 117] on select "New tab Same tab Overlay" at bounding box center [120, 121] width 84 height 9
click option "Same tab" at bounding box center [0, 0] width 0 height 0
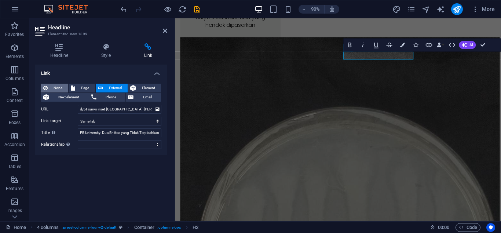
click at [59, 87] on span "None" at bounding box center [58, 88] width 16 height 9
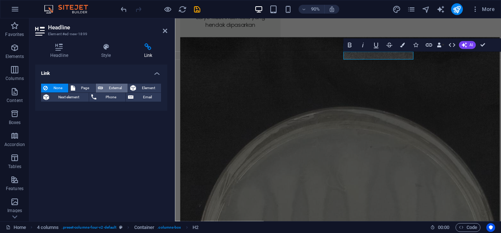
click at [118, 86] on span "External" at bounding box center [115, 88] width 20 height 9
select select "blank"
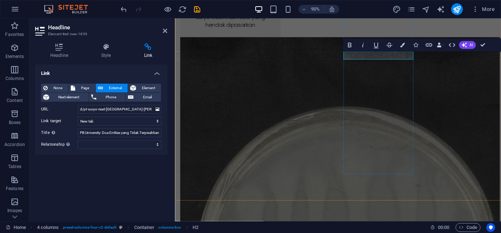
scroll to position [0, 52]
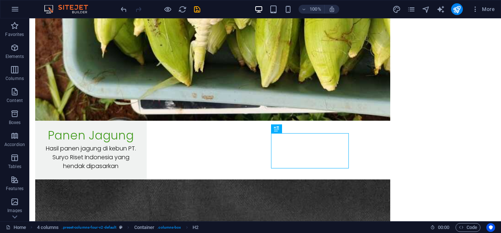
scroll to position [6694, 0]
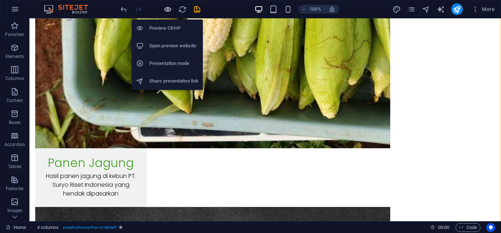
click at [166, 12] on icon "button" at bounding box center [168, 9] width 8 height 8
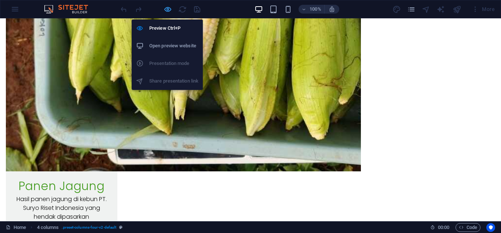
scroll to position [4861, 0]
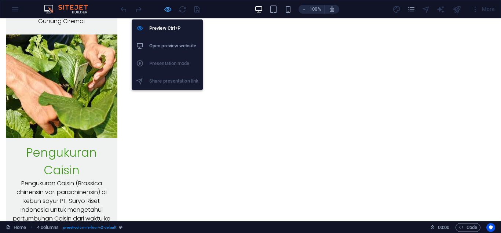
click at [167, 10] on icon "button" at bounding box center [168, 9] width 8 height 8
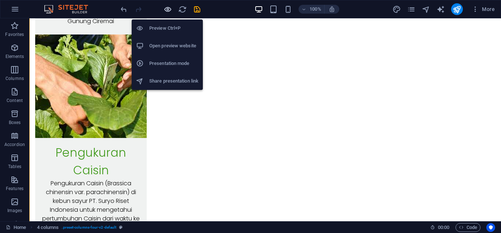
scroll to position [6694, 0]
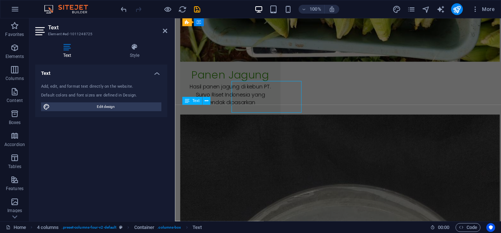
scroll to position [6721, 0]
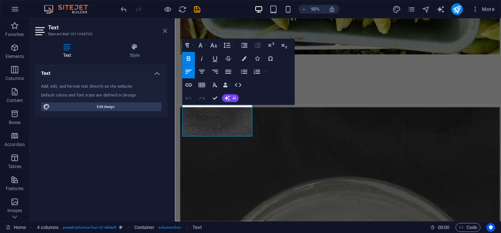
click at [164, 31] on icon at bounding box center [165, 31] width 4 height 6
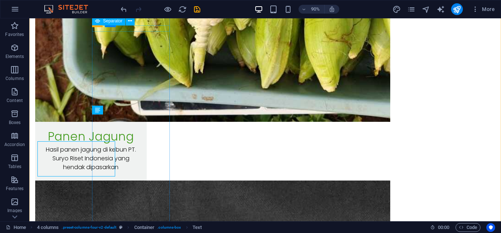
scroll to position [6694, 0]
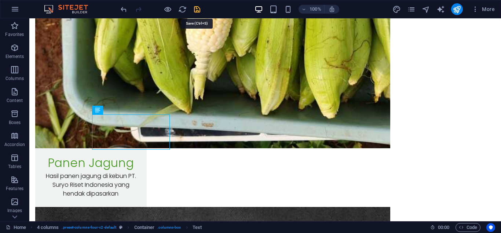
click at [197, 11] on icon "save" at bounding box center [197, 9] width 8 height 8
select select "Content 3"
checkbox input "false"
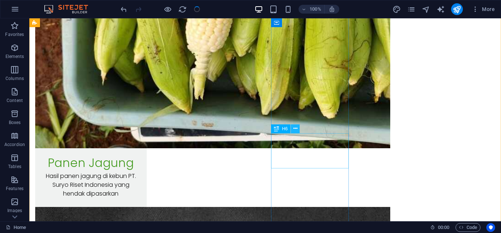
click at [296, 129] on icon at bounding box center [295, 129] width 4 height 8
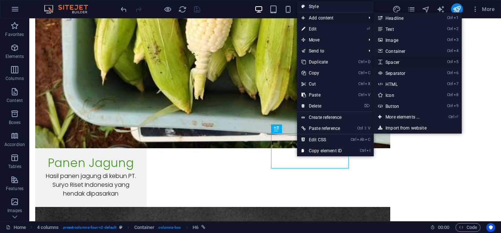
click at [398, 62] on link "Ctrl 5 Spacer" at bounding box center [404, 61] width 61 height 11
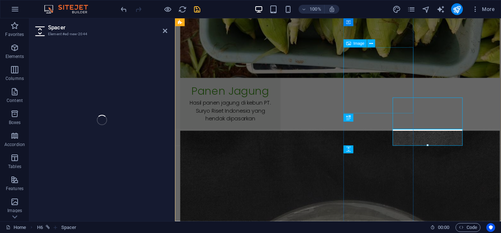
scroll to position [6721, 0]
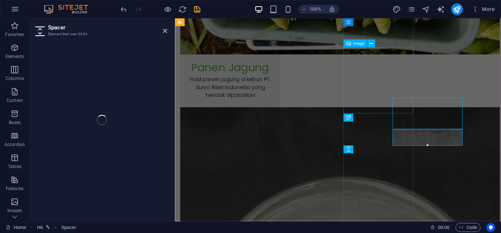
select select "px"
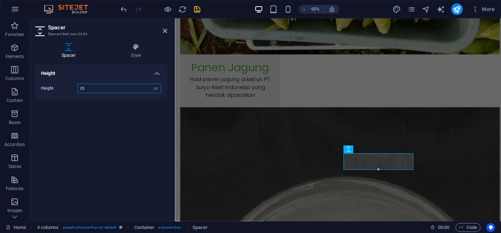
type input "25"
click at [165, 30] on icon at bounding box center [165, 31] width 4 height 6
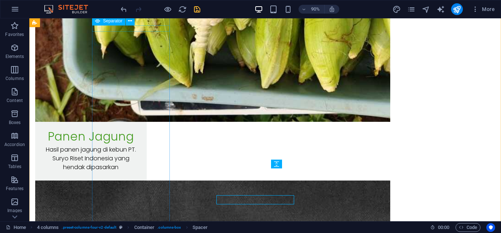
scroll to position [6694, 0]
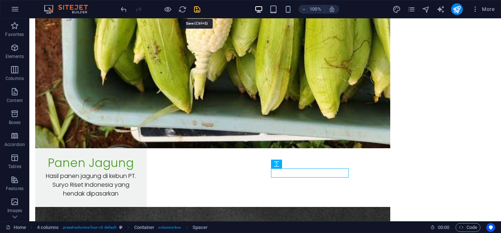
click at [195, 7] on icon "save" at bounding box center [197, 9] width 8 height 8
select select "Content 3"
checkbox input "false"
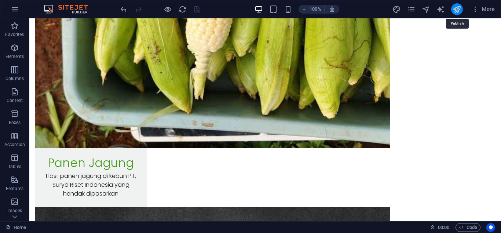
click at [460, 8] on icon "publish" at bounding box center [456, 9] width 8 height 8
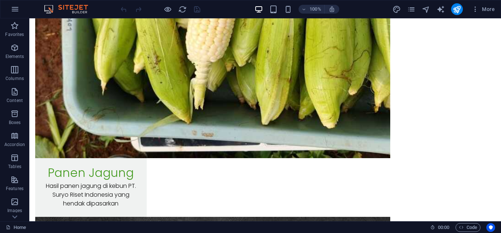
scroll to position [6763, 0]
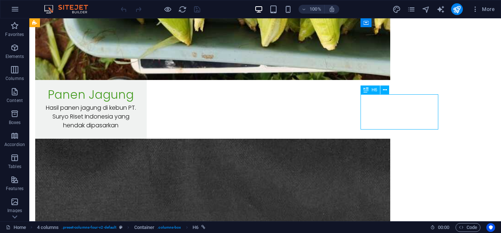
scroll to position [6789, 0]
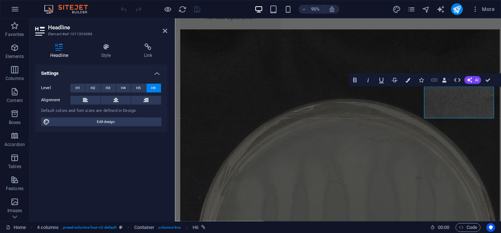
click at [435, 77] on icon "button" at bounding box center [434, 80] width 8 height 8
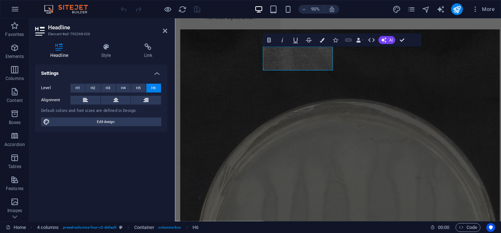
click at [347, 39] on icon "button" at bounding box center [348, 40] width 8 height 8
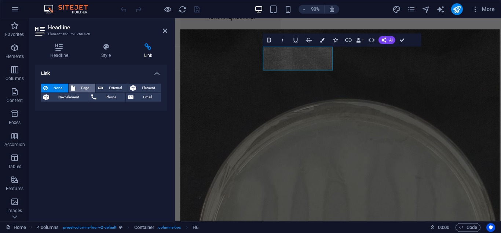
click at [86, 86] on span "Page" at bounding box center [84, 88] width 15 height 9
select select
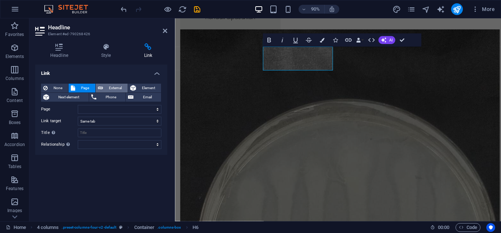
click at [121, 86] on span "External" at bounding box center [115, 88] width 20 height 9
select select "blank"
click at [165, 29] on header "Headline Element #ed-790268426" at bounding box center [101, 27] width 132 height 19
click at [165, 29] on icon at bounding box center [165, 31] width 4 height 6
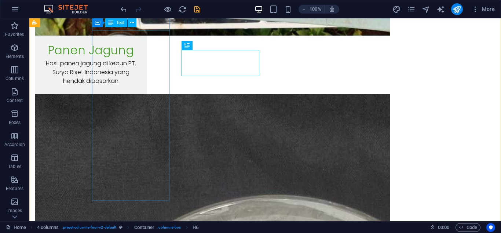
scroll to position [6763, 0]
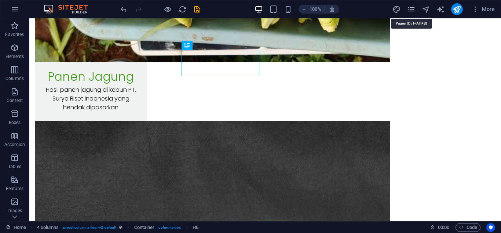
click at [411, 8] on icon "pages" at bounding box center [411, 9] width 8 height 8
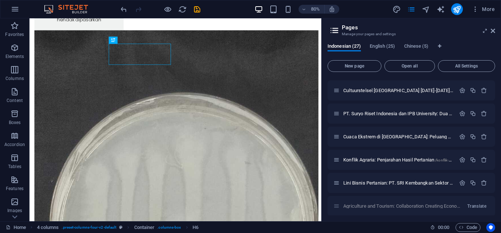
scroll to position [502, 0]
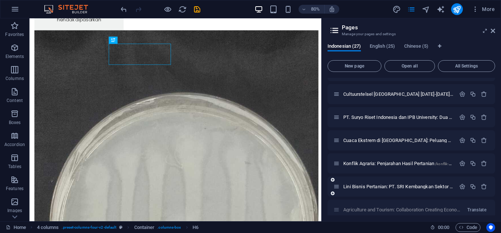
drag, startPoint x: 404, startPoint y: 189, endPoint x: 402, endPoint y: 184, distance: 6.2
click at [402, 184] on div "Lini Bisnis Pertanian: PT. SRI Kembangkan Sektor Perikanan untuk Diversifikasi …" at bounding box center [394, 186] width 122 height 8
click at [402, 184] on span "Lini Bisnis Pertanian: PT. SRI Kembangkan Sektor Perikanan untuk Diversifikasi …" at bounding box center [509, 187] width 333 height 6
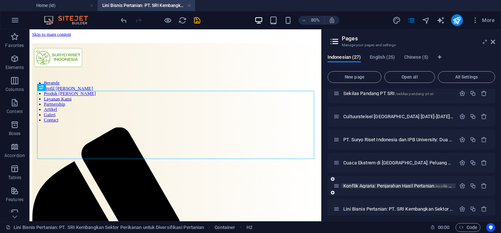
scroll to position [0, 0]
click at [394, 187] on span "Konflik Agraria: Penjarahan Hasil Pertanian /konflik-agraria-penjarahan-hasil-p…" at bounding box center [423, 186] width 161 height 6
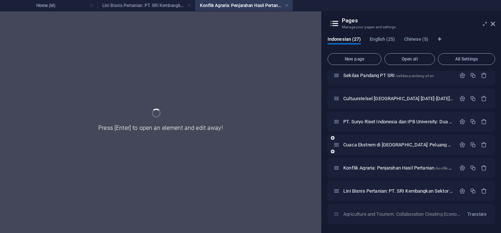
click at [461, 149] on div at bounding box center [473, 145] width 32 height 8
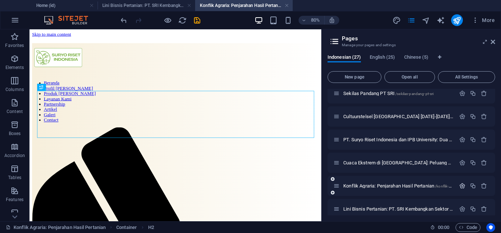
click at [462, 186] on icon "button" at bounding box center [462, 186] width 6 height 6
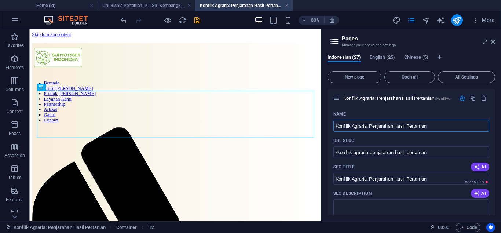
scroll to position [593, 0]
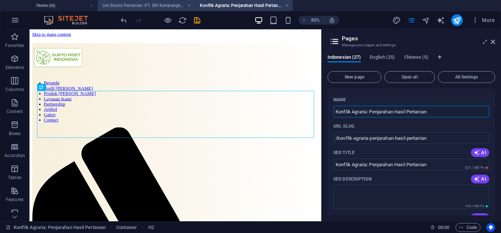
click at [165, 4] on h4 "Lini Bisnis Pertanian: PT. SRI Kembangkan Sektor Perikanan untuk Diversifikasi …" at bounding box center [147, 5] width 98 height 8
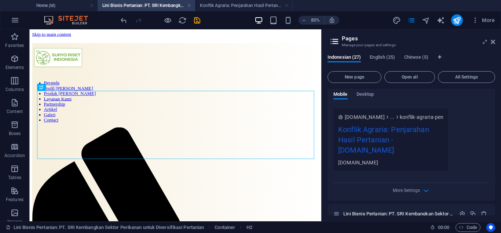
scroll to position [811, 0]
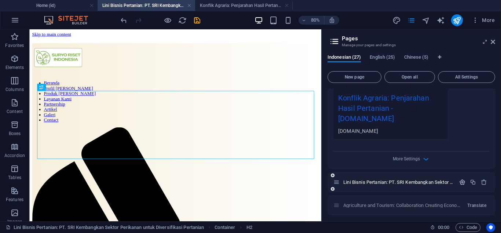
click at [460, 181] on icon "button" at bounding box center [462, 182] width 6 height 6
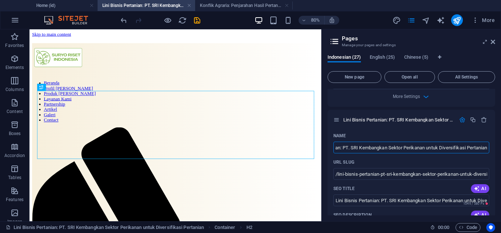
scroll to position [877, 0]
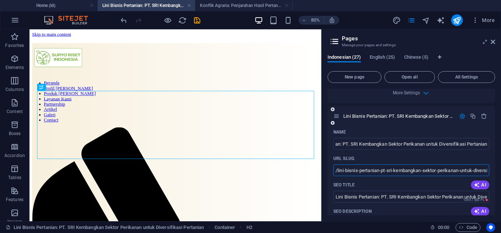
click at [484, 171] on input "/lini-bisnis-pertanian-pt-sri-kembangkan-sektor-perikanan-untuk-diversifikasi-p…" at bounding box center [411, 170] width 156 height 12
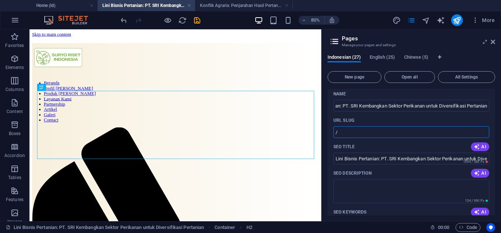
scroll to position [912, 0]
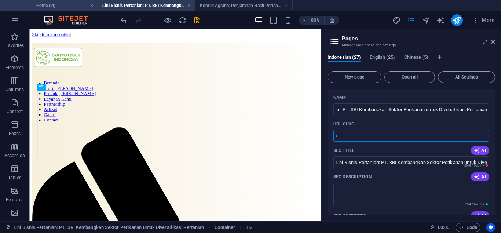
click at [71, 2] on h4 "Home (id)" at bounding box center [49, 5] width 98 height 8
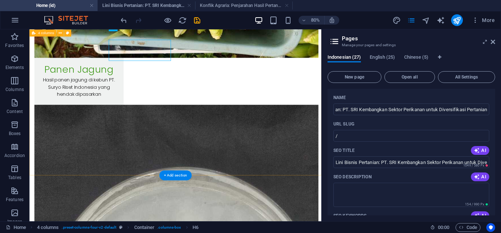
scroll to position [6831, 0]
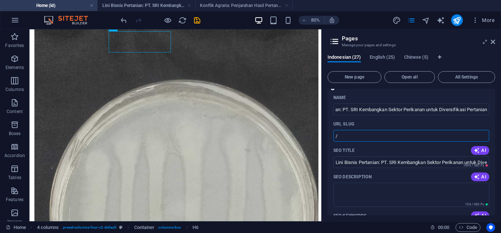
click at [371, 139] on input "/" at bounding box center [411, 136] width 156 height 12
click at [209, 6] on h4 "Konflik Agraria: Penjarahan Hasil Pertanian (id)" at bounding box center [244, 5] width 98 height 8
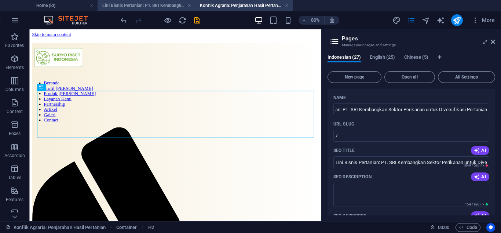
click at [157, 5] on h4 "Lini Bisnis Pertanian: PT. SRI Kembangkan Sektor Perikanan untuk Diversifikasi …" at bounding box center [147, 5] width 98 height 8
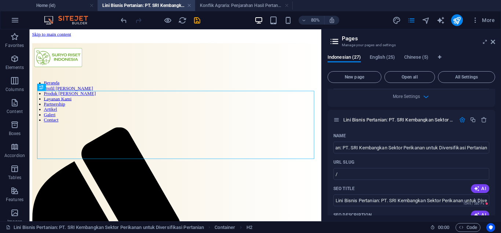
scroll to position [881, 0]
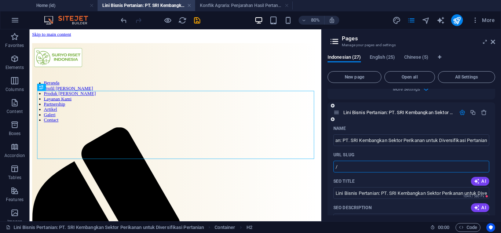
click at [448, 169] on input "/" at bounding box center [411, 167] width 156 height 12
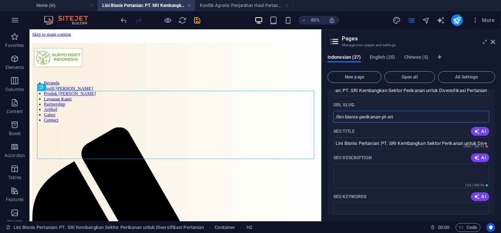
scroll to position [927, 0]
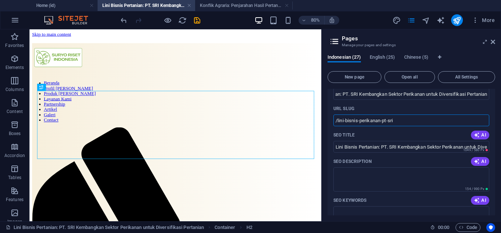
click at [374, 122] on input "/lini-bisnis-perikanan-pt-sri" at bounding box center [411, 120] width 156 height 12
type input "/lini-bisnis-pertanian-pt-sri"
click at [365, 145] on input "Lini Bisnis Pertanian: PT. SRI Kembangkan Sektor Perikanan untuk Diversifikasi …" at bounding box center [411, 147] width 156 height 12
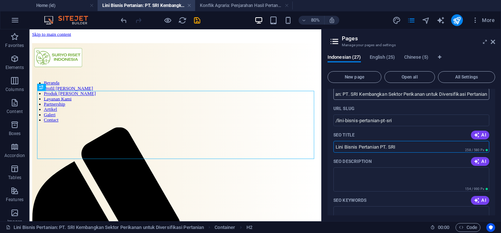
type input "Lini Bisnis Pertanian PT. SRI"
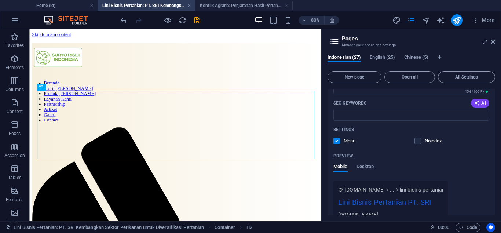
scroll to position [976, 0]
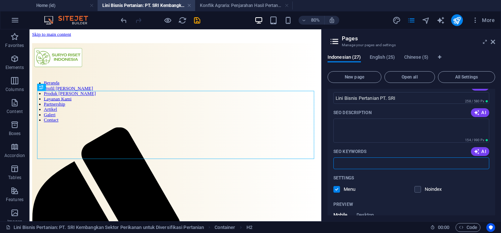
click at [389, 158] on input "SEO Keywords" at bounding box center [411, 163] width 156 height 12
type input "B"
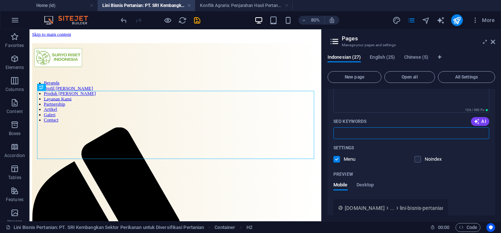
scroll to position [991, 0]
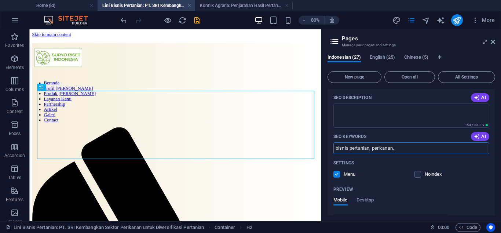
click at [372, 149] on input "bisnis pertanian, perikanan," at bounding box center [411, 148] width 156 height 12
click at [422, 149] on input "bisnis pertanian, sektor perikanan," at bounding box center [411, 148] width 156 height 12
type input "bisnis pertanian, sektor perikanan, diversifikasi pertanian"
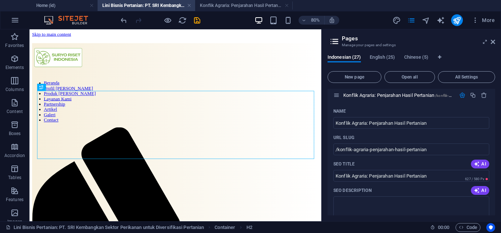
scroll to position [626, 0]
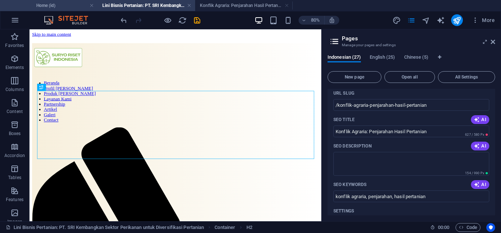
click at [65, 7] on h4 "Home (id)" at bounding box center [49, 5] width 98 height 8
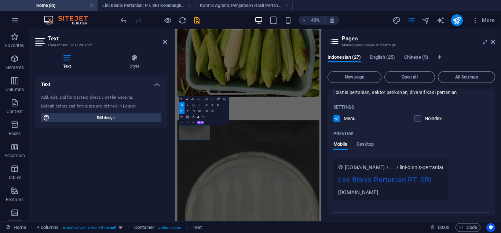
scroll to position [1088, 0]
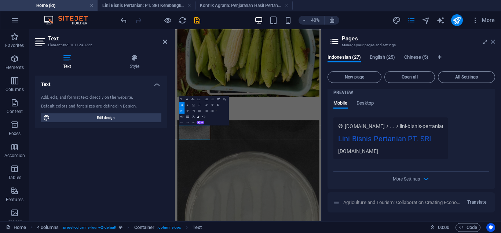
click at [492, 43] on icon at bounding box center [493, 42] width 4 height 6
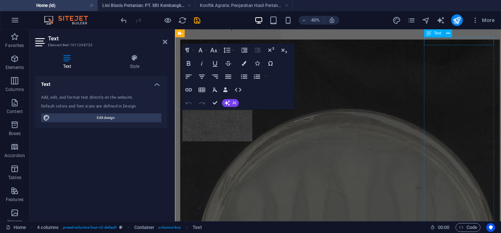
scroll to position [6718, 0]
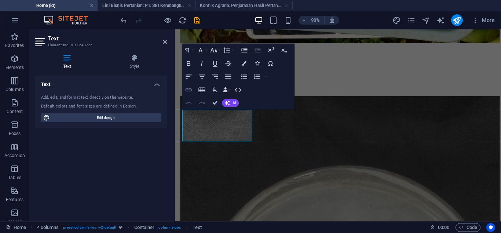
click at [190, 90] on icon "button" at bounding box center [188, 90] width 8 height 8
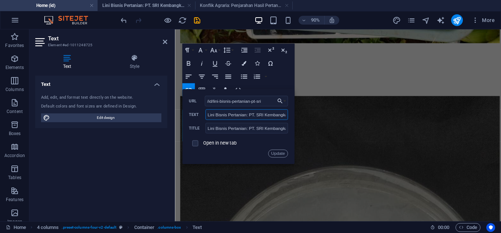
click at [270, 115] on input "Lini Bisnis Pertanian: PT. SRI Kembangkan Sektor Perikanan Untuk Diversifikasi …" at bounding box center [246, 114] width 83 height 11
click at [253, 112] on input "Lini Bisnis Pertanian: PT. SRI Kembangkan Sektor Perikanan Untuk Diversifikasi …" at bounding box center [246, 114] width 83 height 11
type input "Lini Bisnis Pertanian: PT. SRI Kembangkan Sektor Perikanan untuk Diversifikasi …"
click at [272, 126] on input "Lini Bisnis Pertanian: PT. SRI Kembangkan Sektor Perikanan Untuk Diversifikasi …" at bounding box center [246, 128] width 83 height 11
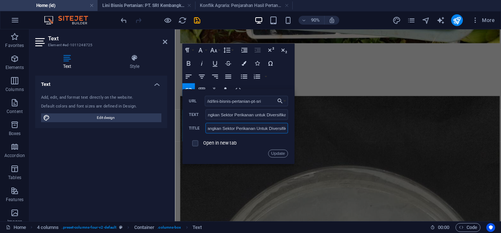
scroll to position [0, 84]
click at [249, 129] on input "Lini Bisnis Pertanian: PT. SRI Kembangkan Sektor Perikanan Untuk Diversifikasi …" at bounding box center [246, 128] width 83 height 11
type input "Lini Bisnis Pertanian: PT. SRI Kembangkan Sektor Perikanan untuk Diversifikasi …"
click at [281, 152] on button "Update" at bounding box center [278, 154] width 20 height 8
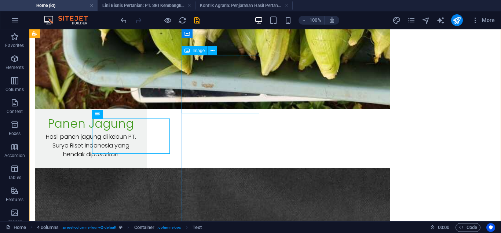
scroll to position [6692, 0]
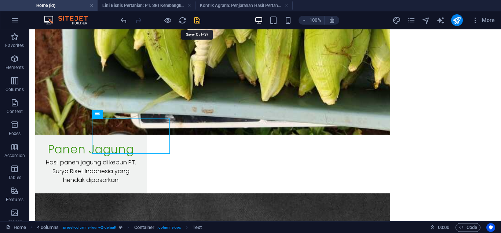
drag, startPoint x: 199, startPoint y: 20, endPoint x: 393, endPoint y: 29, distance: 194.2
click at [199, 20] on icon "save" at bounding box center [197, 20] width 8 height 8
select select
checkbox input "false"
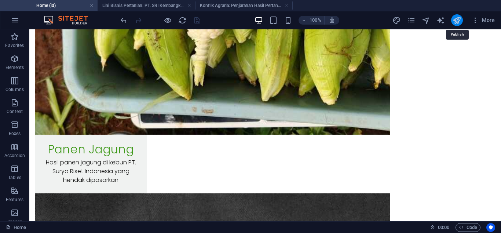
click at [457, 21] on icon "publish" at bounding box center [456, 20] width 8 height 8
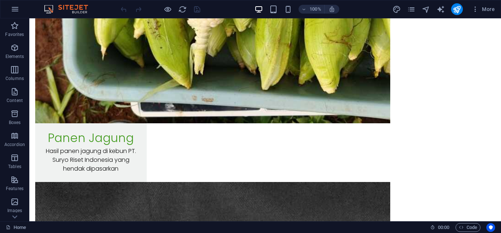
scroll to position [6772, 0]
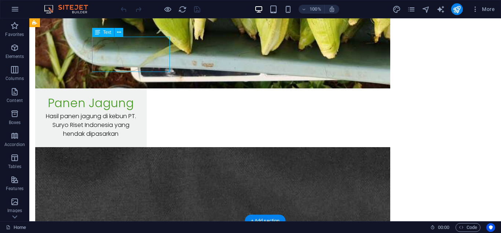
scroll to position [6799, 0]
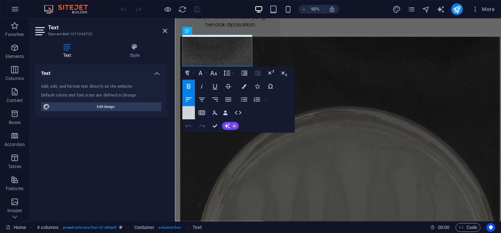
click at [189, 110] on icon "button" at bounding box center [188, 113] width 8 height 8
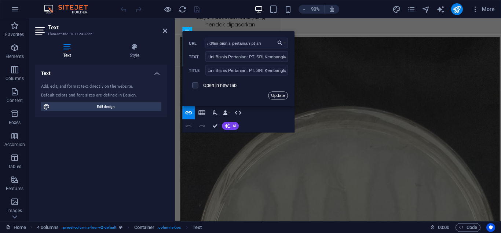
click at [272, 98] on button "Update" at bounding box center [278, 96] width 20 height 8
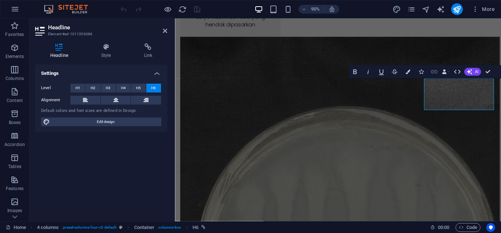
click at [434, 69] on icon "button" at bounding box center [434, 72] width 8 height 8
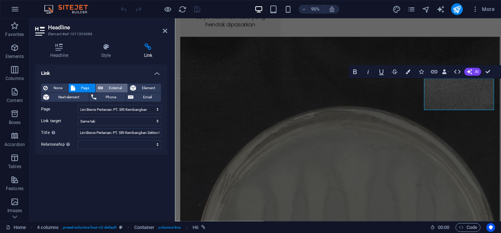
click at [111, 89] on span "External" at bounding box center [115, 88] width 20 height 9
select select "blank"
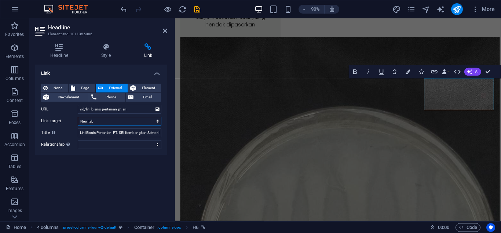
click at [78, 117] on select "New tab Same tab Overlay" at bounding box center [120, 121] width 84 height 9
click option "Same tab" at bounding box center [0, 0] width 0 height 0
click at [84, 87] on span "Page" at bounding box center [84, 88] width 15 height 9
click at [78, 105] on select "Home Subpage Profil Kami Berita Produk Kami Layanan Riset Layanan Professional …" at bounding box center [120, 109] width 84 height 9
click at [104, 106] on select "Home Subpage Profil Kami Berita Produk Kami Layanan Riset Layanan Professional …" at bounding box center [120, 109] width 84 height 9
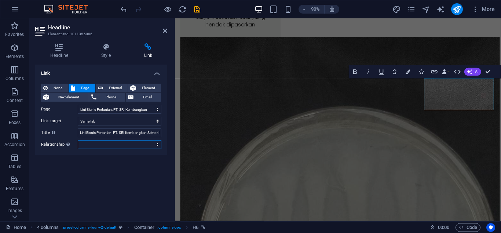
click at [78, 140] on select "alternate author bookmark external help license next nofollow noreferrer noopen…" at bounding box center [120, 144] width 84 height 9
click at [121, 142] on select "alternate author bookmark external help license next nofollow noreferrer noopen…" at bounding box center [120, 144] width 84 height 9
click at [114, 88] on span "External" at bounding box center [115, 88] width 20 height 9
select select "blank"
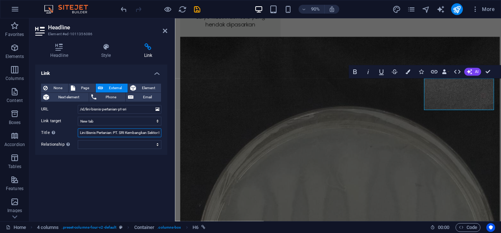
click at [95, 133] on input "Lini Bisnis Pertanian: PT. SRI Kembangkan Sektor Perikanan untuk Diversifikasi …" at bounding box center [120, 132] width 84 height 9
click at [93, 157] on div "Link None Page External Element Next element Phone Email Page Home Subpage Prof…" at bounding box center [101, 140] width 132 height 151
click at [78, 117] on select "New tab Same tab Overlay" at bounding box center [120, 121] width 84 height 9
click at [106, 125] on select "New tab Same tab Overlay" at bounding box center [120, 121] width 84 height 9
click at [78, 117] on select "New tab Same tab Overlay" at bounding box center [120, 121] width 84 height 9
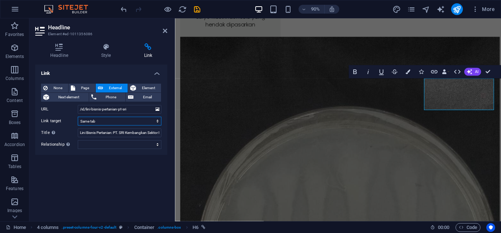
click option "Same tab" at bounding box center [0, 0] width 0 height 0
click at [138, 86] on button "Element" at bounding box center [144, 88] width 33 height 9
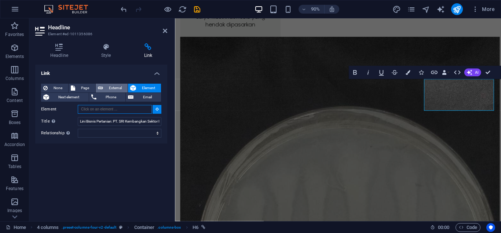
scroll to position [6798, 0]
click at [110, 85] on span "External" at bounding box center [115, 88] width 20 height 9
select select "blank"
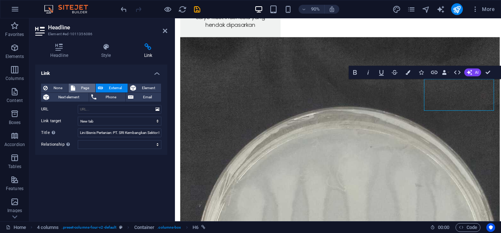
click at [90, 91] on span "Page" at bounding box center [84, 88] width 15 height 9
select select
click at [78, 105] on select "Home Subpage Profil Kami Berita Produk Kami Layanan Riset Layanan Professional …" at bounding box center [120, 109] width 84 height 9
click at [159, 109] on select "Home Subpage Profil Kami Berita Produk Kami Layanan Riset Layanan Professional …" at bounding box center [120, 109] width 84 height 9
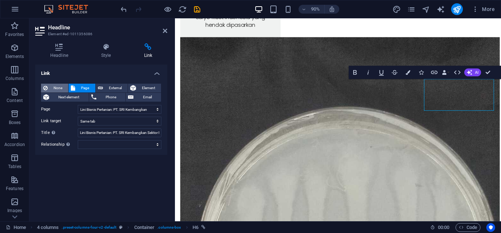
click at [58, 88] on span "None" at bounding box center [58, 88] width 16 height 9
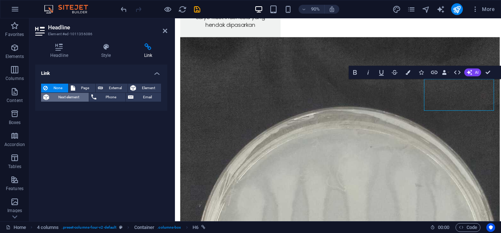
click at [70, 95] on span "Next element" at bounding box center [68, 97] width 35 height 9
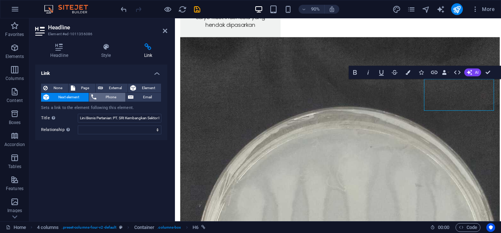
click at [100, 96] on span "Phone" at bounding box center [111, 97] width 25 height 9
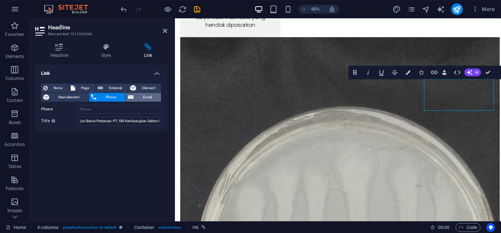
click at [144, 96] on span "Email" at bounding box center [147, 97] width 23 height 9
click at [433, 73] on icon "button" at bounding box center [434, 72] width 8 height 8
click at [87, 87] on span "Page" at bounding box center [84, 88] width 15 height 9
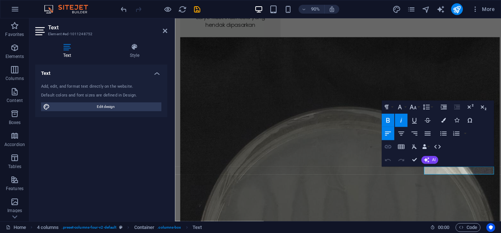
click at [384, 144] on icon "button" at bounding box center [388, 147] width 8 height 8
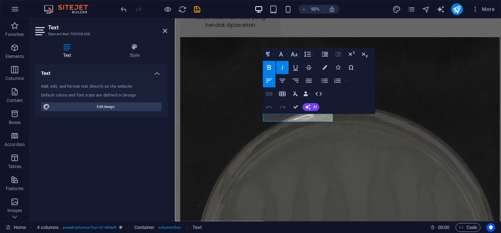
click at [271, 91] on icon "button" at bounding box center [269, 94] width 8 height 8
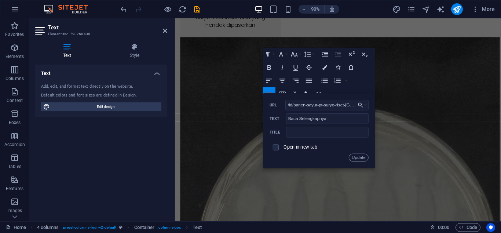
scroll to position [0, 48]
click at [306, 107] on input "/id/panen-sayur-pt-suryo-riset-indonesia-periode-juli-2025" at bounding box center [326, 105] width 83 height 11
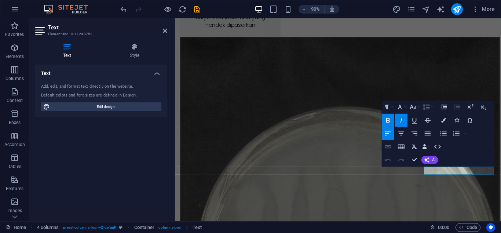
click at [386, 143] on icon "button" at bounding box center [388, 147] width 8 height 8
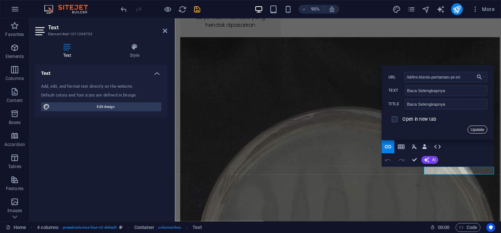
click at [477, 126] on button "Update" at bounding box center [477, 130] width 20 height 8
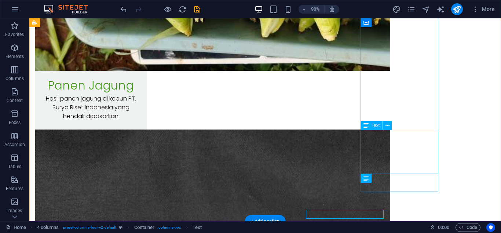
scroll to position [6772, 0]
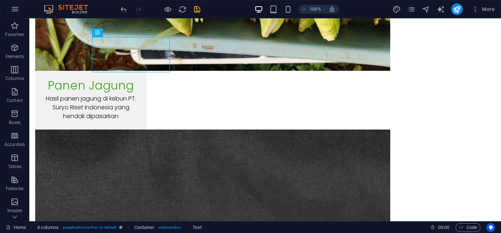
scroll to position [6694, 0]
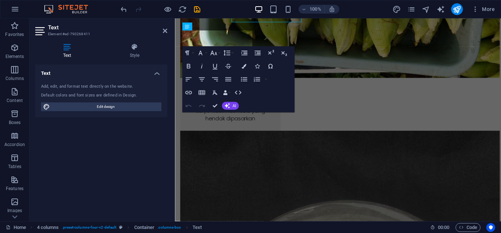
scroll to position [6721, 0]
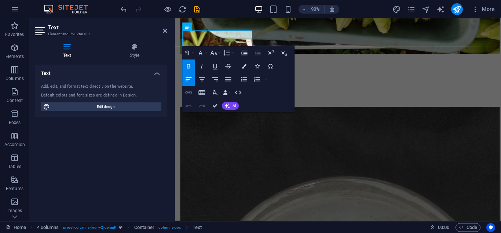
click at [190, 92] on icon "button" at bounding box center [188, 92] width 8 height 8
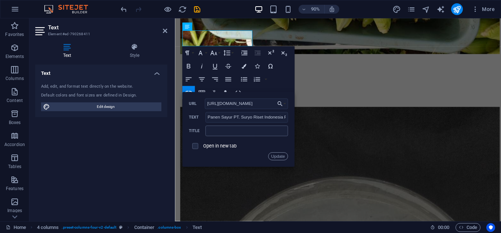
scroll to position [0, 0]
click at [279, 154] on button "Update" at bounding box center [278, 156] width 20 height 8
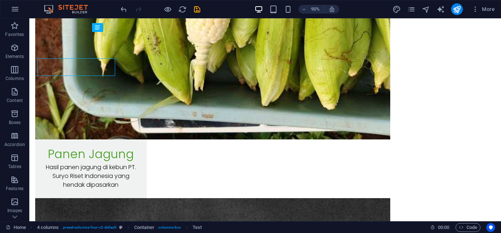
scroll to position [6694, 0]
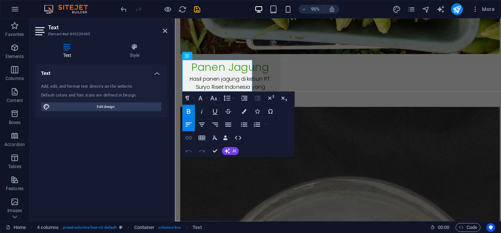
click at [189, 137] on icon "button" at bounding box center [188, 138] width 8 height 8
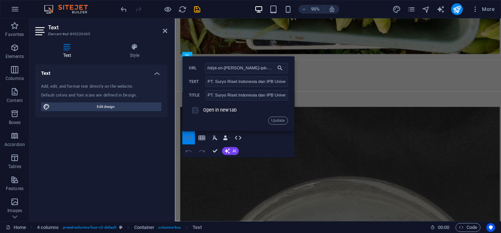
scroll to position [0, 58]
click at [225, 69] on input "/id/pt-sri-dan-ipb-university-dua-entitas-yang-tidak-terpisahkan" at bounding box center [246, 68] width 83 height 11
click at [273, 120] on button "Update" at bounding box center [278, 121] width 20 height 8
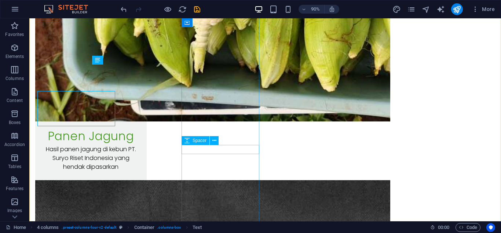
scroll to position [6694, 0]
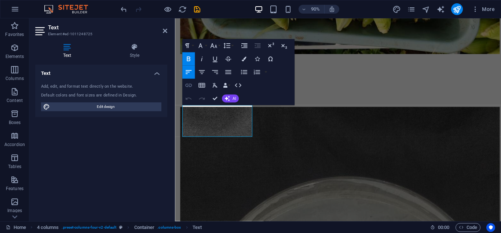
click at [189, 84] on icon "button" at bounding box center [188, 85] width 8 height 8
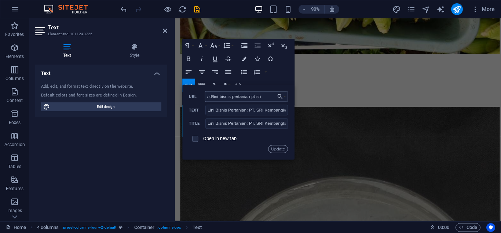
click at [213, 97] on input "/id/lini-bisnis-pertanian-pt-sri" at bounding box center [246, 96] width 83 height 11
click at [275, 149] on button "Update" at bounding box center [278, 149] width 20 height 8
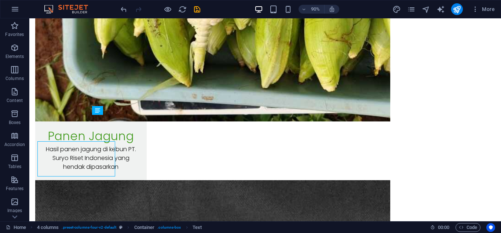
scroll to position [6694, 0]
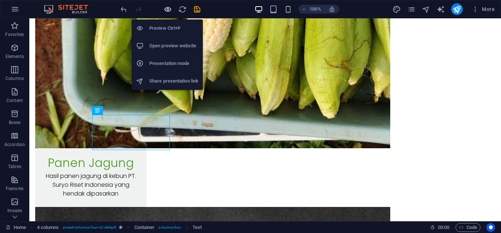
click at [171, 9] on icon "button" at bounding box center [168, 9] width 8 height 8
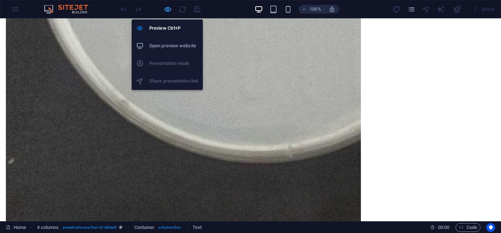
scroll to position [4862, 0]
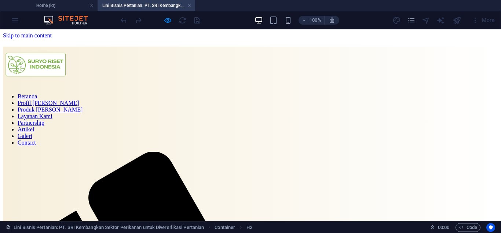
scroll to position [0, 0]
click at [79, 4] on h4 "Home (id)" at bounding box center [49, 5] width 98 height 8
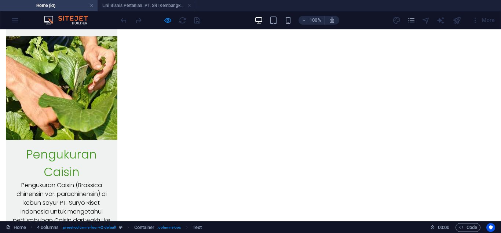
scroll to position [4920, 0]
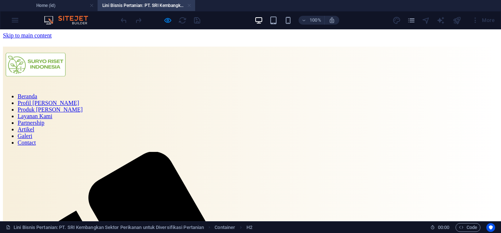
click at [188, 7] on link at bounding box center [189, 5] width 4 height 7
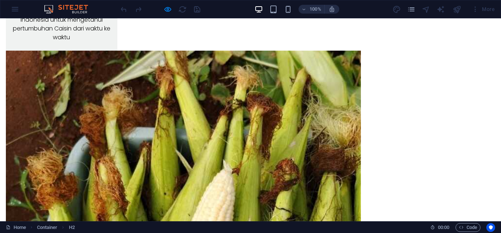
scroll to position [4964, 0]
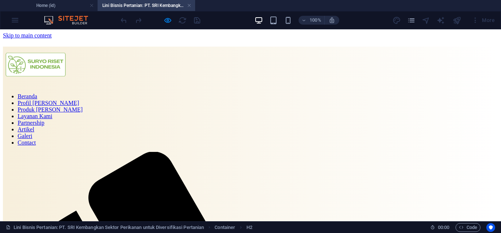
scroll to position [0, 0]
click at [190, 5] on link at bounding box center [189, 5] width 4 height 7
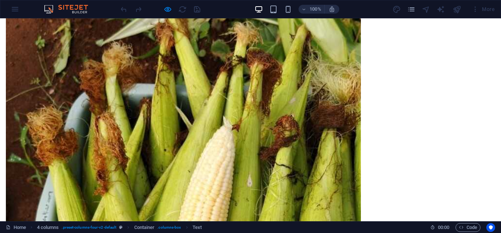
scroll to position [4979, 0]
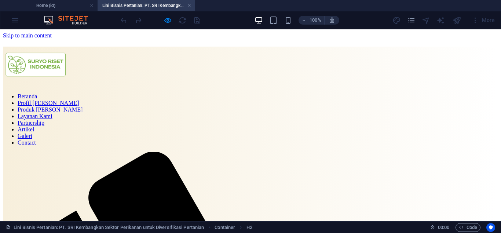
scroll to position [0, 0]
click at [189, 5] on link at bounding box center [189, 5] width 4 height 7
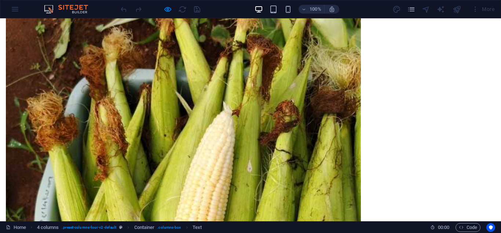
scroll to position [4874, 0]
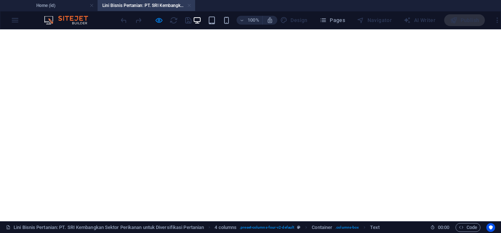
click at [189, 6] on link at bounding box center [189, 5] width 4 height 7
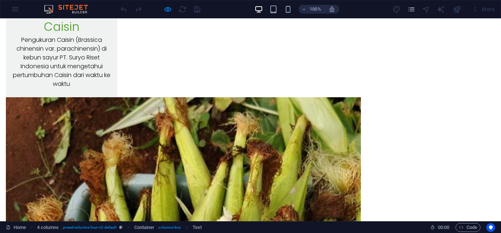
scroll to position [4888, 0]
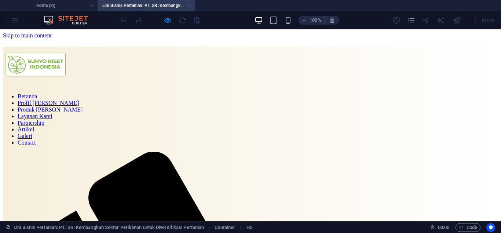
click at [190, 5] on link at bounding box center [189, 5] width 4 height 7
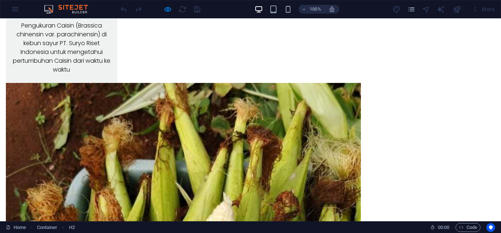
scroll to position [4947, 0]
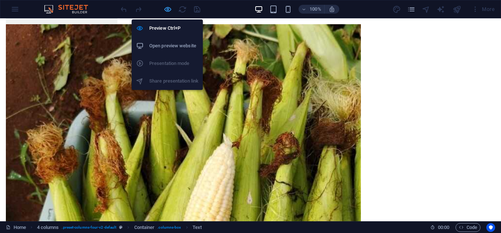
click at [165, 11] on icon "button" at bounding box center [168, 9] width 8 height 8
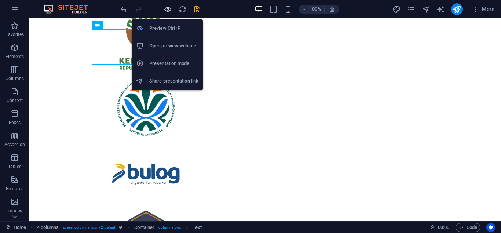
scroll to position [6779, 0]
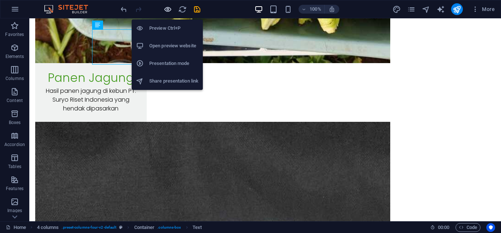
click at [166, 10] on icon "button" at bounding box center [168, 9] width 8 height 8
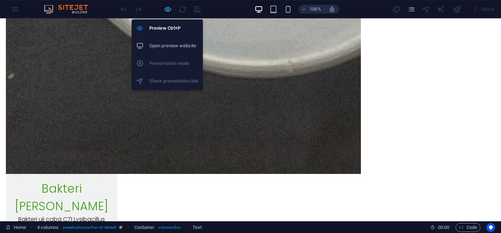
scroll to position [4947, 0]
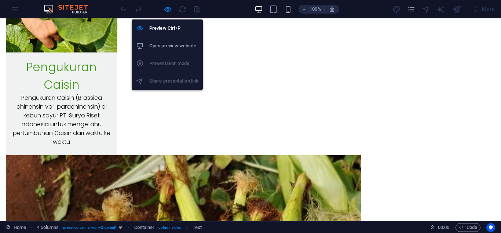
click at [167, 43] on h6 "Open preview website" at bounding box center [173, 45] width 49 height 9
